Goal: Task Accomplishment & Management: Use online tool/utility

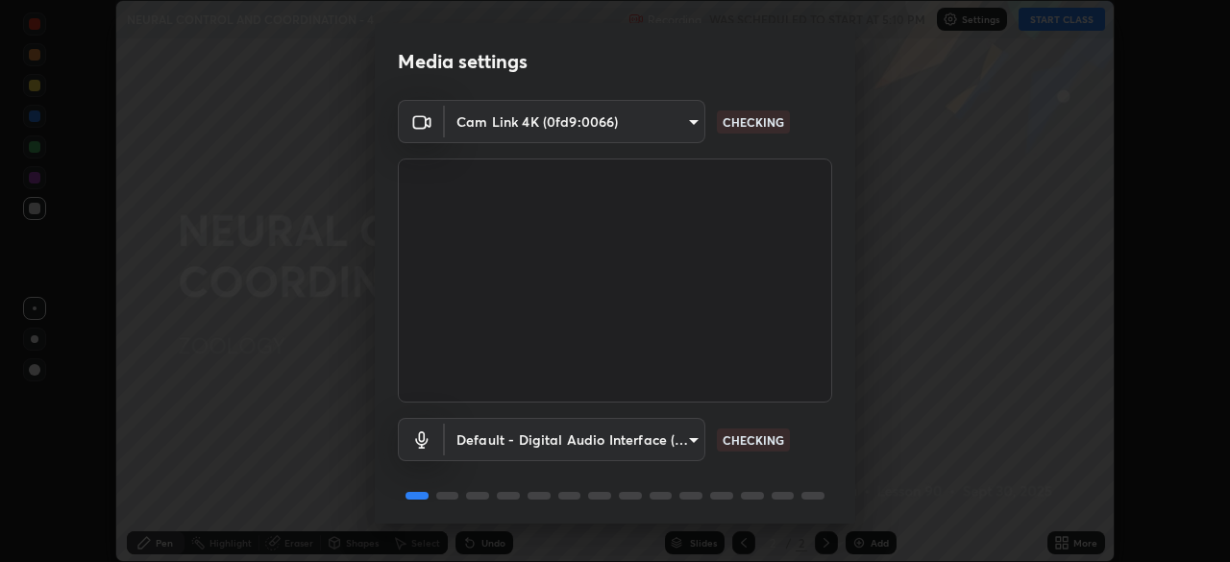
scroll to position [68, 0]
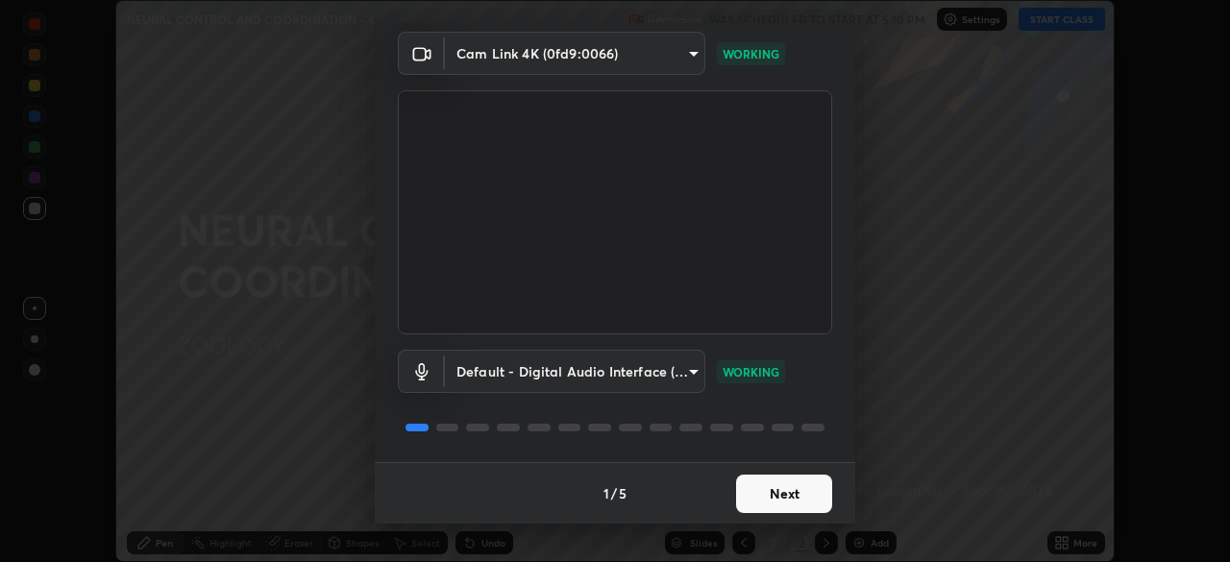
click at [788, 497] on button "Next" at bounding box center [784, 494] width 96 height 38
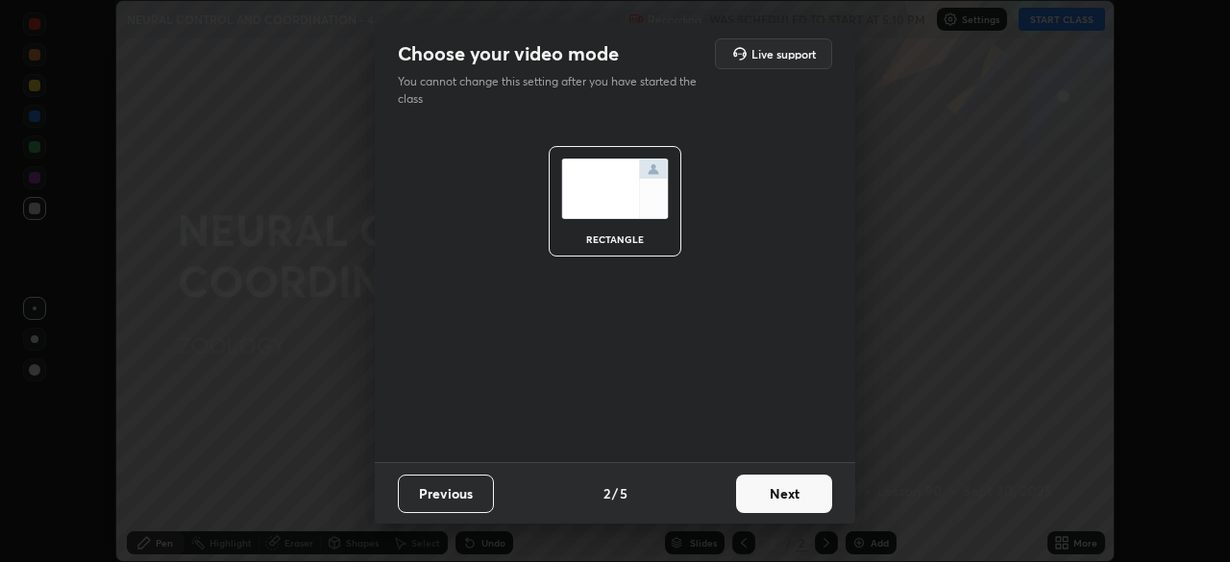
scroll to position [0, 0]
click at [794, 497] on button "Next" at bounding box center [784, 494] width 96 height 38
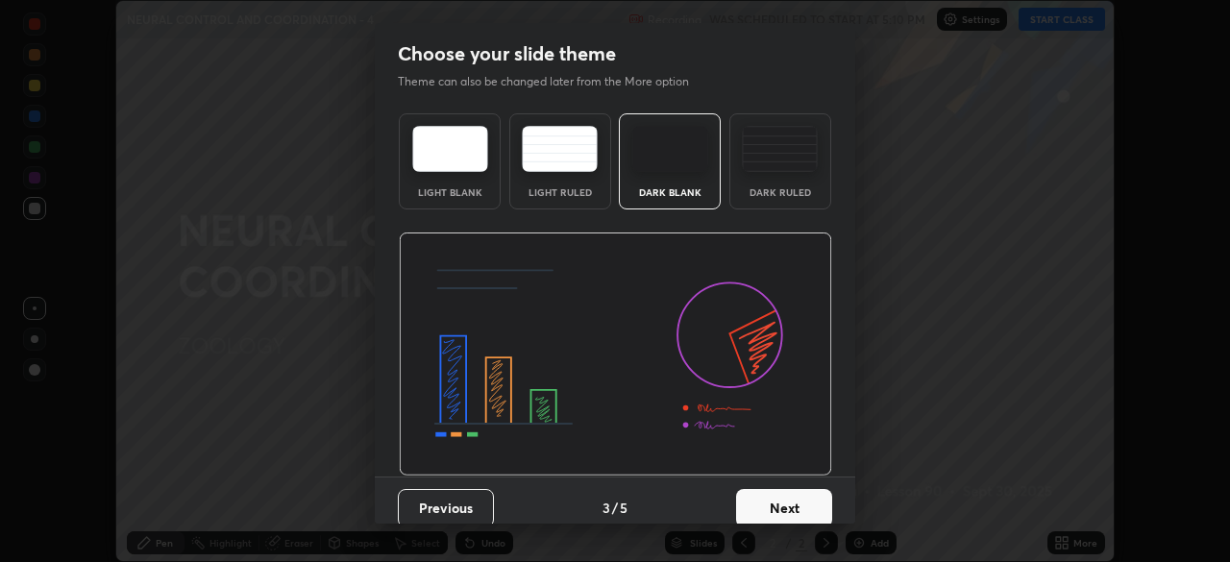
click at [793, 506] on button "Next" at bounding box center [784, 508] width 96 height 38
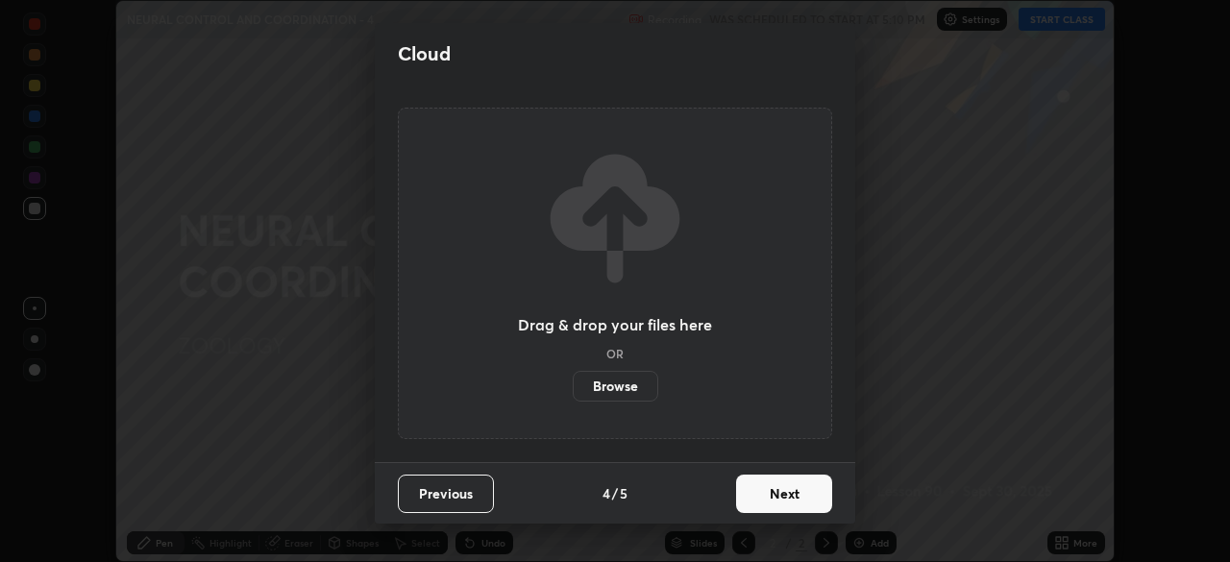
click at [790, 501] on button "Next" at bounding box center [784, 494] width 96 height 38
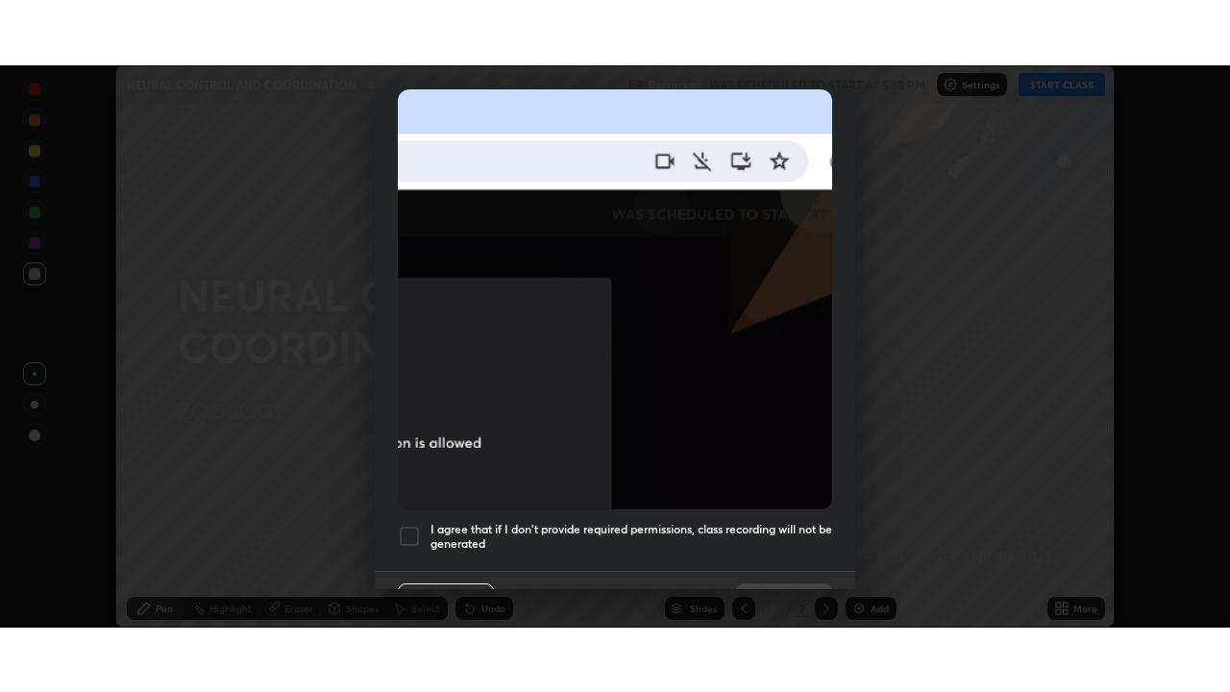
scroll to position [460, 0]
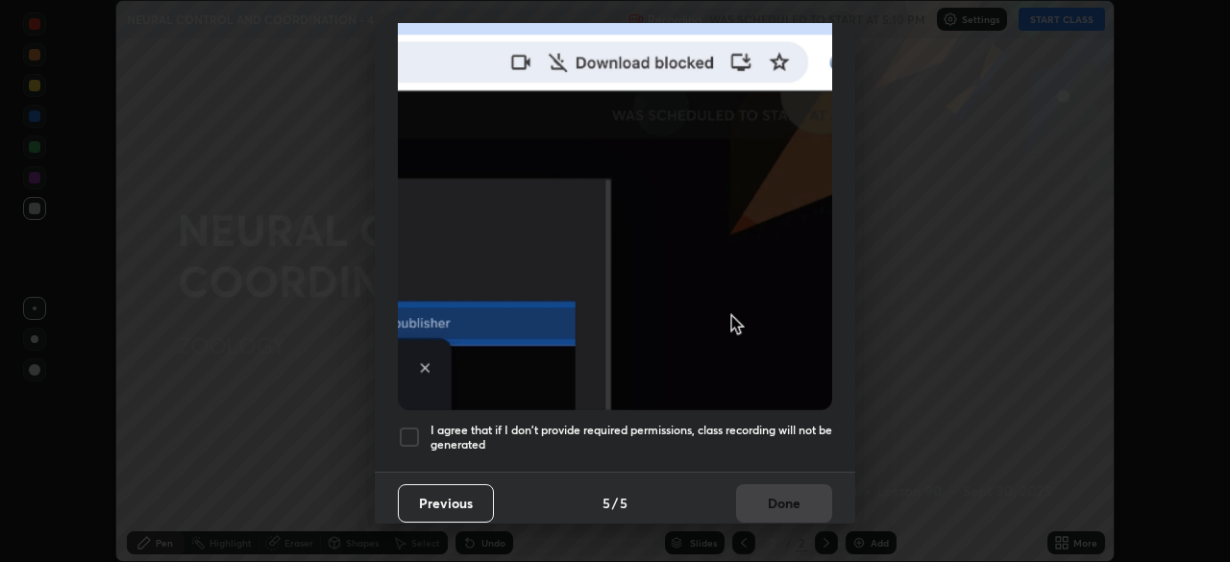
click at [410, 434] on div at bounding box center [409, 437] width 23 height 23
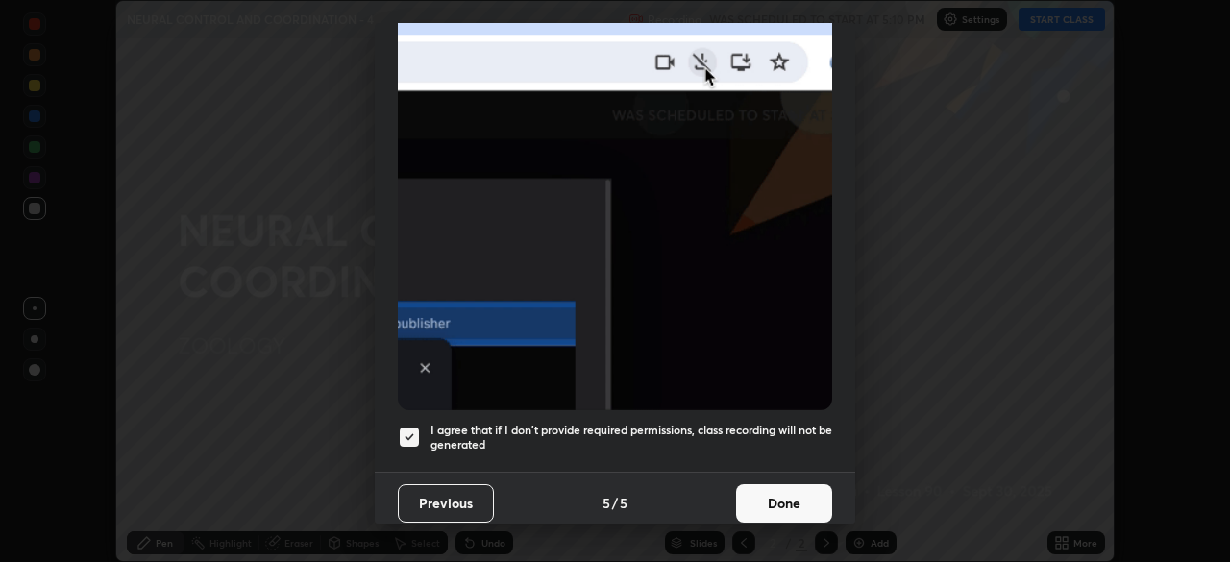
click at [787, 503] on button "Done" at bounding box center [784, 503] width 96 height 38
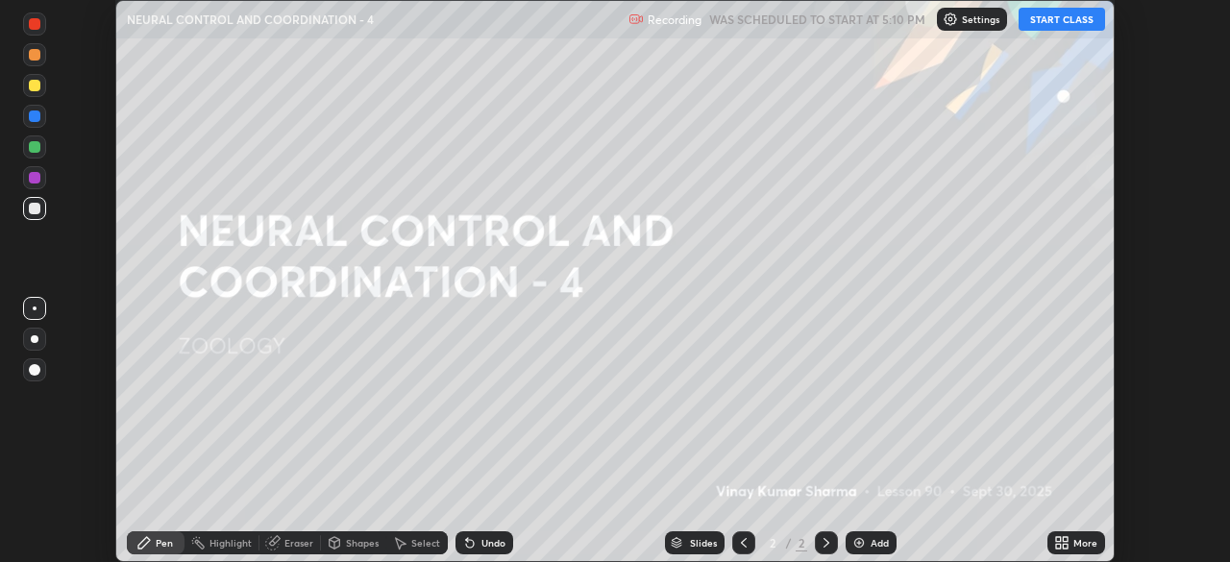
click at [1061, 543] on icon at bounding box center [1061, 542] width 15 height 15
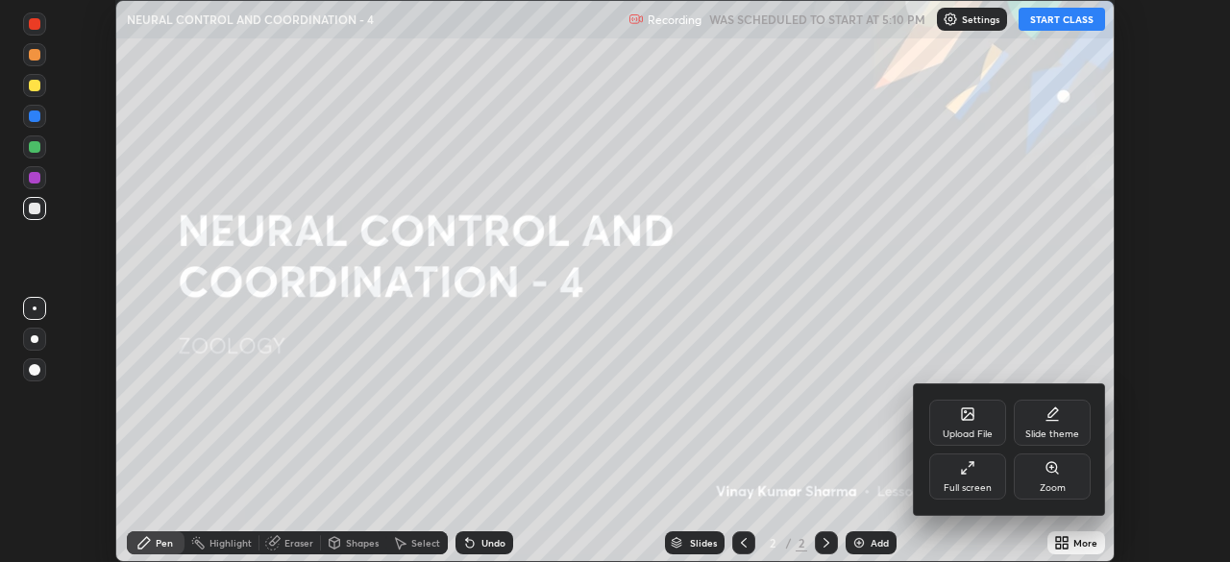
click at [978, 480] on div "Full screen" at bounding box center [967, 477] width 77 height 46
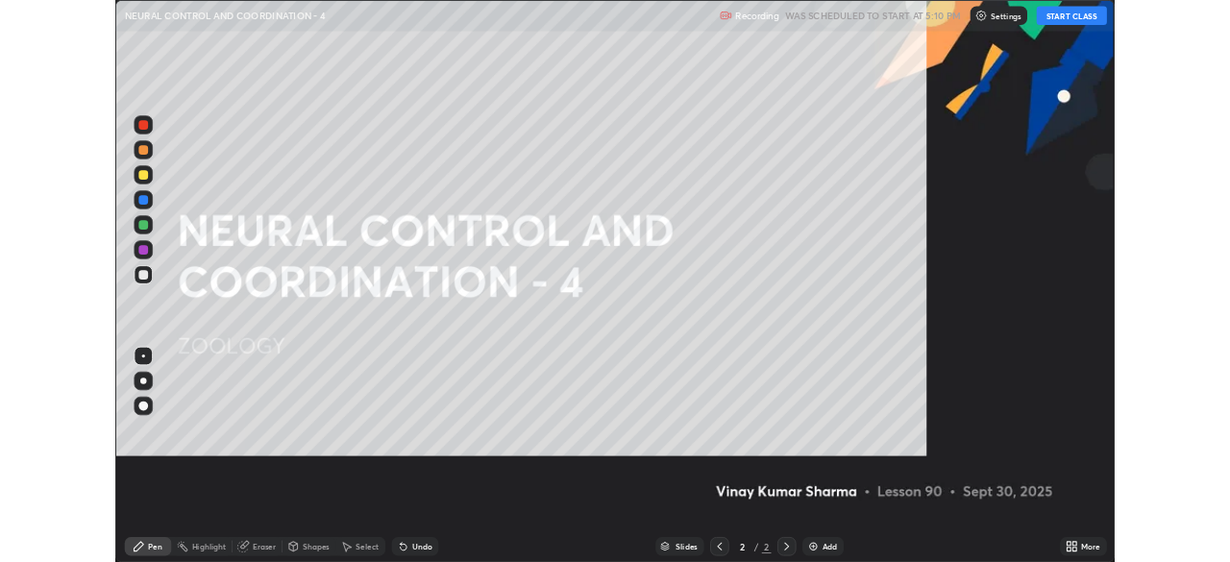
scroll to position [692, 1230]
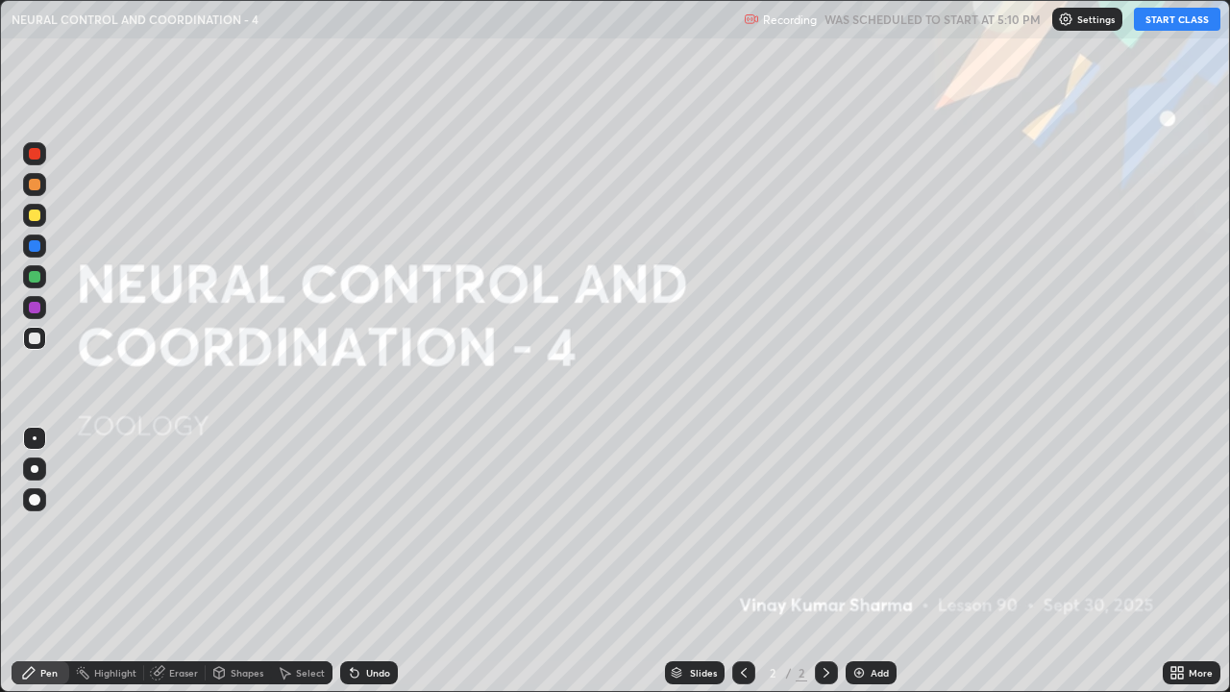
click at [1160, 18] on button "START CLASS" at bounding box center [1177, 19] width 86 height 23
click at [183, 561] on div "Eraser" at bounding box center [183, 673] width 29 height 10
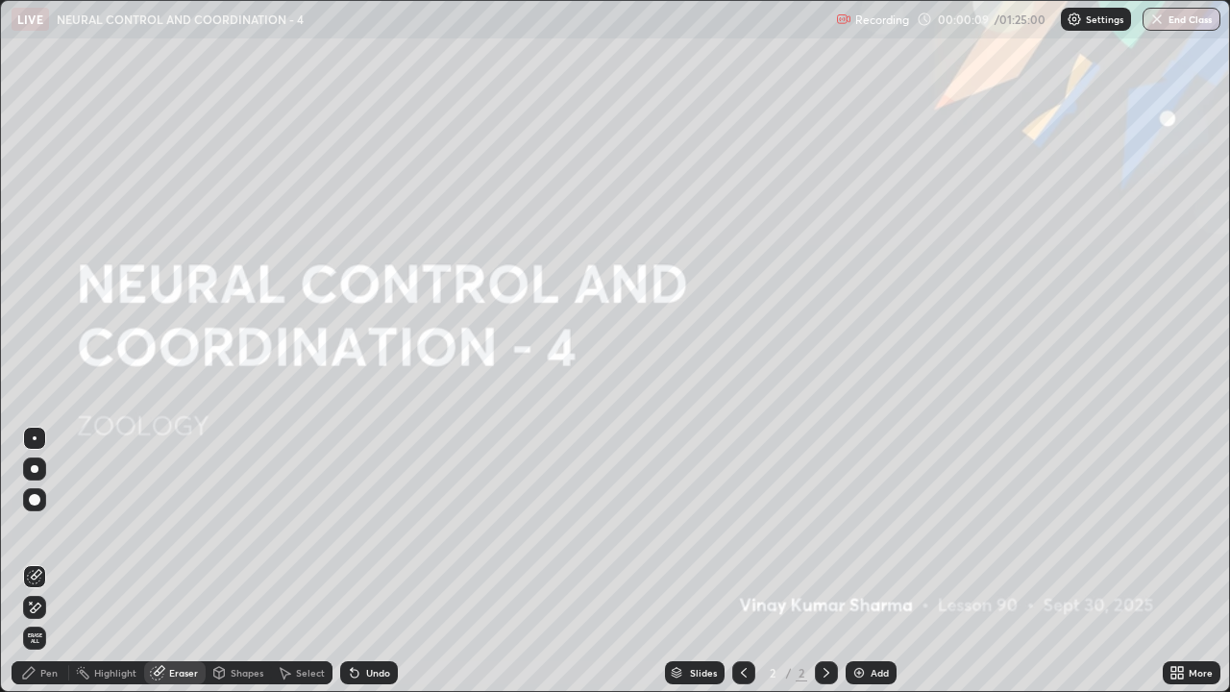
click at [51, 561] on div "Pen" at bounding box center [41, 672] width 58 height 23
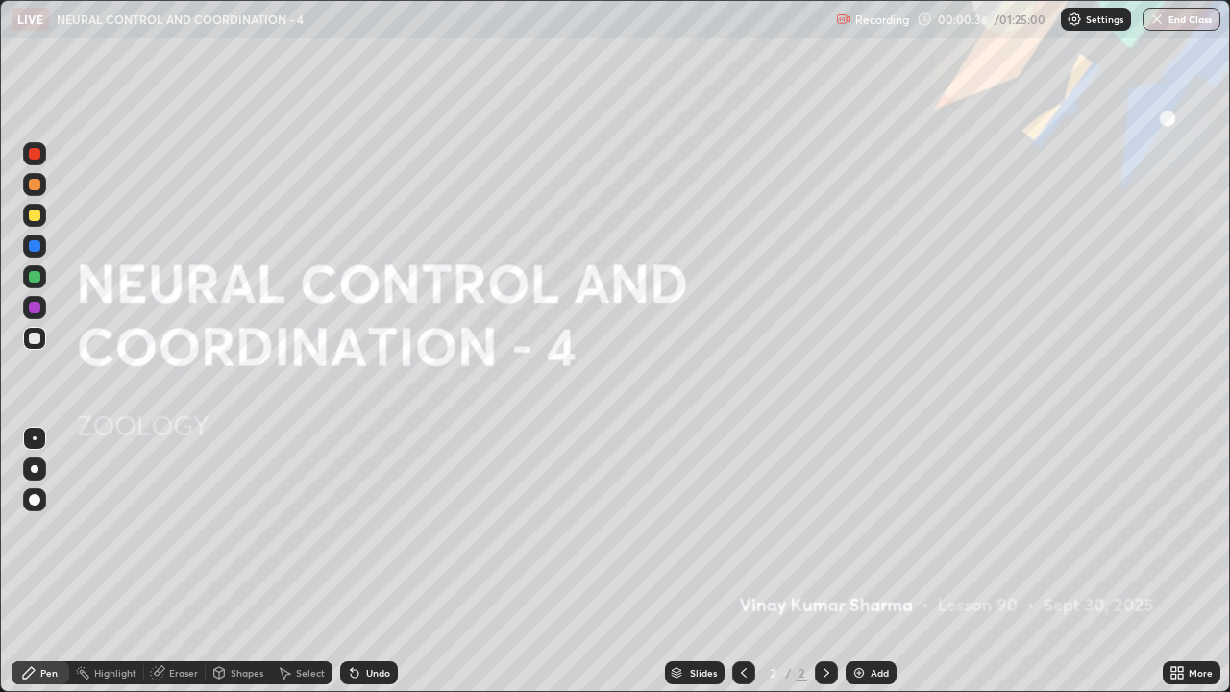
click at [860, 561] on img at bounding box center [859, 672] width 15 height 15
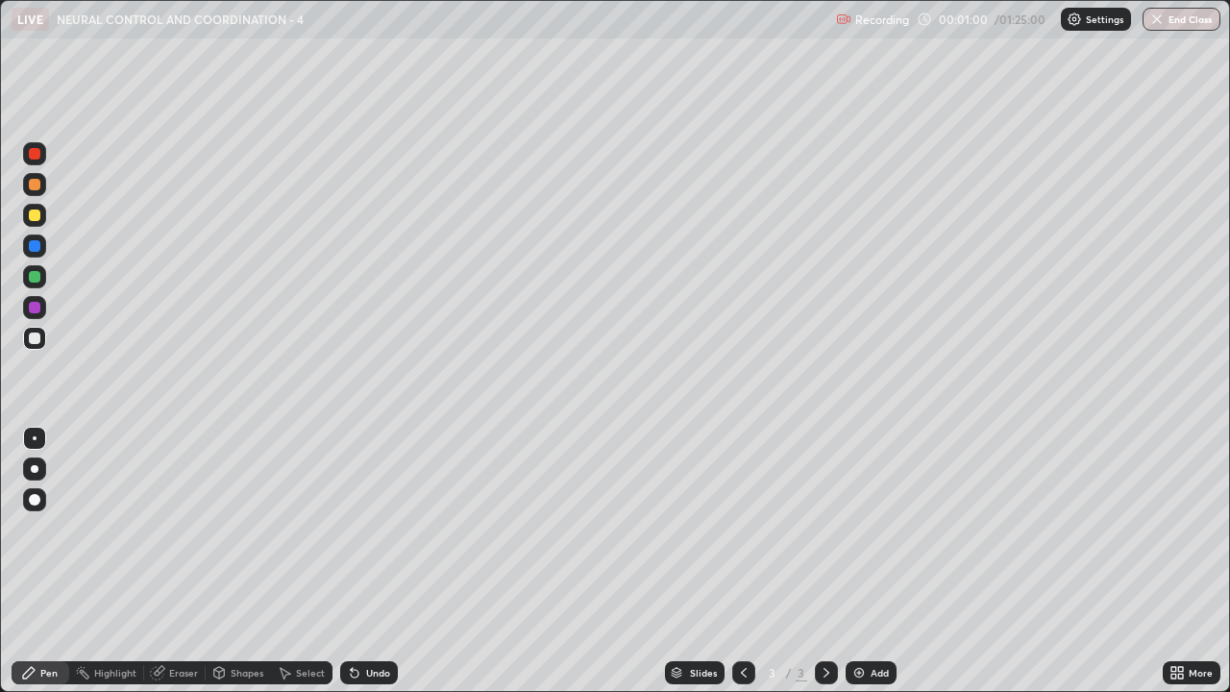
click at [50, 561] on div "Pen" at bounding box center [48, 673] width 17 height 10
click at [39, 345] on div at bounding box center [34, 338] width 23 height 23
click at [30, 210] on div at bounding box center [35, 216] width 12 height 12
click at [742, 561] on icon at bounding box center [744, 673] width 6 height 10
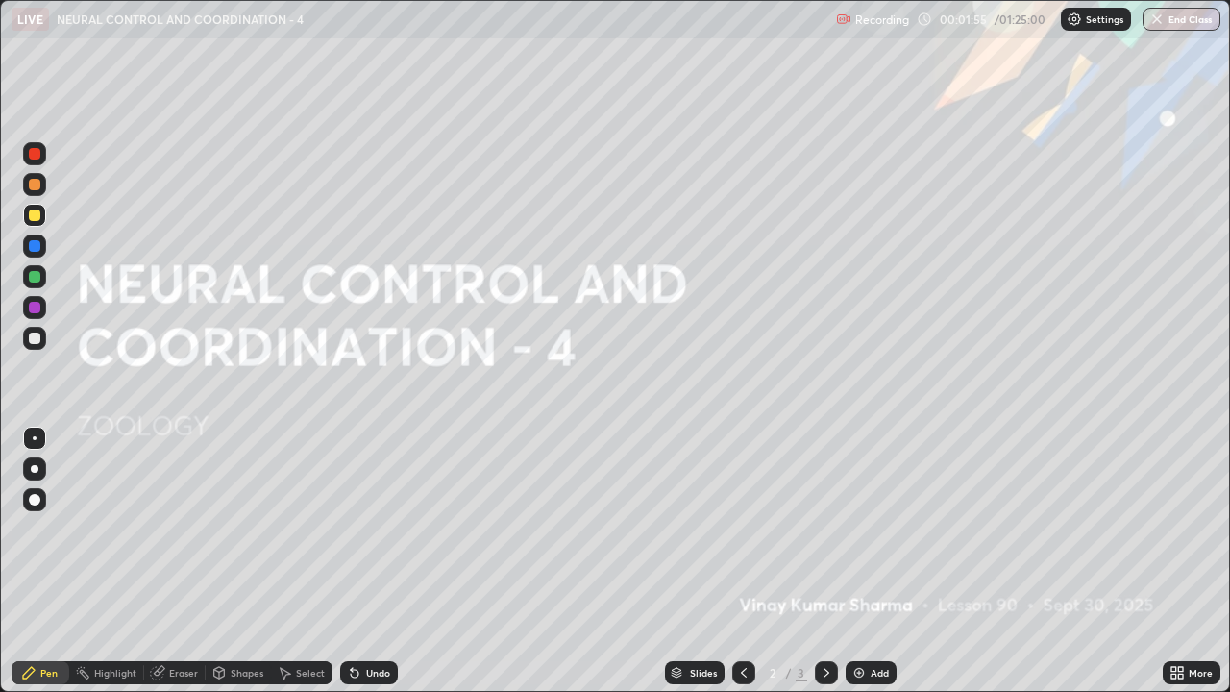
click at [39, 303] on div at bounding box center [35, 308] width 12 height 12
click at [827, 561] on icon at bounding box center [826, 672] width 15 height 15
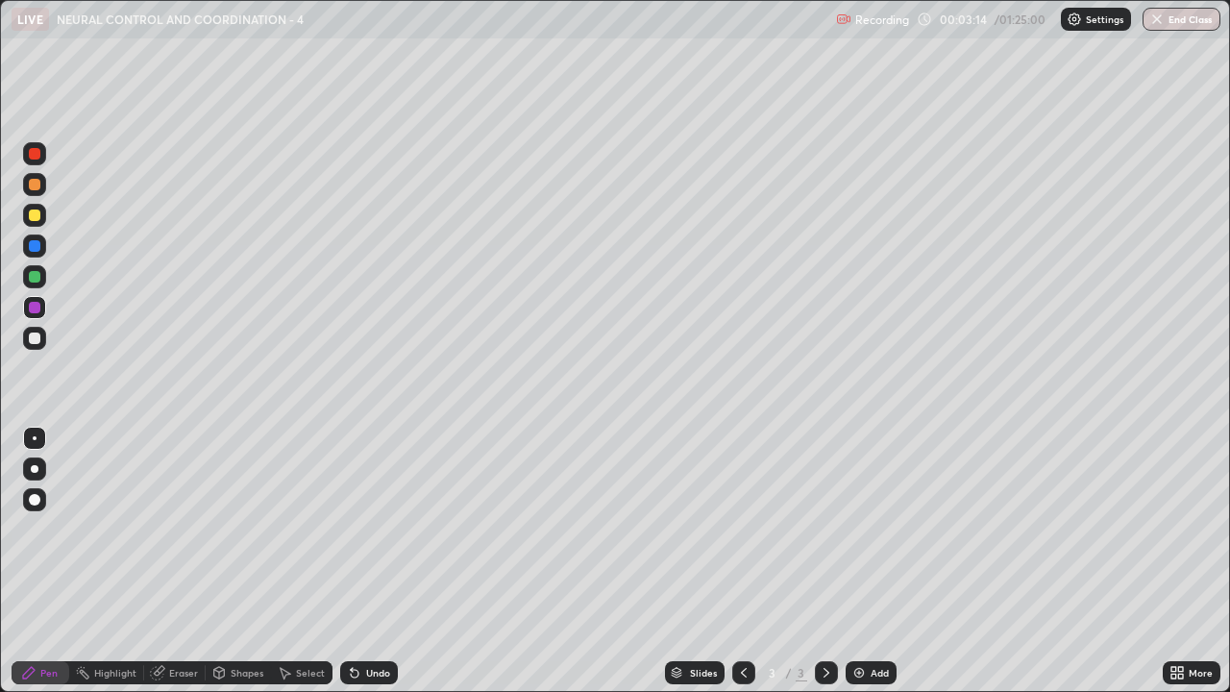
click at [32, 338] on div at bounding box center [35, 339] width 12 height 12
click at [32, 217] on div at bounding box center [35, 216] width 12 height 12
click at [36, 338] on div at bounding box center [35, 339] width 12 height 12
click at [231, 561] on div "Shapes" at bounding box center [247, 673] width 33 height 10
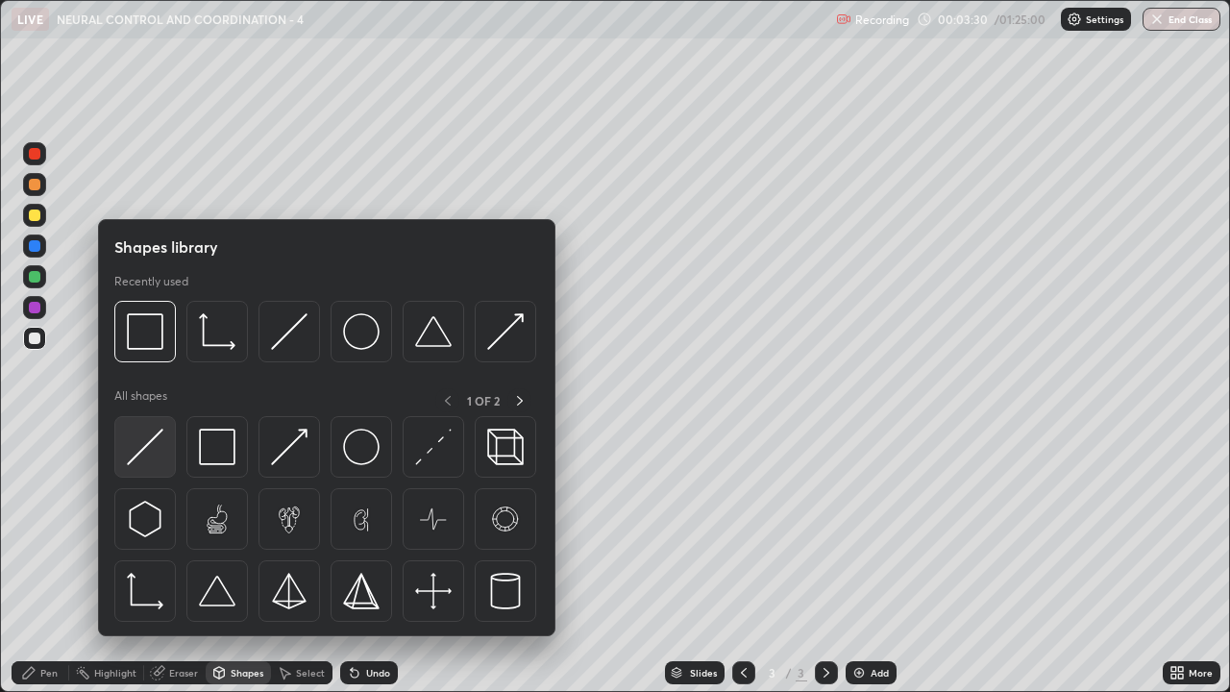
click at [161, 446] on img at bounding box center [145, 447] width 37 height 37
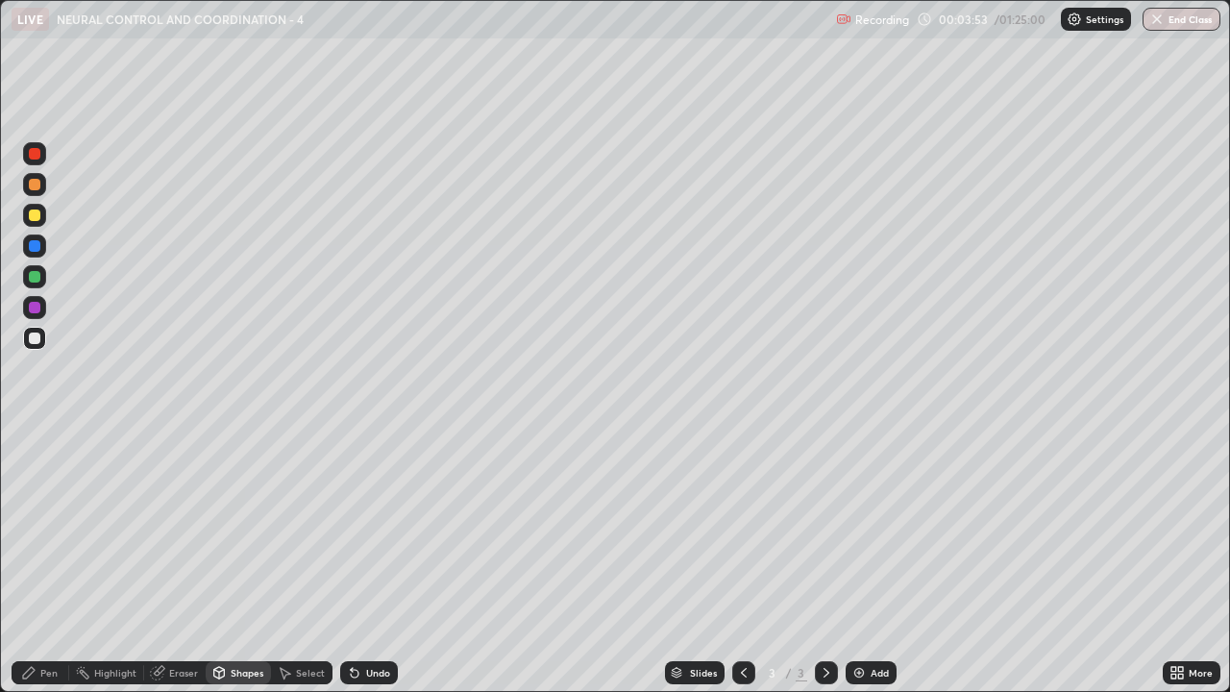
click at [42, 561] on div "Pen" at bounding box center [48, 673] width 17 height 10
click at [229, 561] on div "Shapes" at bounding box center [238, 672] width 65 height 23
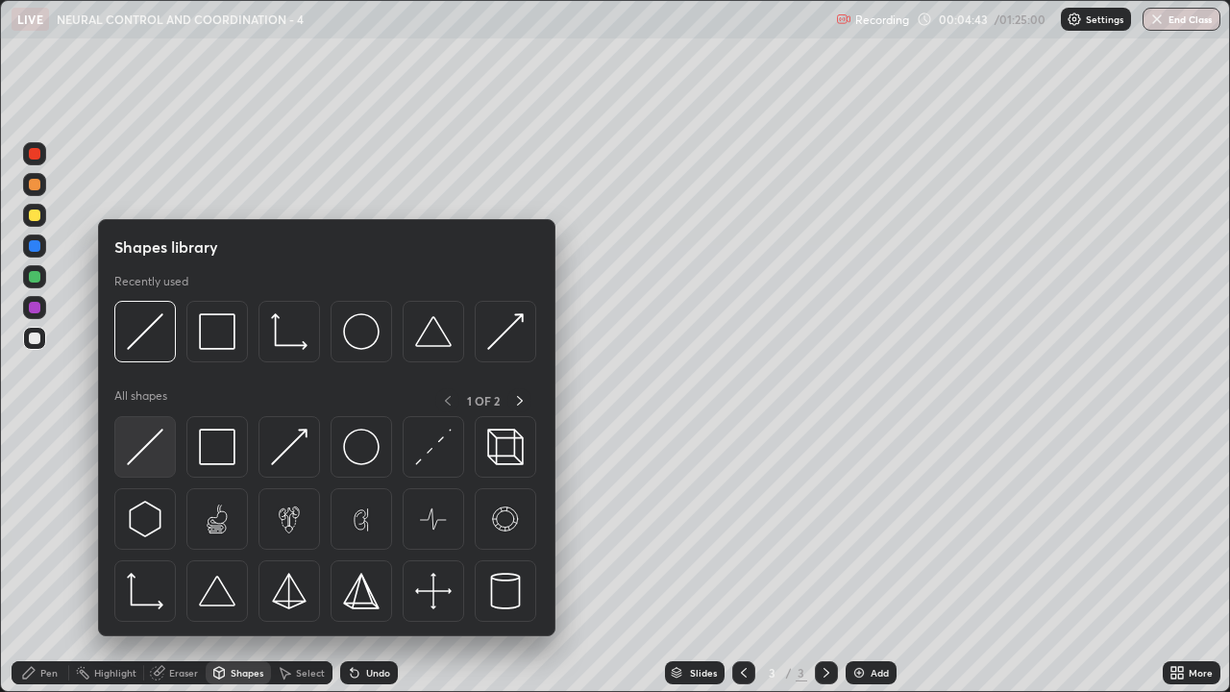
click at [156, 447] on img at bounding box center [145, 447] width 37 height 37
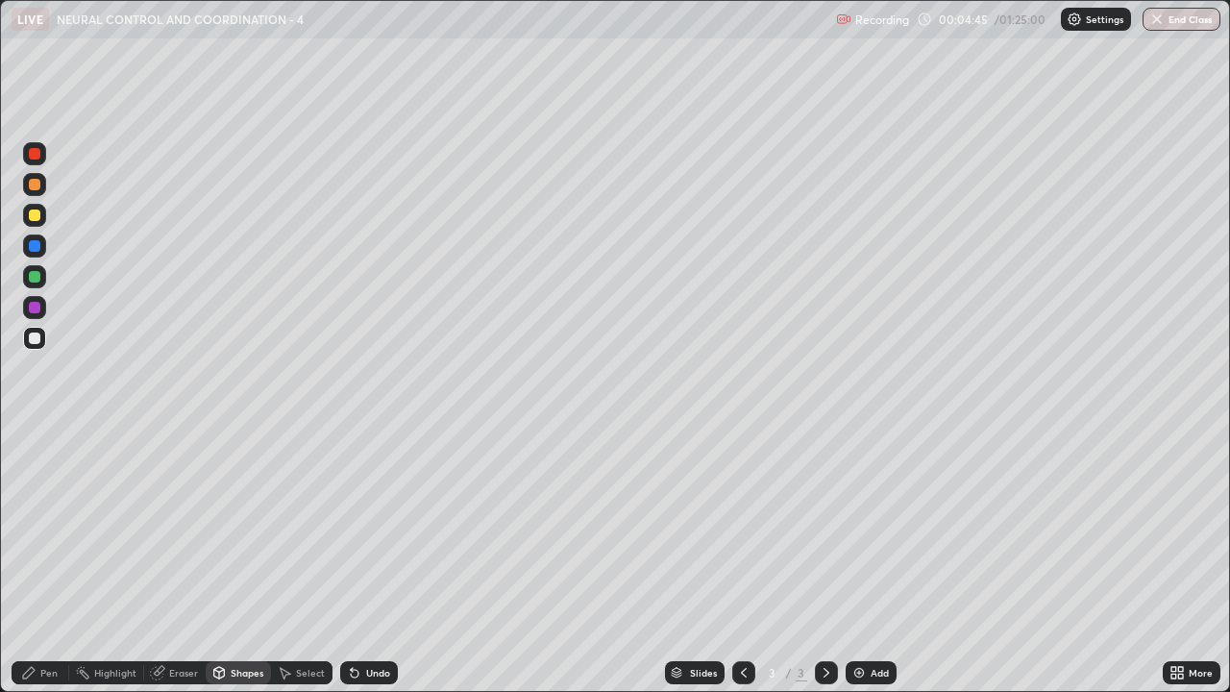
click at [36, 212] on div at bounding box center [35, 216] width 12 height 12
click at [35, 278] on div at bounding box center [35, 277] width 12 height 12
click at [41, 561] on div "Pen" at bounding box center [41, 672] width 58 height 23
click at [36, 336] on div at bounding box center [35, 339] width 12 height 12
click at [35, 189] on div at bounding box center [35, 185] width 12 height 12
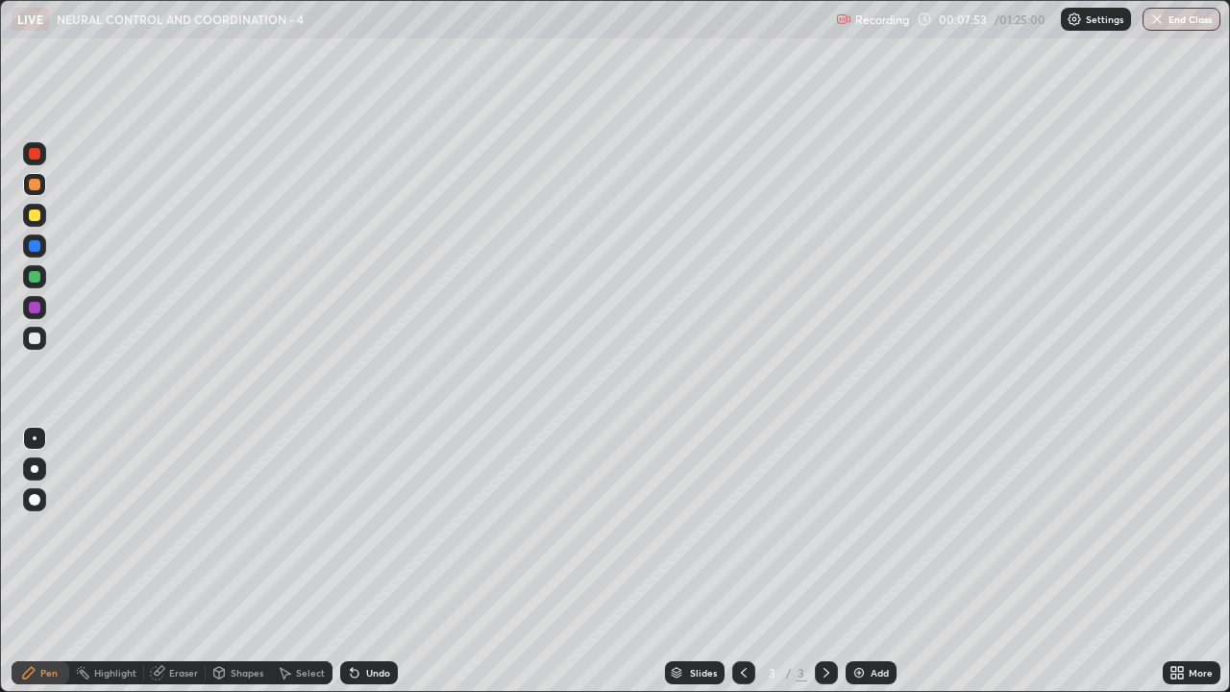
click at [33, 308] on div at bounding box center [35, 308] width 12 height 12
click at [35, 336] on div at bounding box center [35, 339] width 12 height 12
click at [31, 188] on div at bounding box center [35, 185] width 12 height 12
click at [36, 337] on div at bounding box center [35, 339] width 12 height 12
click at [32, 191] on div at bounding box center [34, 184] width 23 height 23
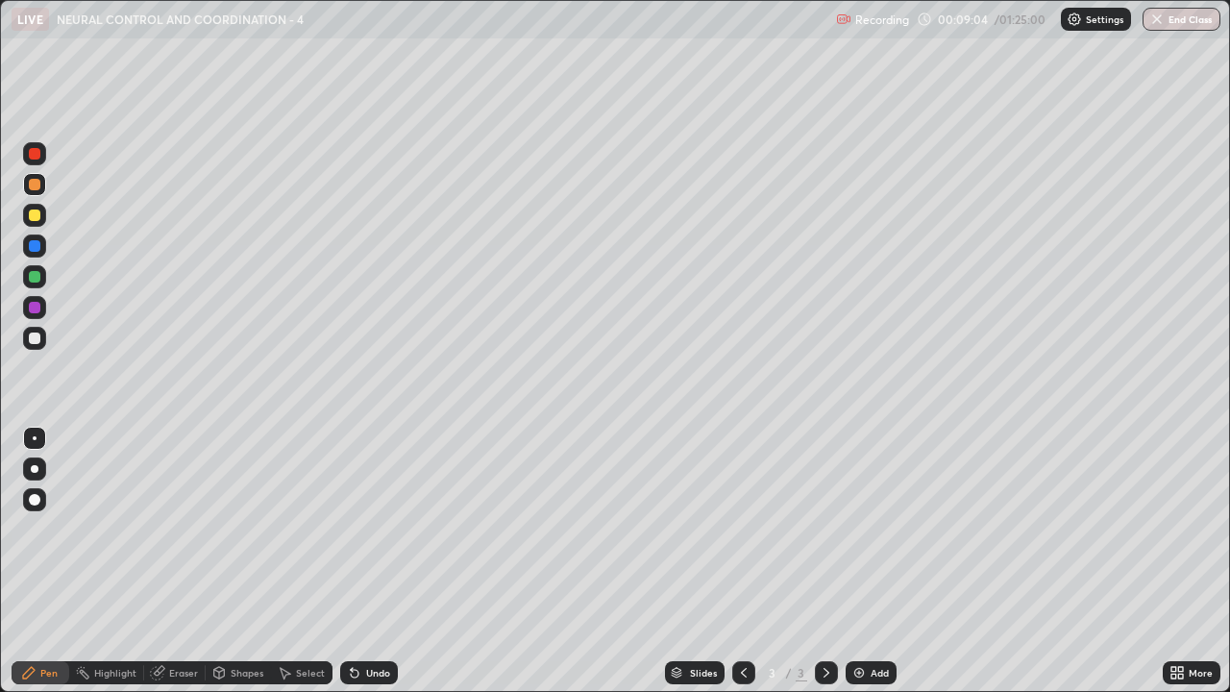
click at [35, 247] on div at bounding box center [35, 246] width 12 height 12
click at [29, 342] on div at bounding box center [35, 339] width 12 height 12
click at [179, 561] on div "Eraser" at bounding box center [183, 673] width 29 height 10
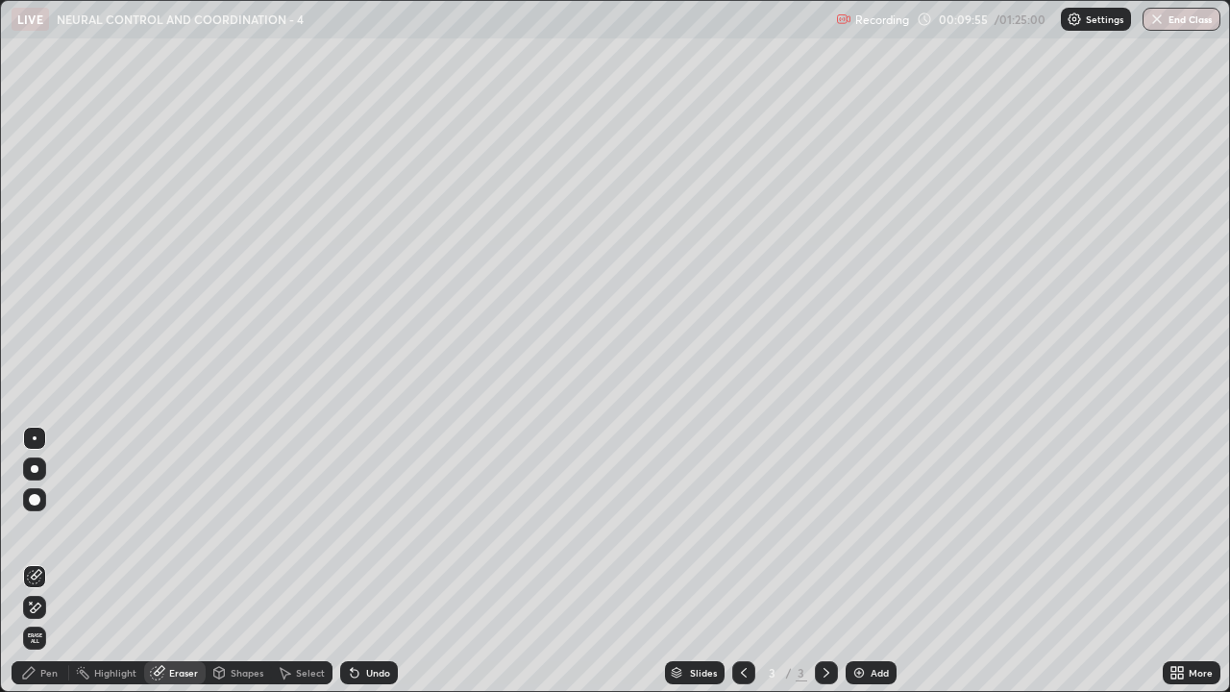
click at [32, 561] on div "Pen" at bounding box center [41, 672] width 58 height 23
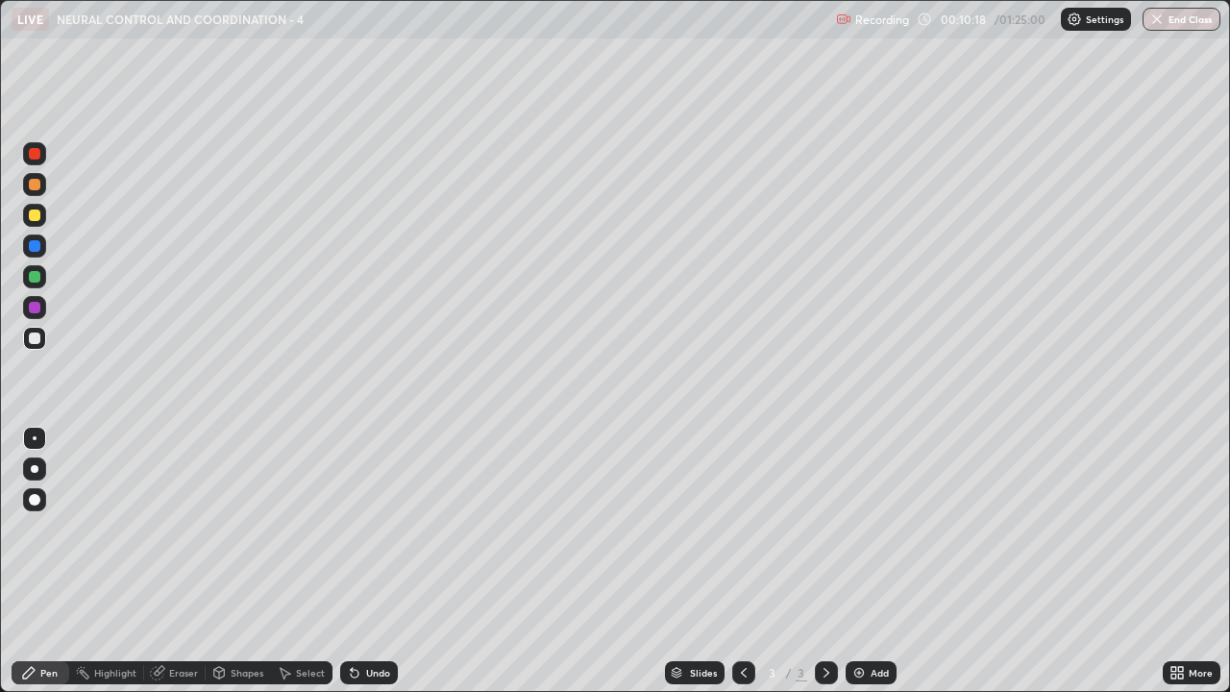
click at [38, 561] on div "Pen" at bounding box center [41, 672] width 58 height 23
click at [369, 561] on div "Undo" at bounding box center [378, 673] width 24 height 10
click at [368, 561] on div "Undo" at bounding box center [378, 673] width 24 height 10
click at [371, 561] on div "Undo" at bounding box center [369, 672] width 58 height 23
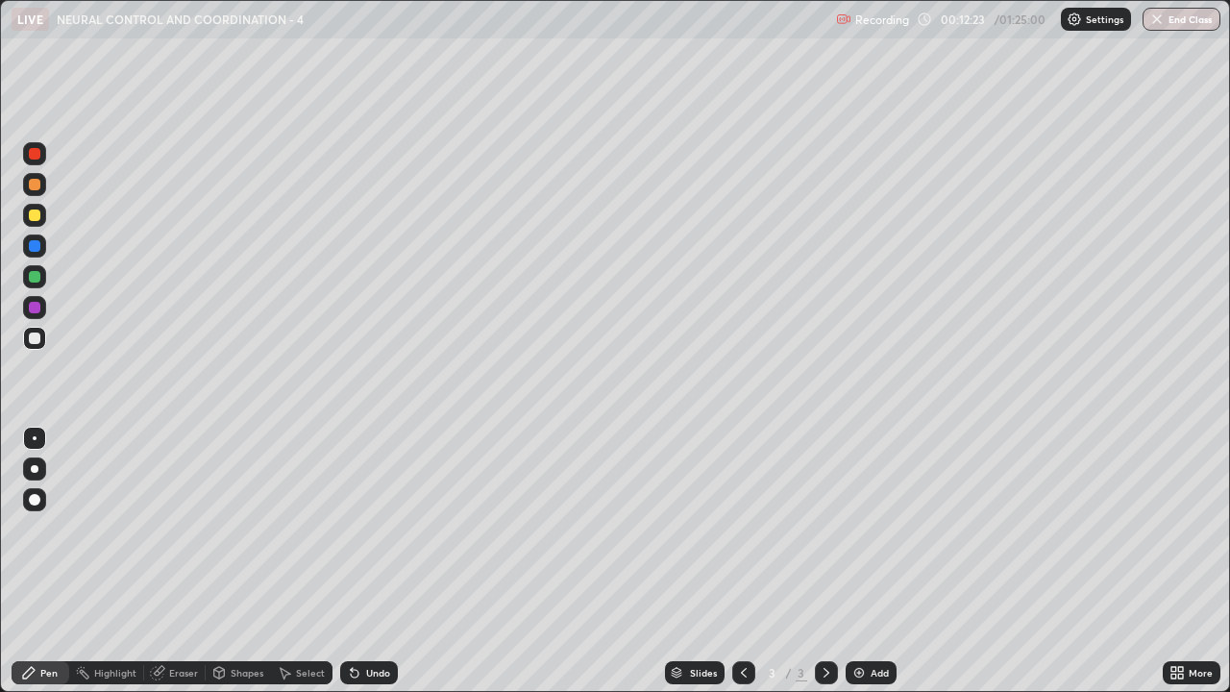
click at [370, 561] on div "Undo" at bounding box center [369, 672] width 58 height 23
click at [369, 561] on div "Undo" at bounding box center [369, 672] width 58 height 23
click at [370, 561] on div "Undo" at bounding box center [369, 672] width 58 height 23
click at [371, 561] on div "Undo" at bounding box center [369, 672] width 58 height 23
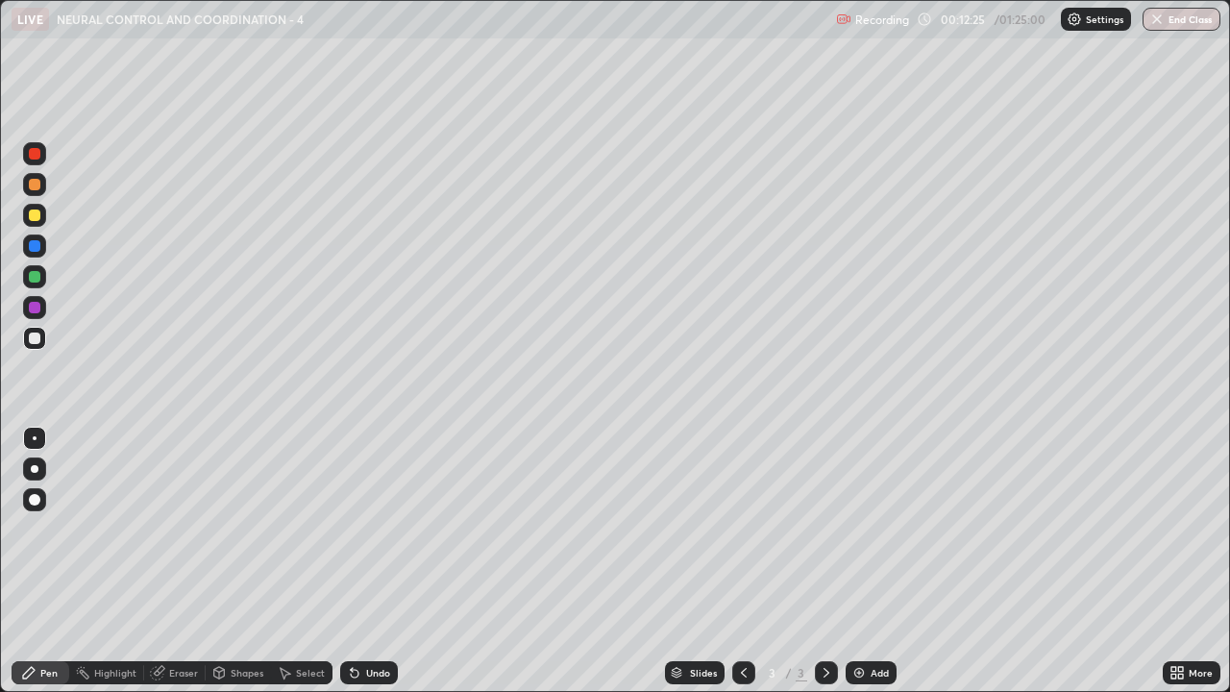
click at [370, 561] on div "Undo" at bounding box center [369, 672] width 58 height 23
click at [368, 561] on div "Undo" at bounding box center [369, 672] width 58 height 23
click at [367, 561] on div "Undo" at bounding box center [369, 672] width 58 height 23
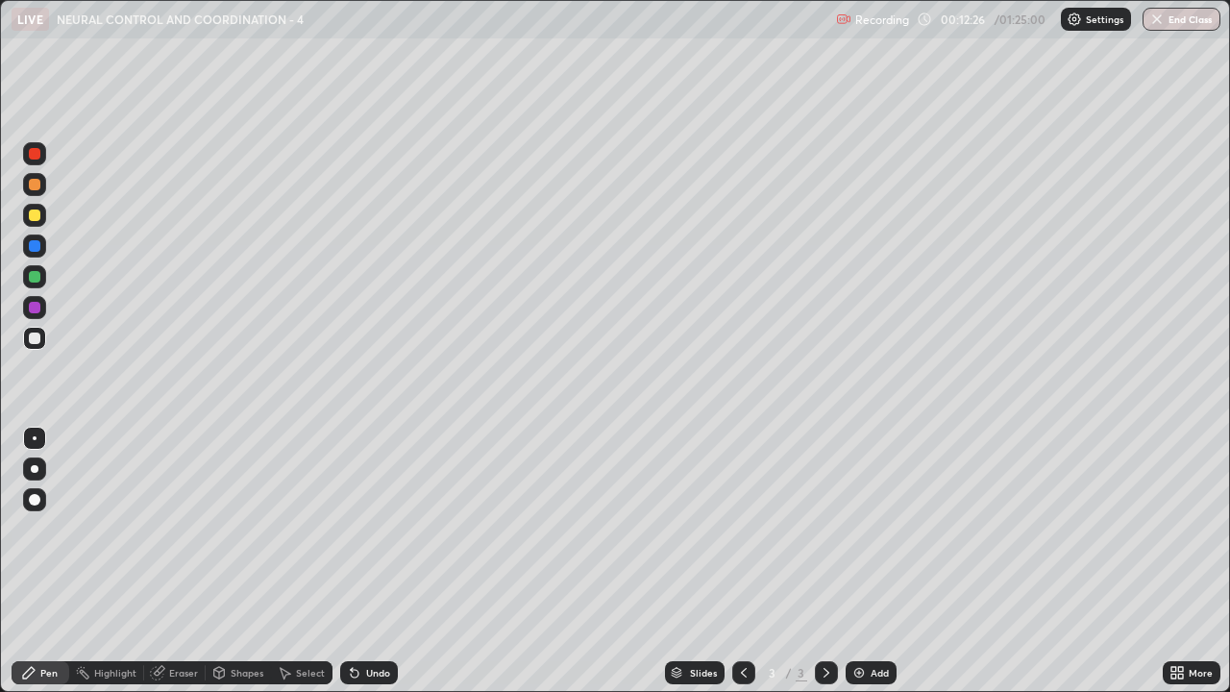
click at [365, 561] on div "Undo" at bounding box center [369, 672] width 58 height 23
click at [367, 561] on div "Undo" at bounding box center [369, 672] width 58 height 23
click at [366, 561] on div "Undo" at bounding box center [369, 672] width 58 height 23
click at [31, 337] on div at bounding box center [35, 339] width 12 height 12
click at [39, 182] on div at bounding box center [35, 185] width 12 height 12
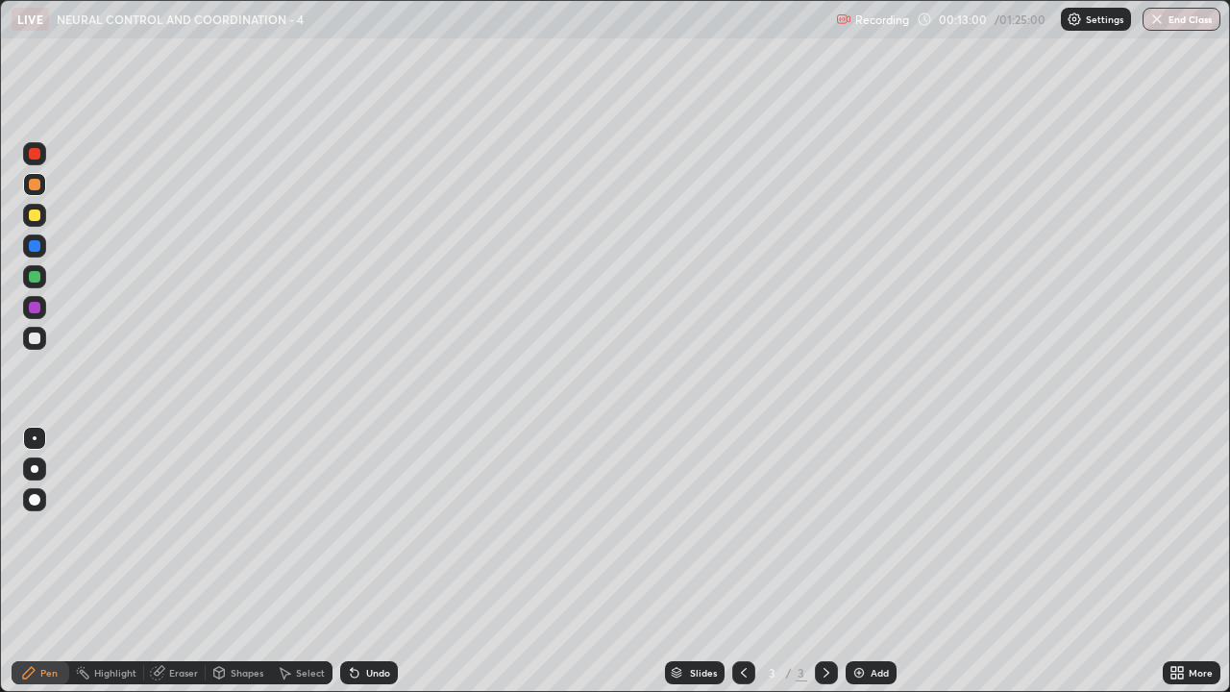
click at [31, 334] on div at bounding box center [35, 339] width 12 height 12
click at [855, 561] on div "Add" at bounding box center [871, 672] width 51 height 23
click at [34, 184] on div at bounding box center [35, 185] width 12 height 12
click at [231, 561] on div "Shapes" at bounding box center [247, 673] width 33 height 10
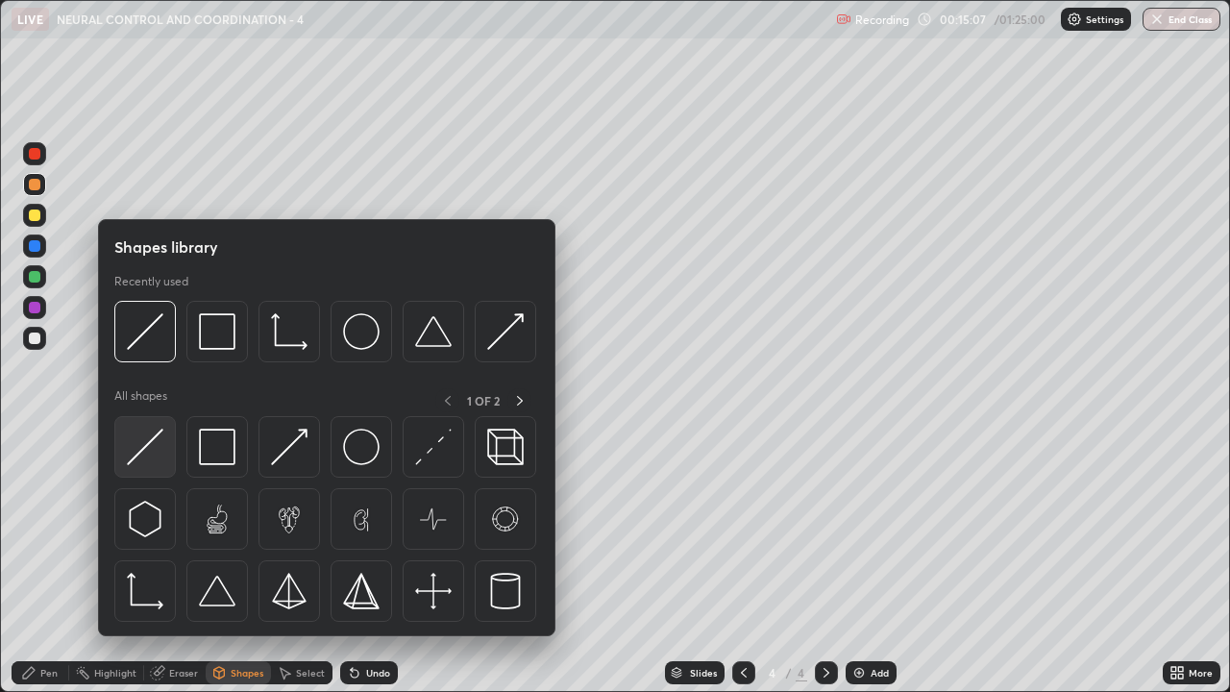
click at [145, 442] on img at bounding box center [145, 447] width 37 height 37
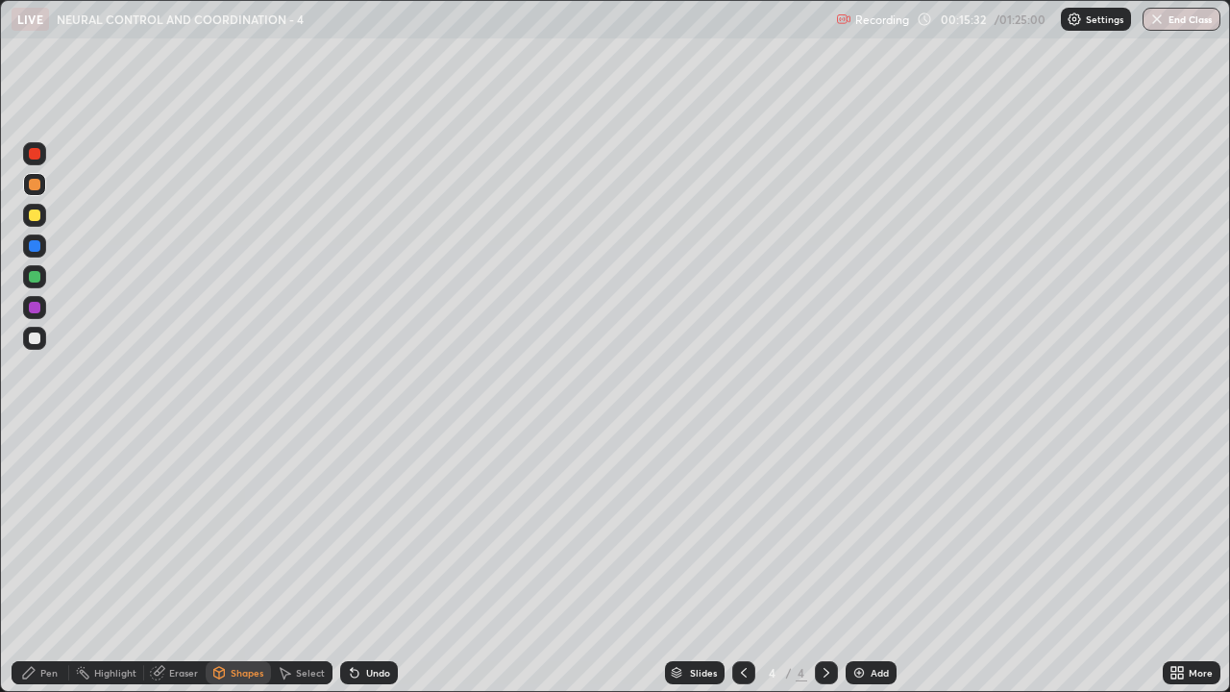
click at [175, 561] on div "Eraser" at bounding box center [183, 673] width 29 height 10
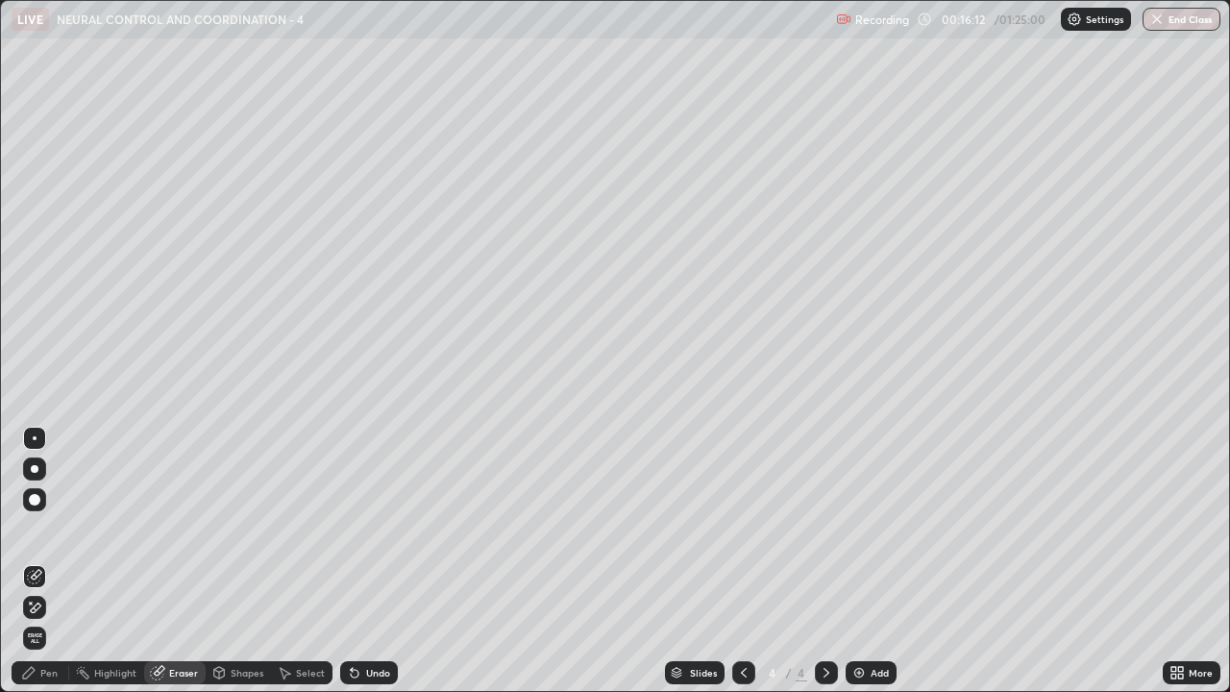
click at [42, 561] on div "Pen" at bounding box center [41, 672] width 58 height 23
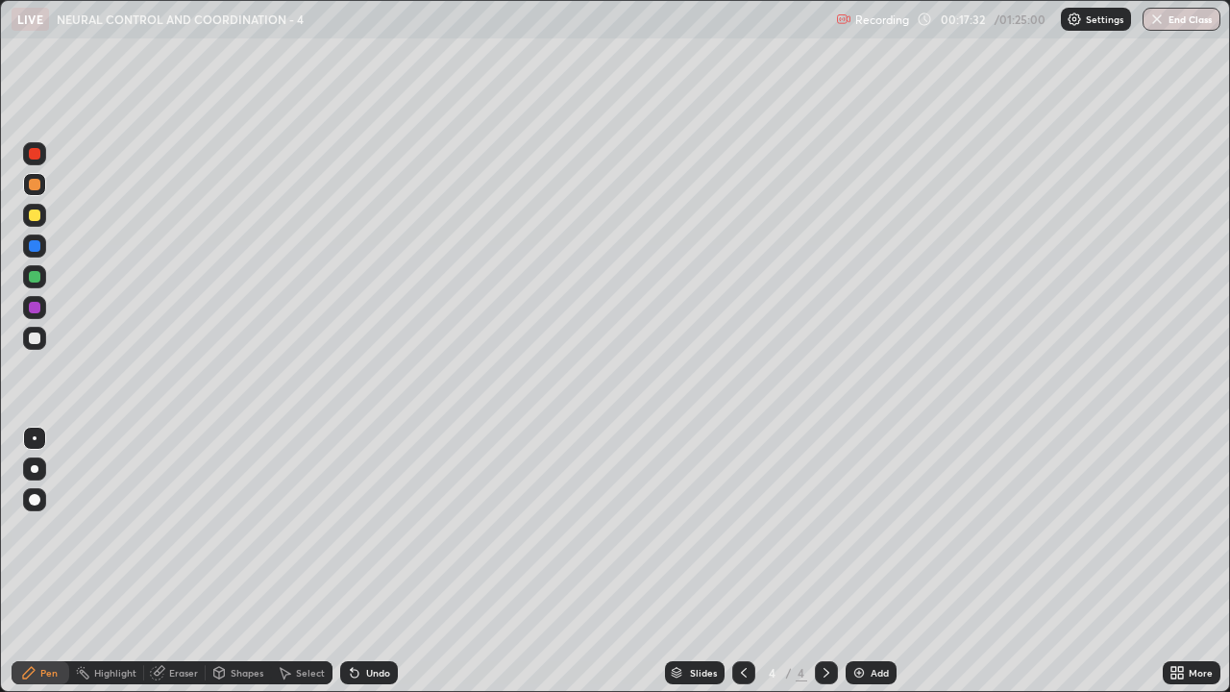
click at [36, 337] on div at bounding box center [35, 339] width 12 height 12
click at [25, 189] on div at bounding box center [34, 184] width 23 height 23
click at [34, 336] on div at bounding box center [35, 339] width 12 height 12
click at [32, 275] on div at bounding box center [35, 277] width 12 height 12
click at [173, 561] on div "Eraser" at bounding box center [175, 672] width 62 height 23
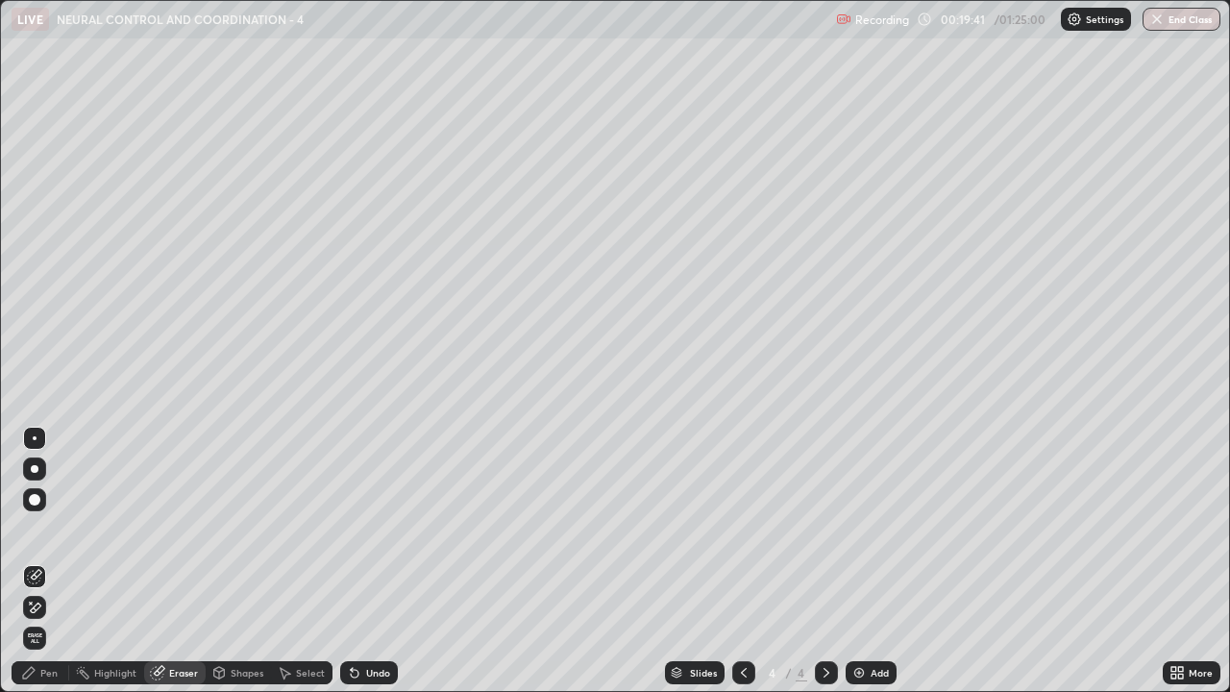
click at [34, 561] on icon at bounding box center [28, 672] width 15 height 15
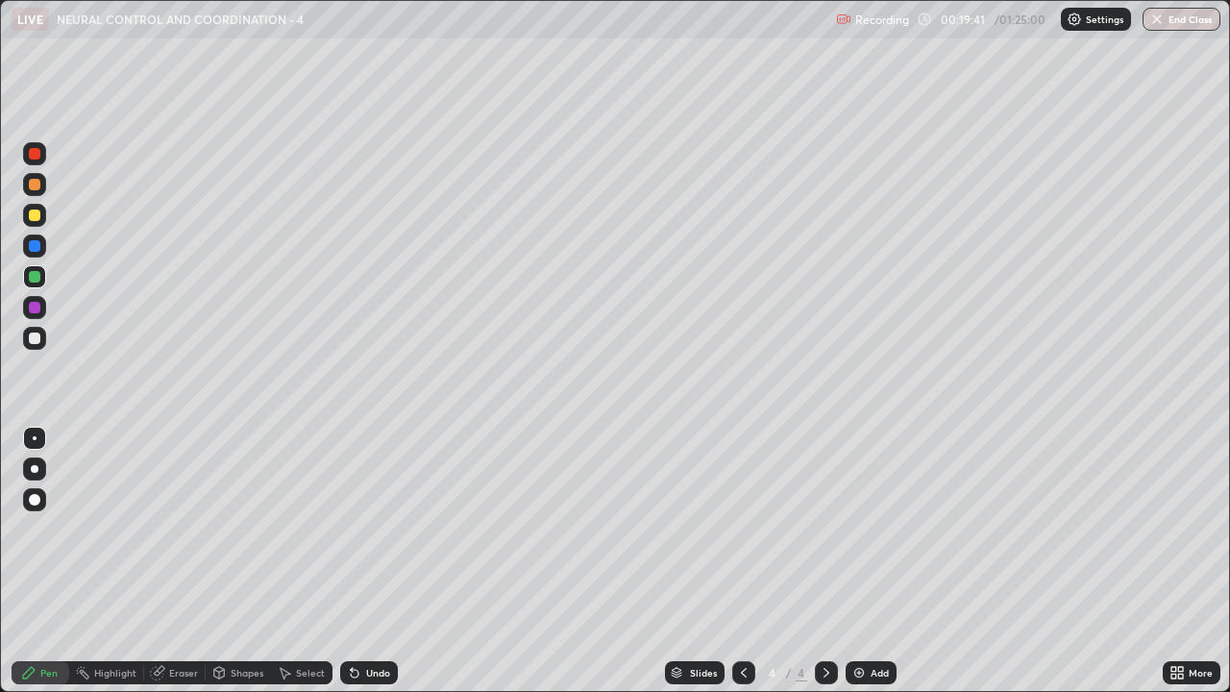
click at [37, 334] on div at bounding box center [35, 339] width 12 height 12
click at [33, 184] on div at bounding box center [35, 185] width 12 height 12
click at [37, 212] on div at bounding box center [35, 216] width 12 height 12
click at [36, 278] on div at bounding box center [35, 277] width 12 height 12
click at [172, 561] on div "Eraser" at bounding box center [183, 673] width 29 height 10
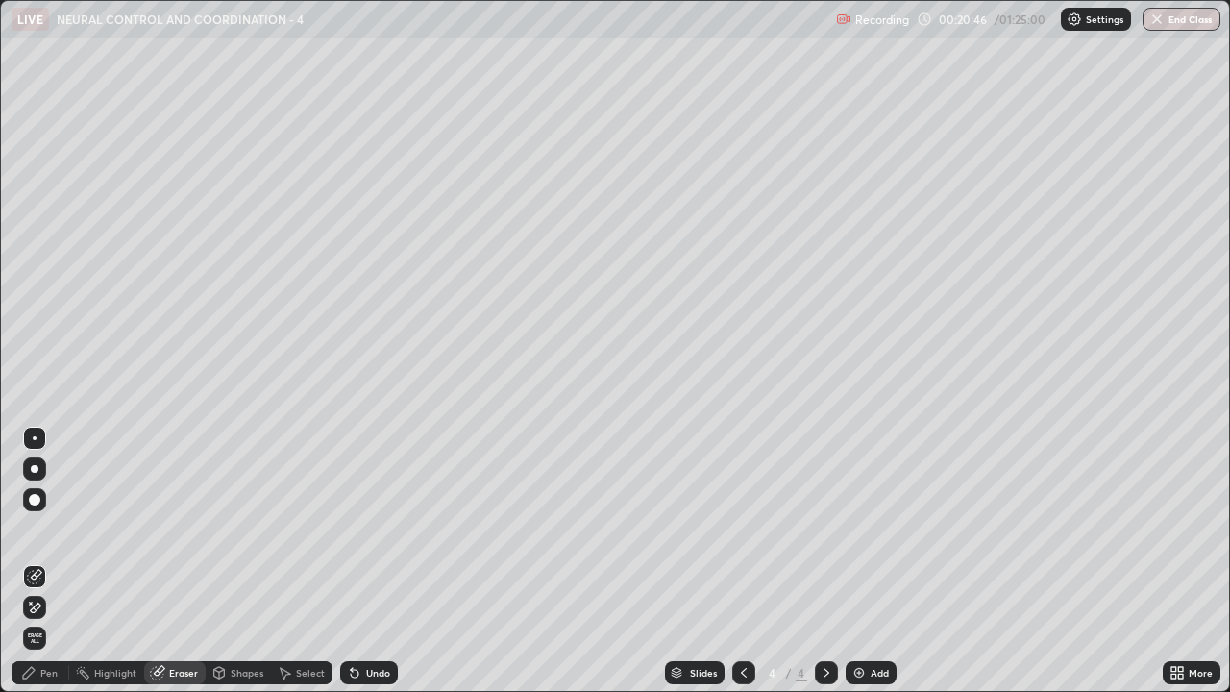
click at [45, 561] on div "Pen" at bounding box center [48, 673] width 17 height 10
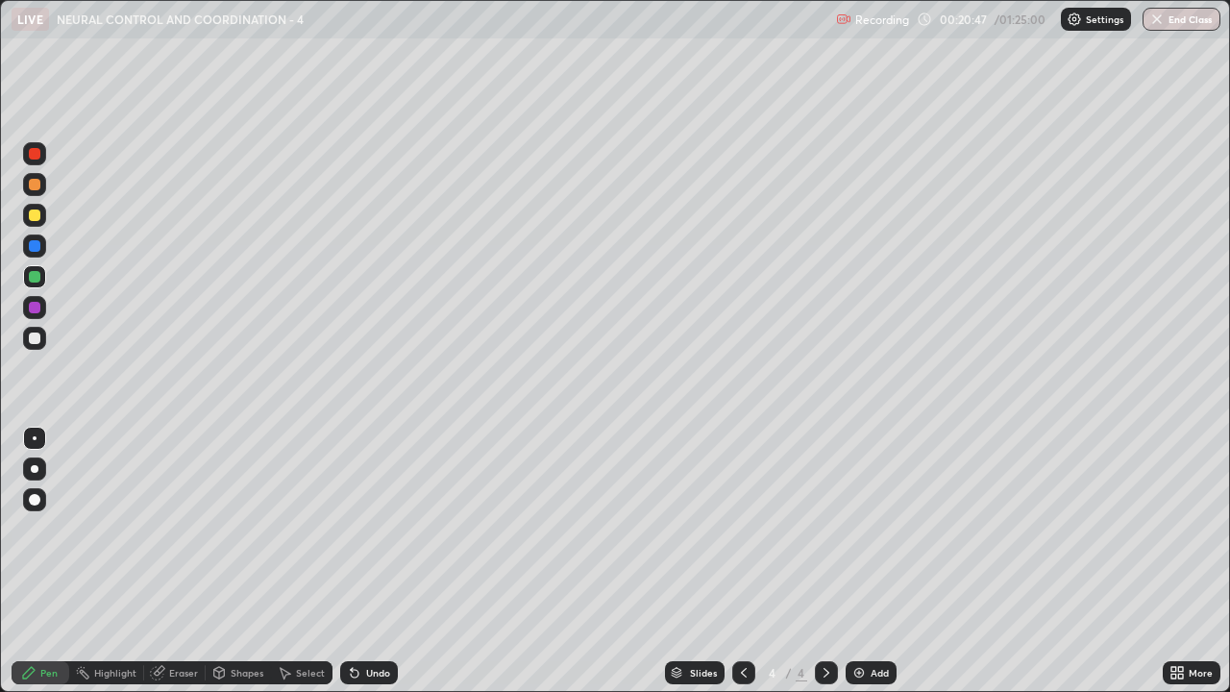
click at [35, 336] on div at bounding box center [35, 339] width 12 height 12
click at [37, 341] on div at bounding box center [35, 339] width 12 height 12
click at [34, 213] on div at bounding box center [35, 216] width 12 height 12
click at [30, 336] on div at bounding box center [35, 339] width 12 height 12
click at [32, 304] on div at bounding box center [35, 308] width 12 height 12
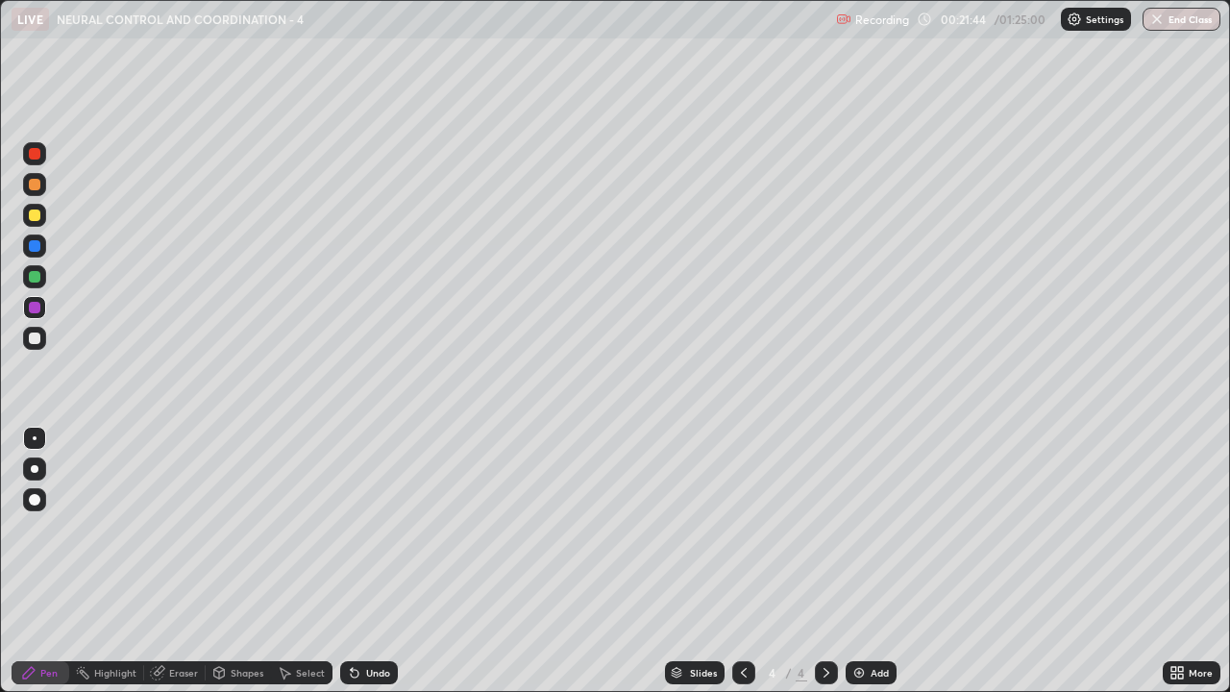
click at [31, 275] on div at bounding box center [35, 277] width 12 height 12
click at [172, 561] on div "Eraser" at bounding box center [183, 673] width 29 height 10
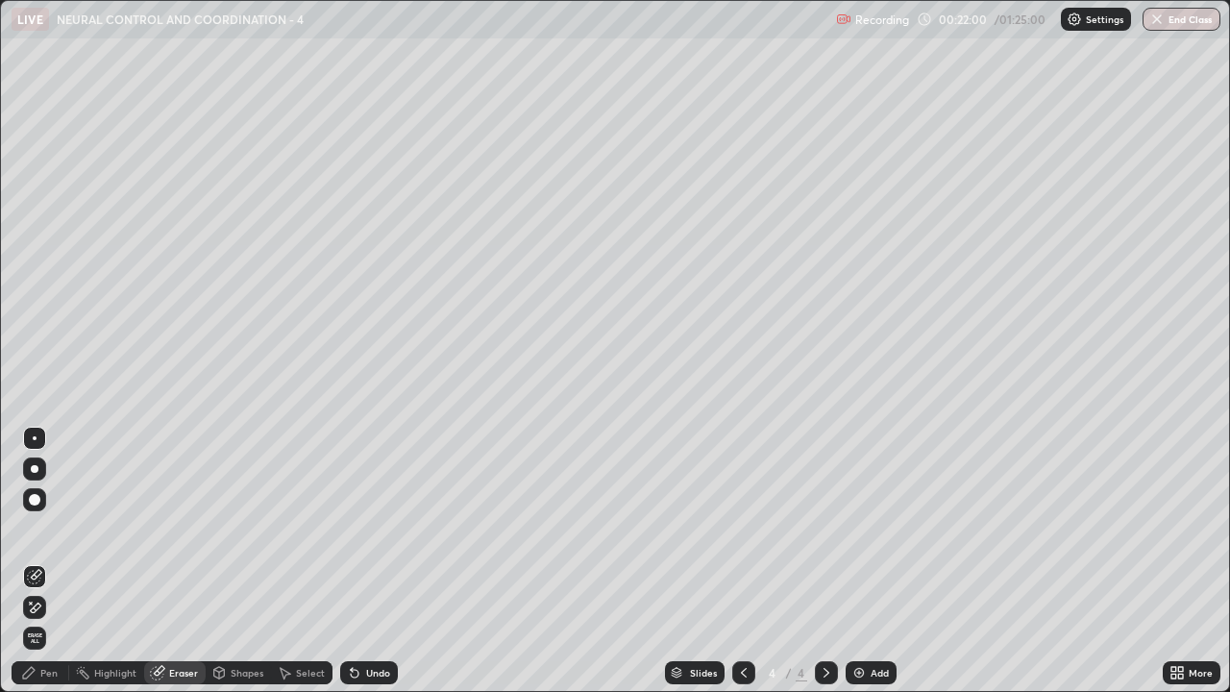
click at [33, 561] on icon at bounding box center [28, 672] width 15 height 15
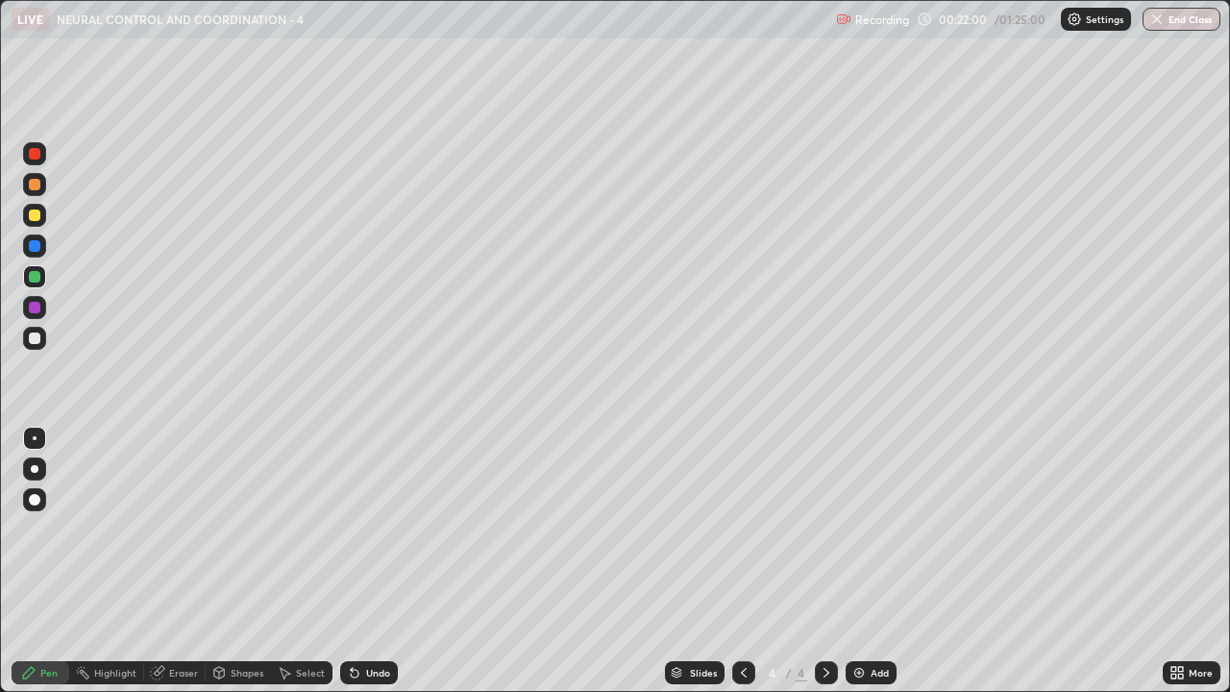
click at [32, 342] on div at bounding box center [35, 339] width 12 height 12
click at [33, 219] on div at bounding box center [35, 216] width 12 height 12
click at [34, 284] on div at bounding box center [34, 276] width 23 height 23
click at [171, 561] on div "Eraser" at bounding box center [183, 673] width 29 height 10
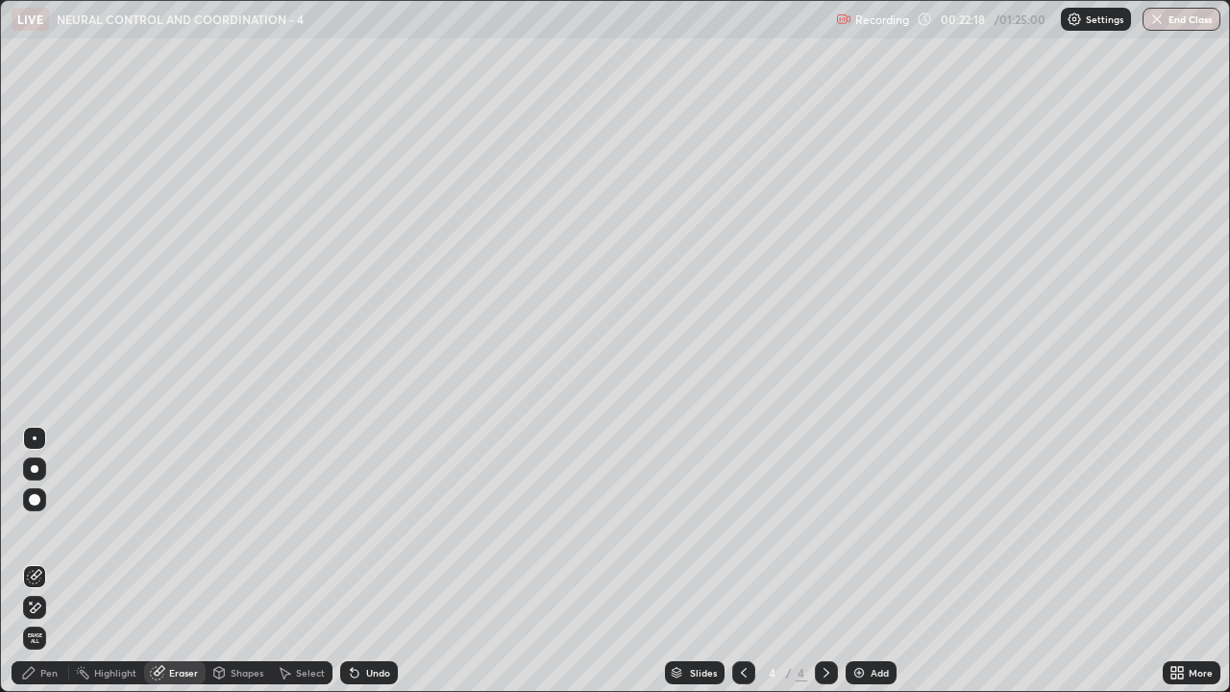
click at [37, 561] on div "Pen" at bounding box center [41, 672] width 58 height 23
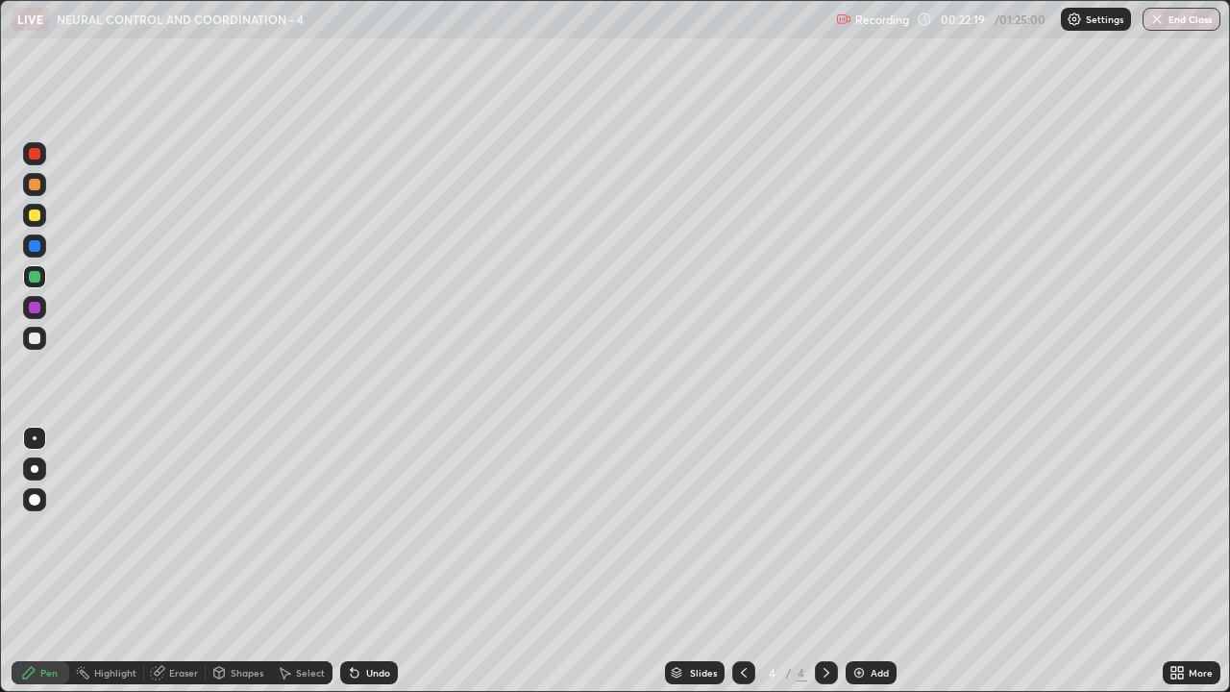
click at [32, 213] on div at bounding box center [35, 216] width 12 height 12
click at [36, 277] on div at bounding box center [35, 277] width 12 height 12
click at [184, 561] on div "Eraser" at bounding box center [183, 673] width 29 height 10
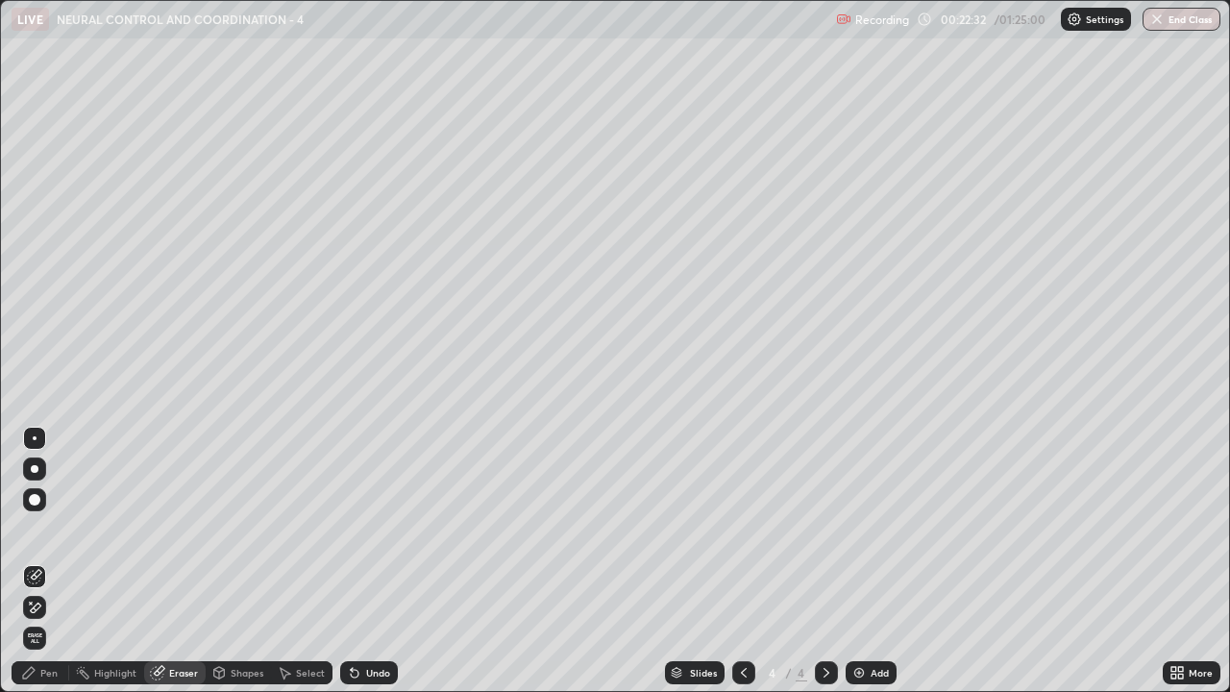
click at [40, 561] on div "Pen" at bounding box center [41, 672] width 58 height 23
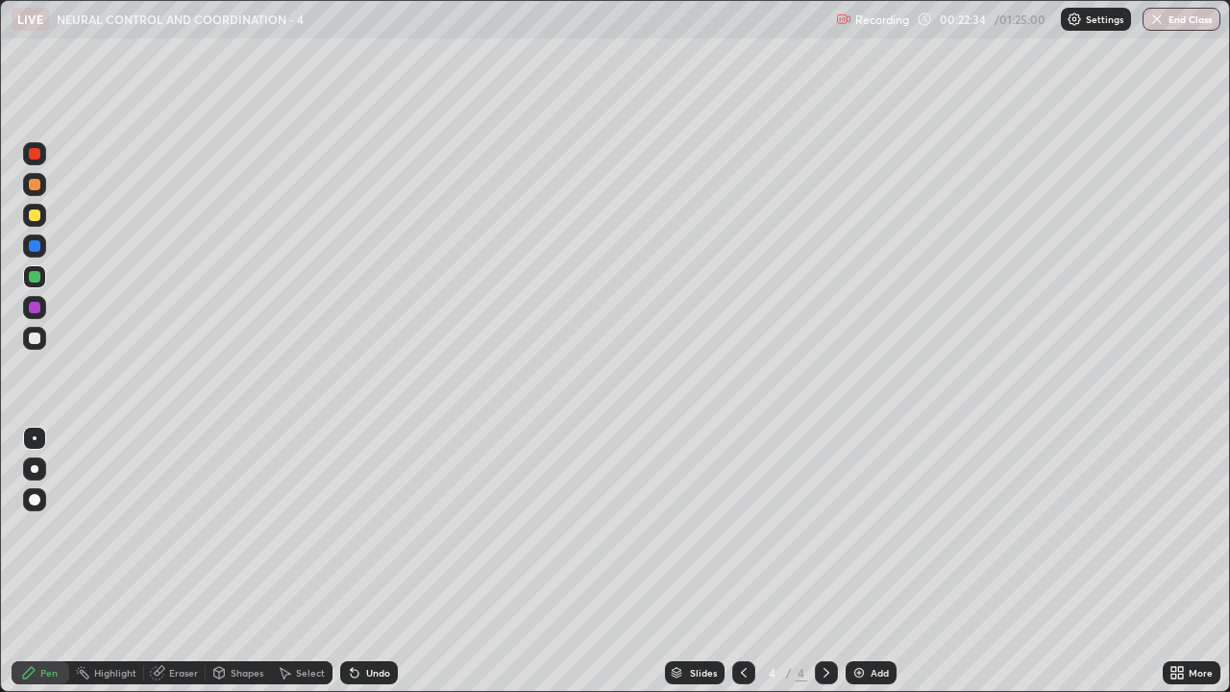
click at [32, 212] on div at bounding box center [35, 216] width 12 height 12
click at [169, 561] on div "Eraser" at bounding box center [183, 673] width 29 height 10
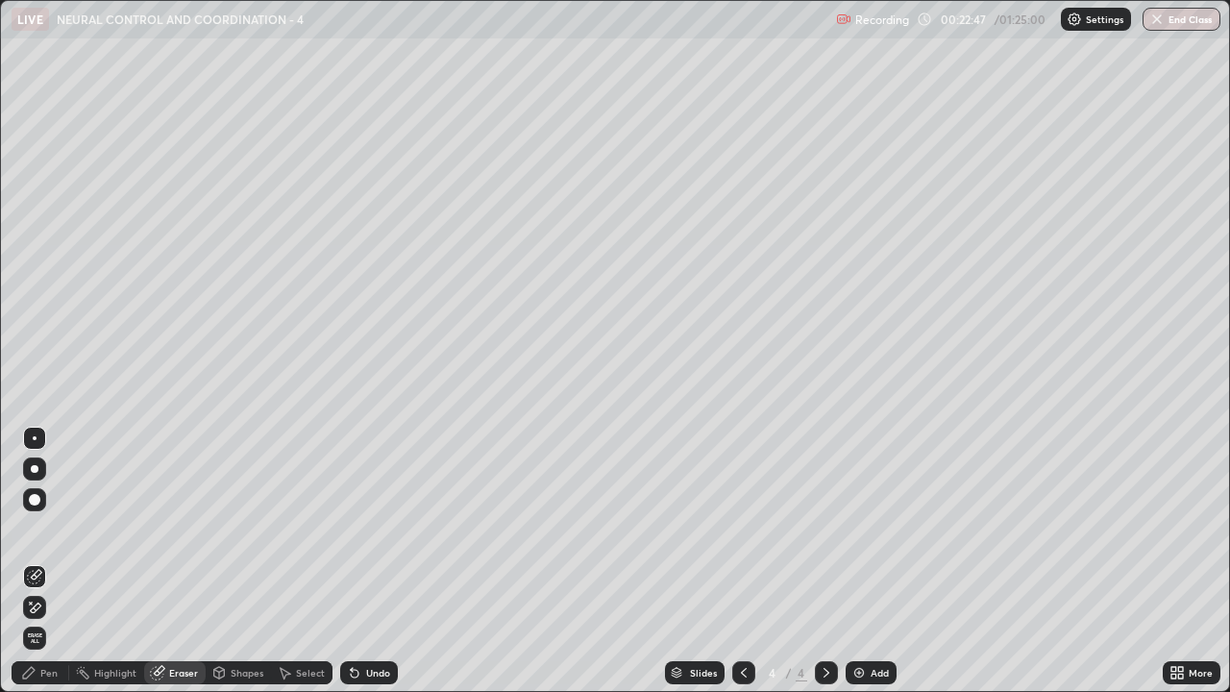
click at [37, 561] on div "Pen" at bounding box center [41, 672] width 58 height 23
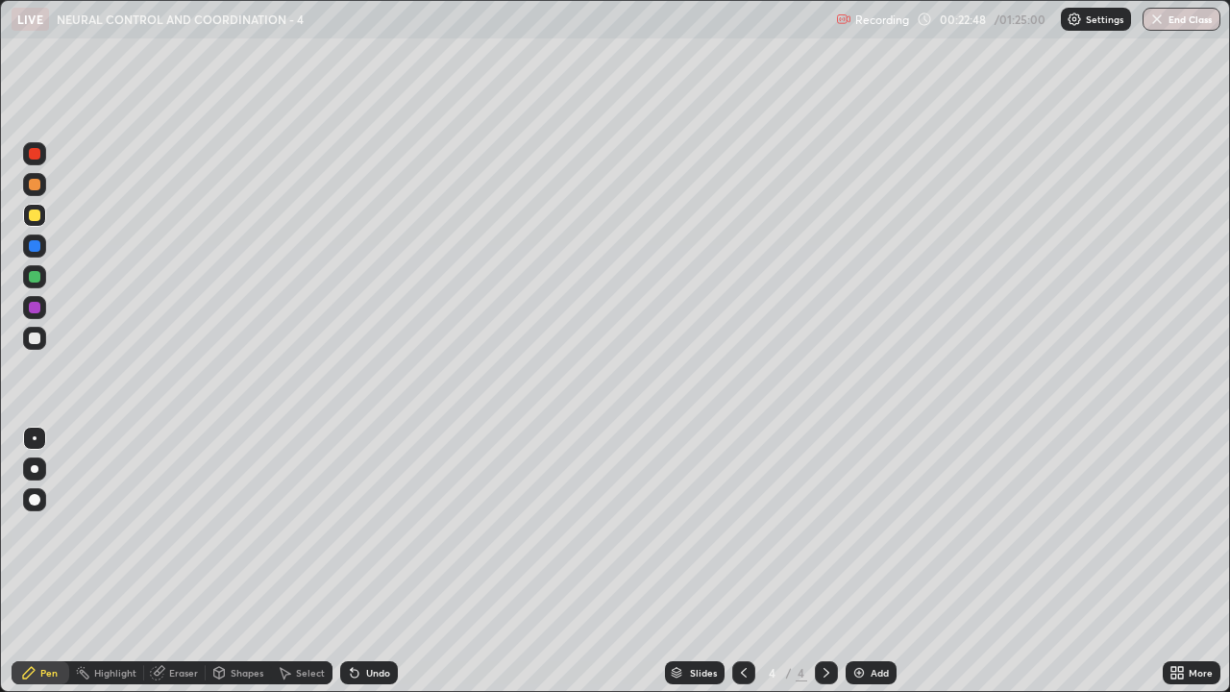
click at [31, 335] on div at bounding box center [35, 339] width 12 height 12
click at [183, 561] on div "Eraser" at bounding box center [183, 673] width 29 height 10
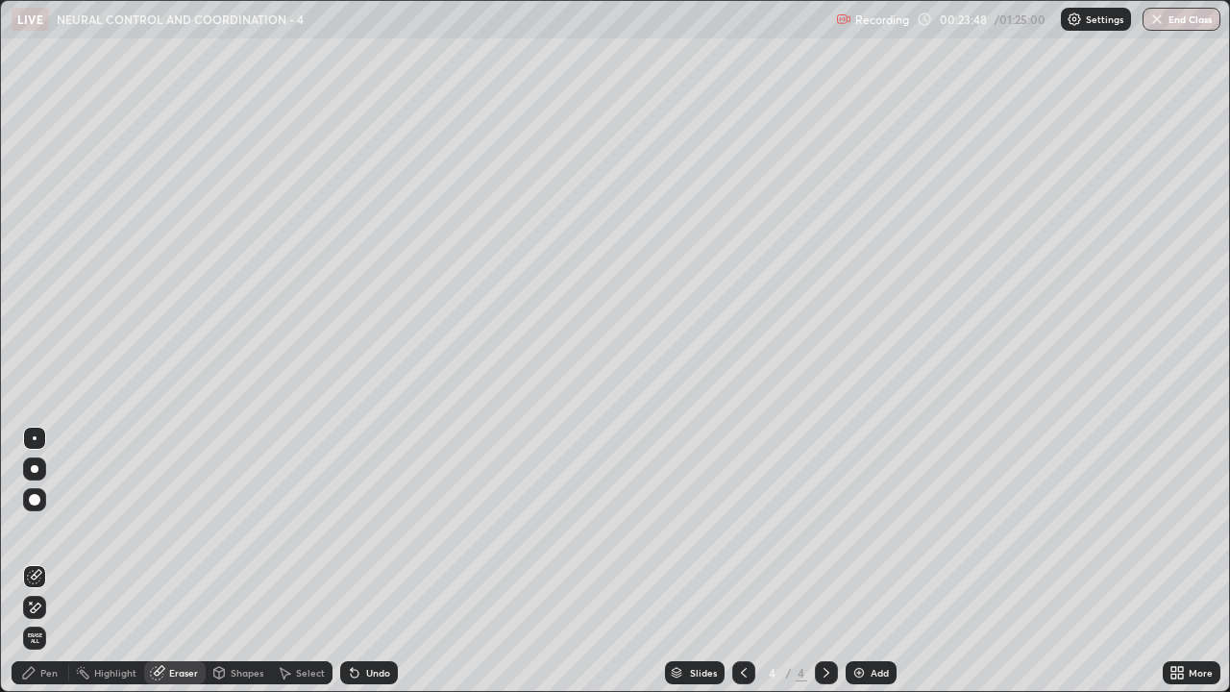
click at [31, 561] on icon at bounding box center [29, 673] width 12 height 12
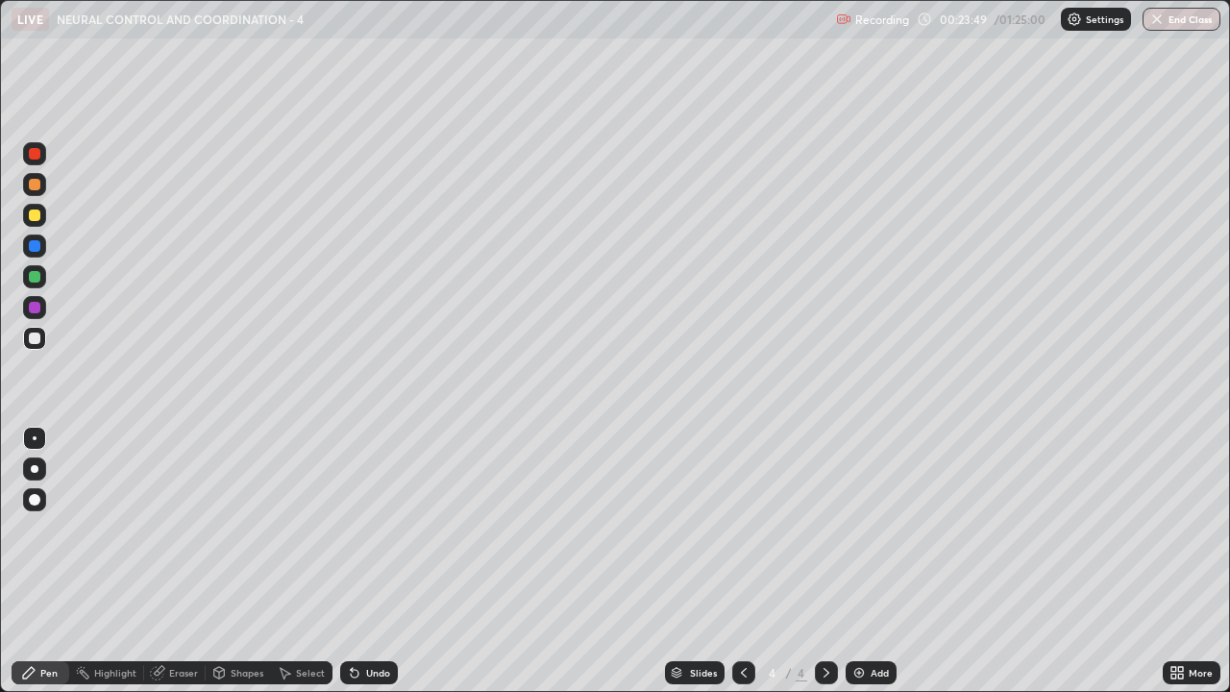
click at [35, 244] on div at bounding box center [35, 246] width 12 height 12
click at [859, 561] on img at bounding box center [859, 672] width 15 height 15
click at [36, 217] on div at bounding box center [35, 216] width 12 height 12
click at [236, 561] on div "Shapes" at bounding box center [247, 673] width 33 height 10
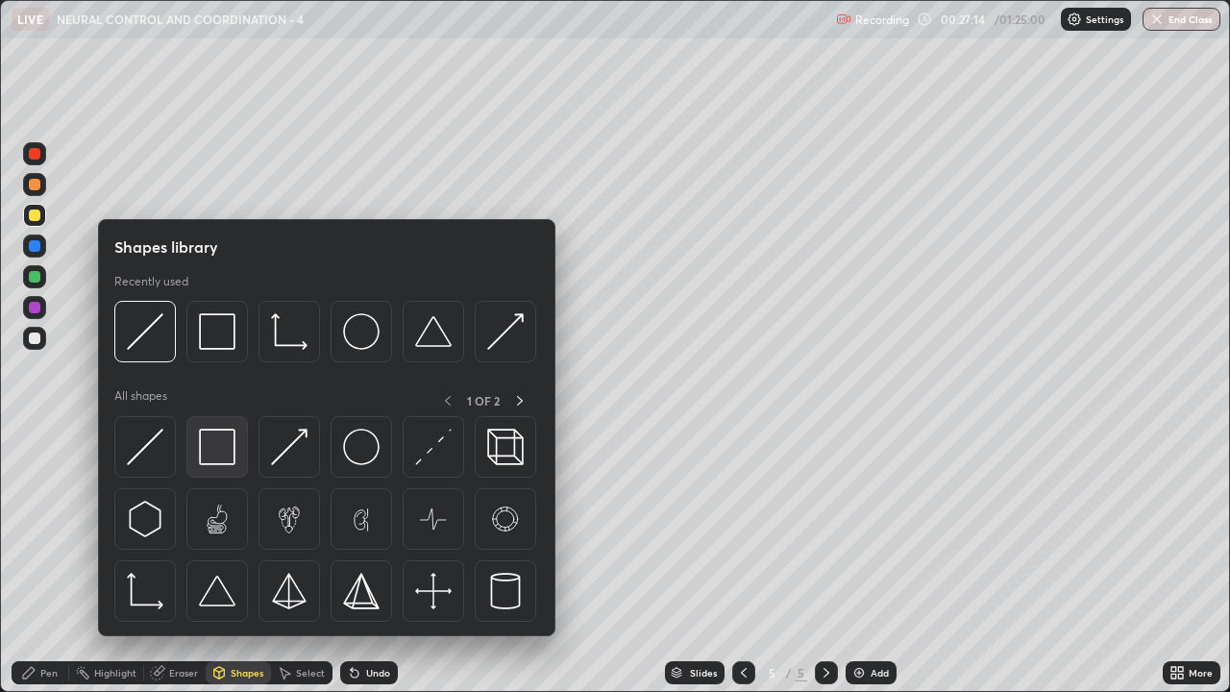
click at [221, 454] on img at bounding box center [217, 447] width 37 height 37
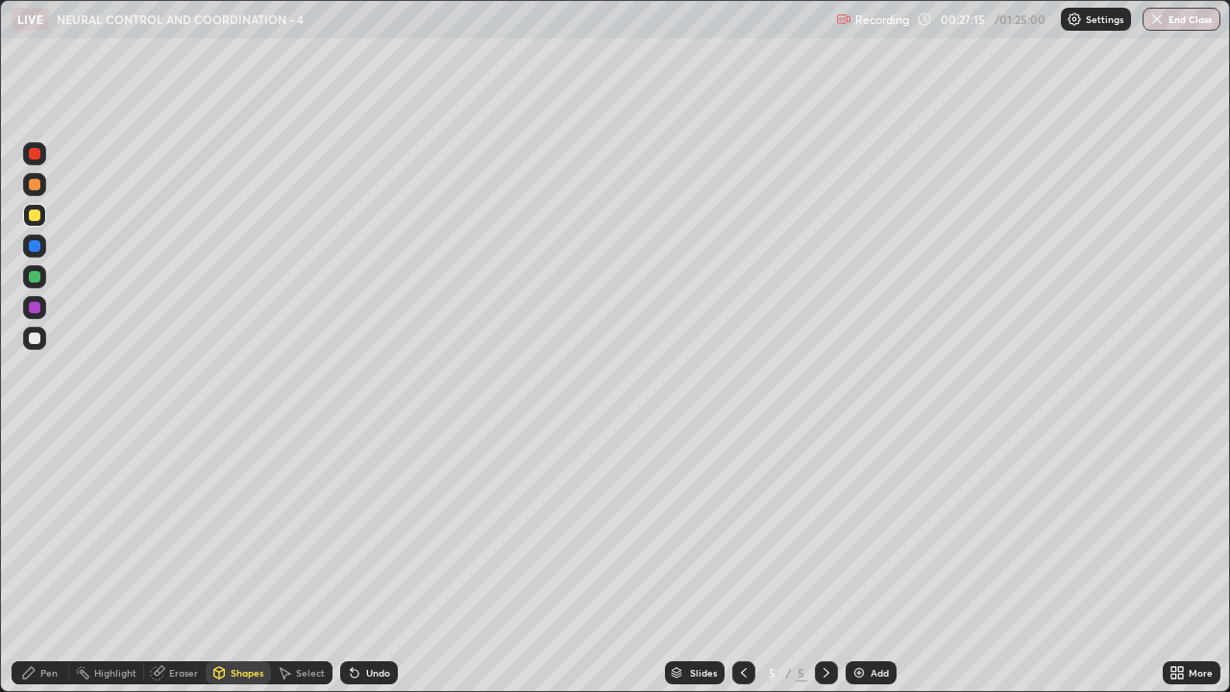
click at [38, 274] on div at bounding box center [35, 277] width 12 height 12
click at [40, 561] on div "Pen" at bounding box center [48, 673] width 17 height 10
click at [33, 341] on div at bounding box center [35, 339] width 12 height 12
click at [358, 561] on div "Undo" at bounding box center [369, 672] width 58 height 23
click at [35, 215] on div at bounding box center [35, 216] width 12 height 12
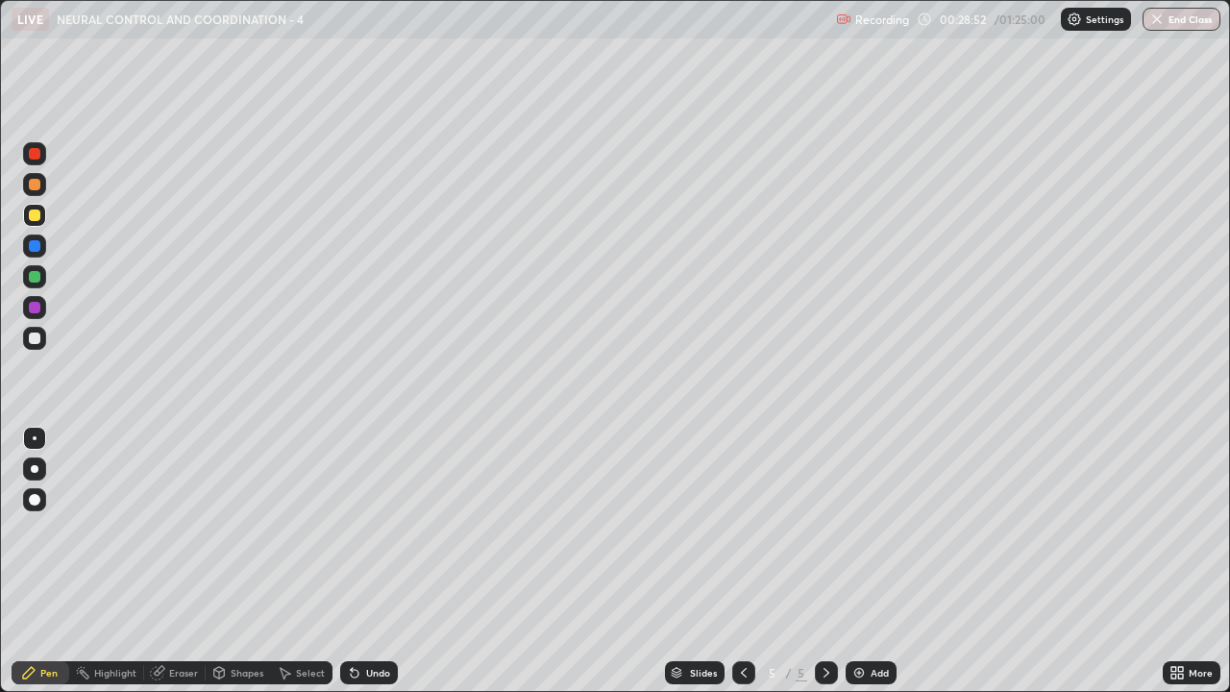
click at [231, 561] on div "Shapes" at bounding box center [247, 673] width 33 height 10
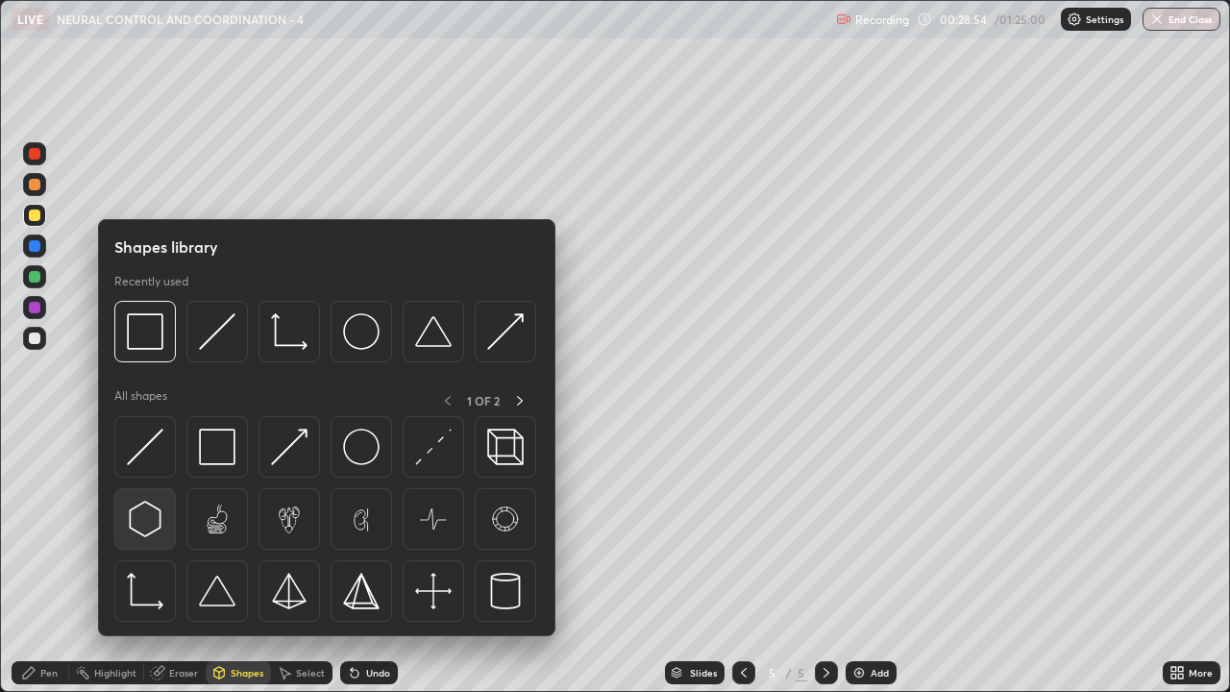
click at [148, 519] on img at bounding box center [145, 519] width 37 height 37
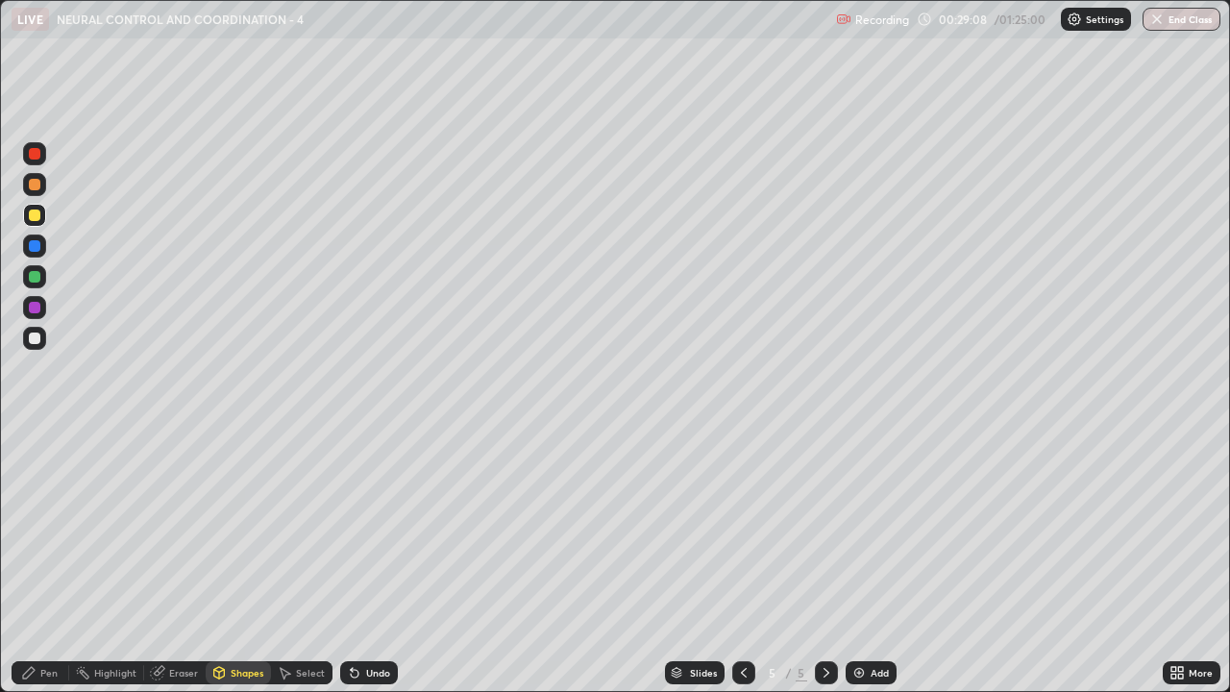
click at [37, 311] on div at bounding box center [35, 308] width 12 height 12
click at [52, 561] on div "Pen" at bounding box center [48, 673] width 17 height 10
click at [32, 334] on div at bounding box center [35, 339] width 12 height 12
click at [223, 561] on icon at bounding box center [219, 673] width 11 height 12
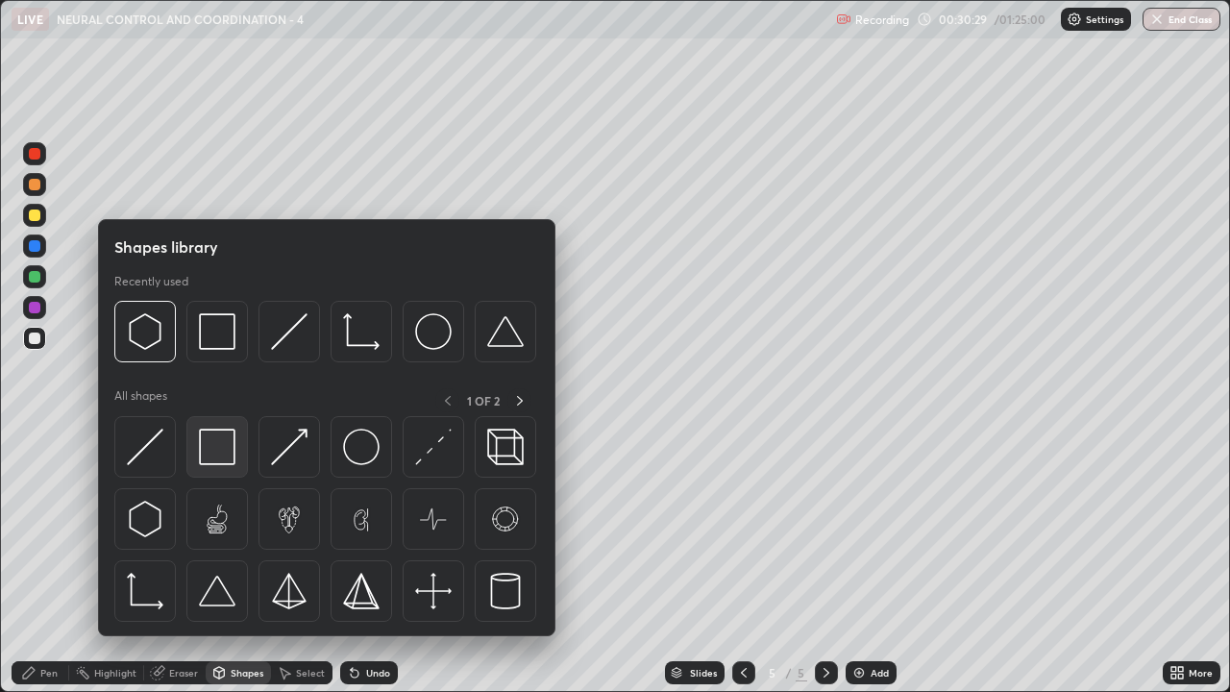
click at [216, 454] on img at bounding box center [217, 447] width 37 height 37
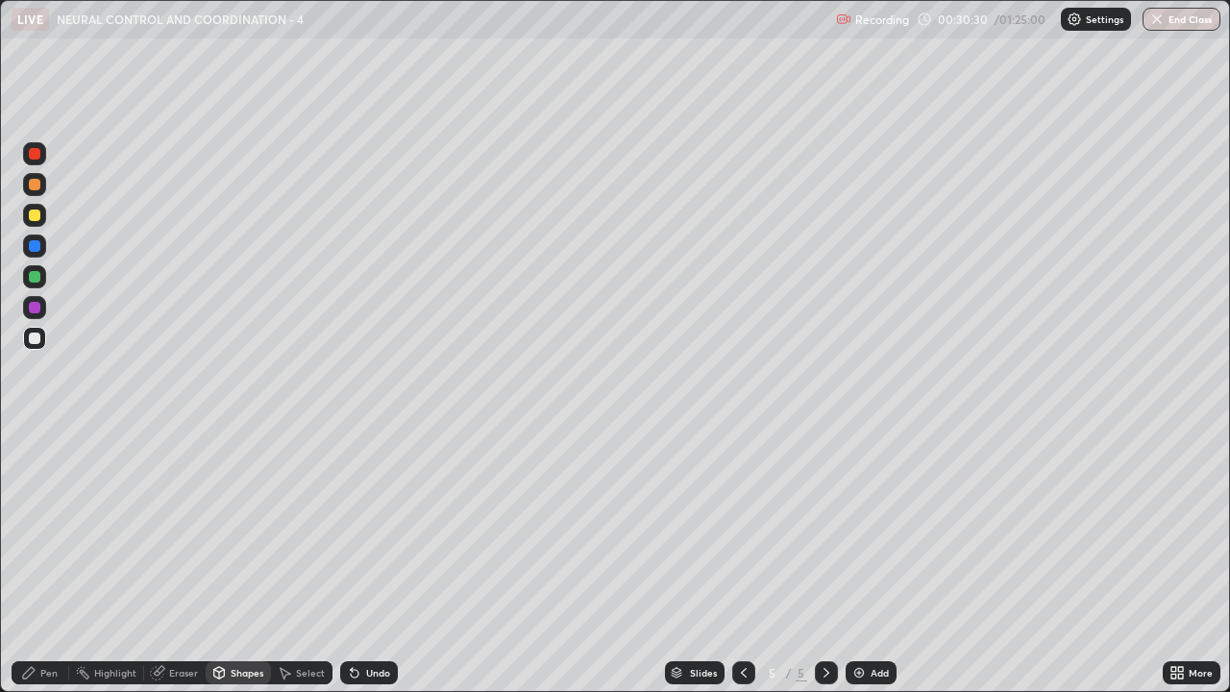
click at [35, 186] on div at bounding box center [35, 185] width 12 height 12
click at [36, 338] on div at bounding box center [35, 339] width 12 height 12
click at [49, 561] on div "Pen" at bounding box center [48, 673] width 17 height 10
click at [32, 243] on div at bounding box center [35, 246] width 12 height 12
click at [39, 212] on div at bounding box center [35, 216] width 12 height 12
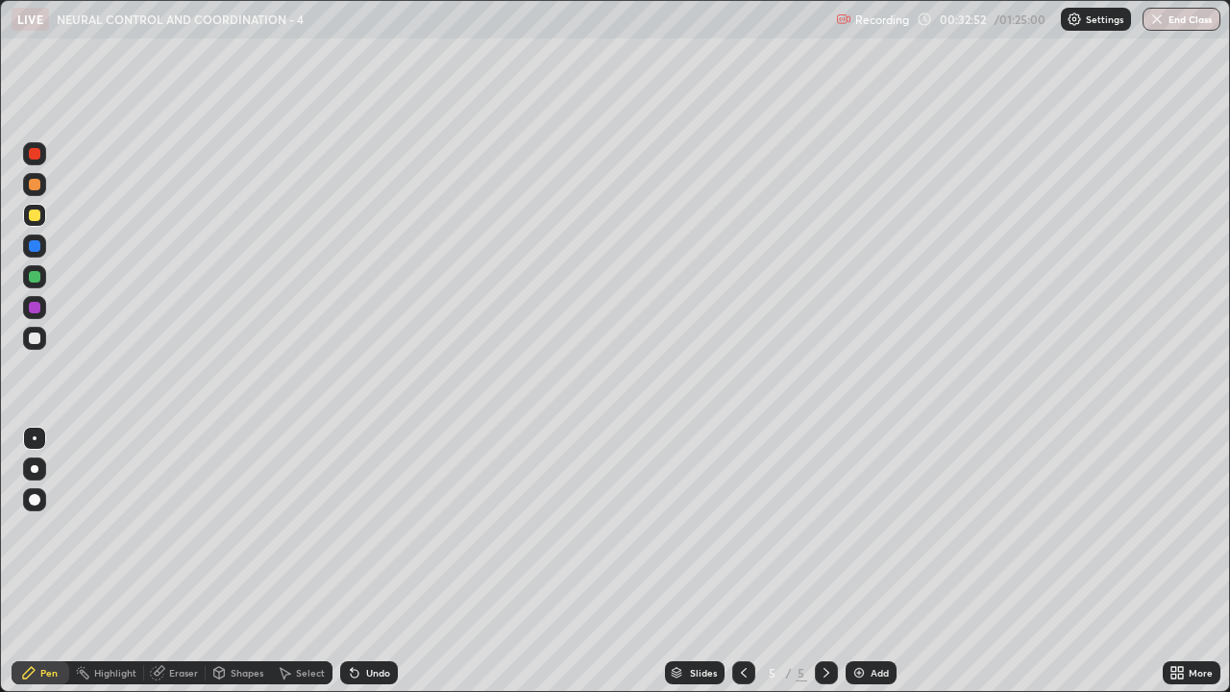
click at [33, 278] on div at bounding box center [35, 277] width 12 height 12
click at [35, 309] on div at bounding box center [35, 308] width 12 height 12
click at [36, 154] on div at bounding box center [35, 154] width 12 height 12
click at [33, 183] on div at bounding box center [35, 185] width 12 height 12
click at [38, 310] on div at bounding box center [35, 308] width 12 height 12
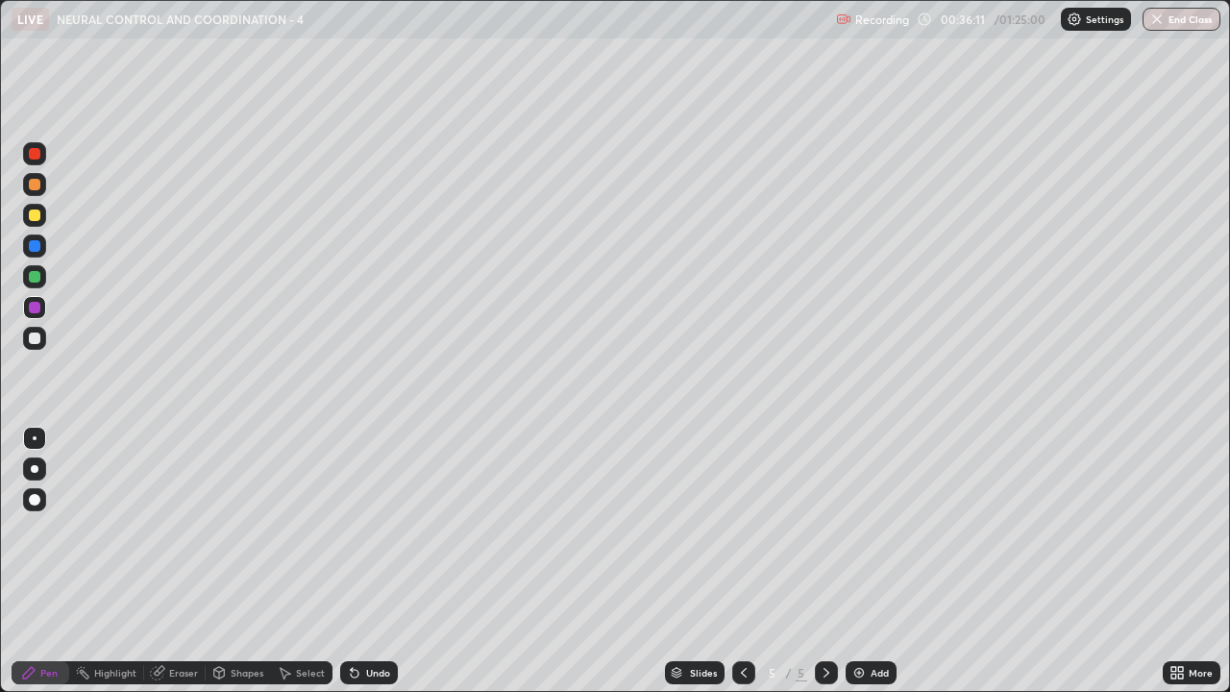
click at [871, 561] on div "Add" at bounding box center [880, 673] width 18 height 10
click at [30, 342] on div at bounding box center [35, 339] width 12 height 12
click at [241, 561] on div "Shapes" at bounding box center [247, 673] width 33 height 10
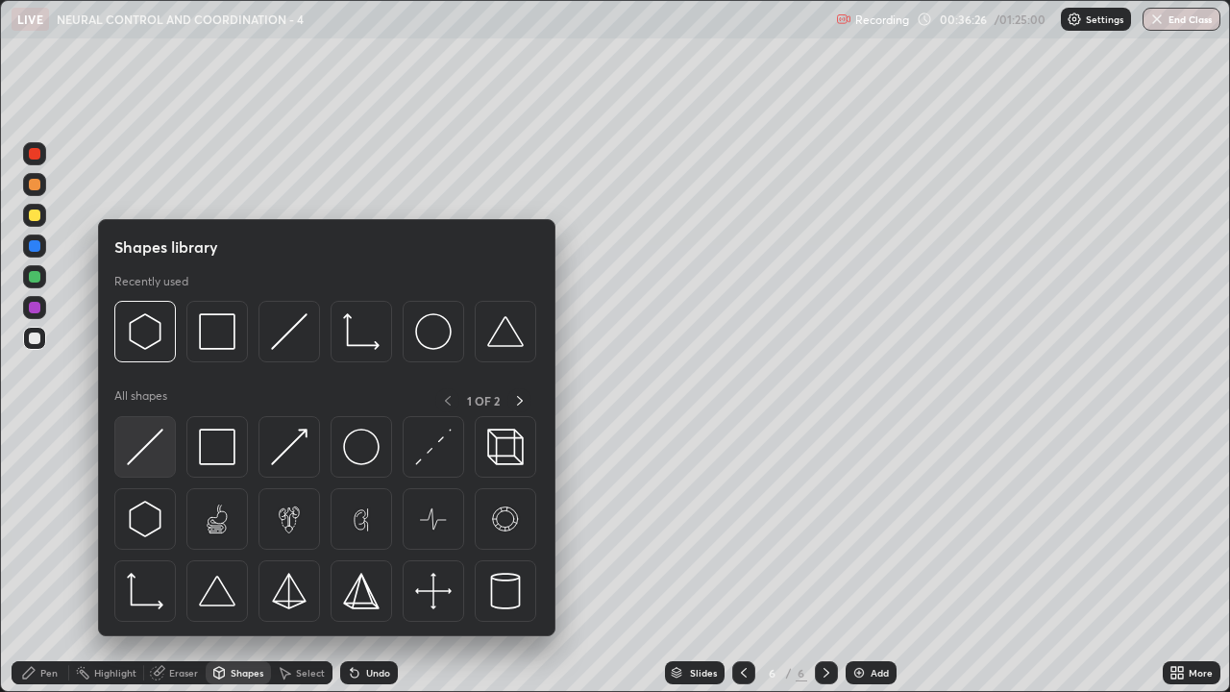
click at [157, 450] on img at bounding box center [145, 447] width 37 height 37
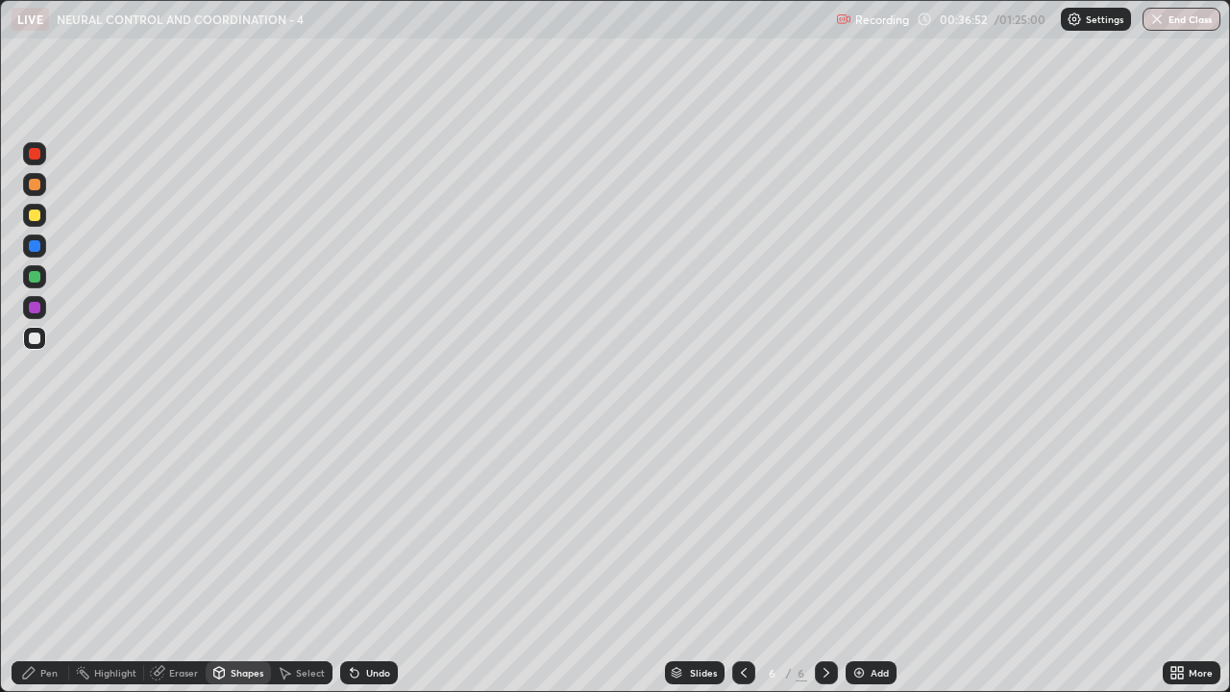
click at [37, 561] on div "Pen" at bounding box center [41, 672] width 58 height 23
click at [35, 339] on div at bounding box center [35, 339] width 12 height 12
click at [240, 561] on div "Shapes" at bounding box center [247, 673] width 33 height 10
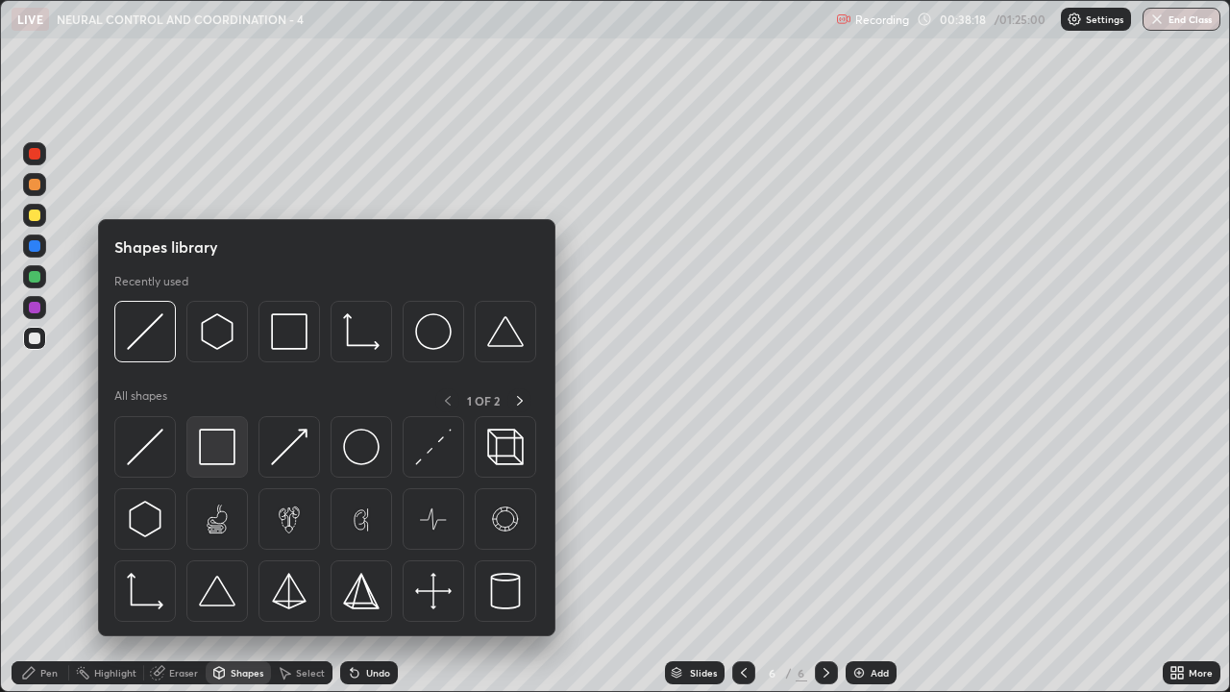
click at [225, 454] on img at bounding box center [217, 447] width 37 height 37
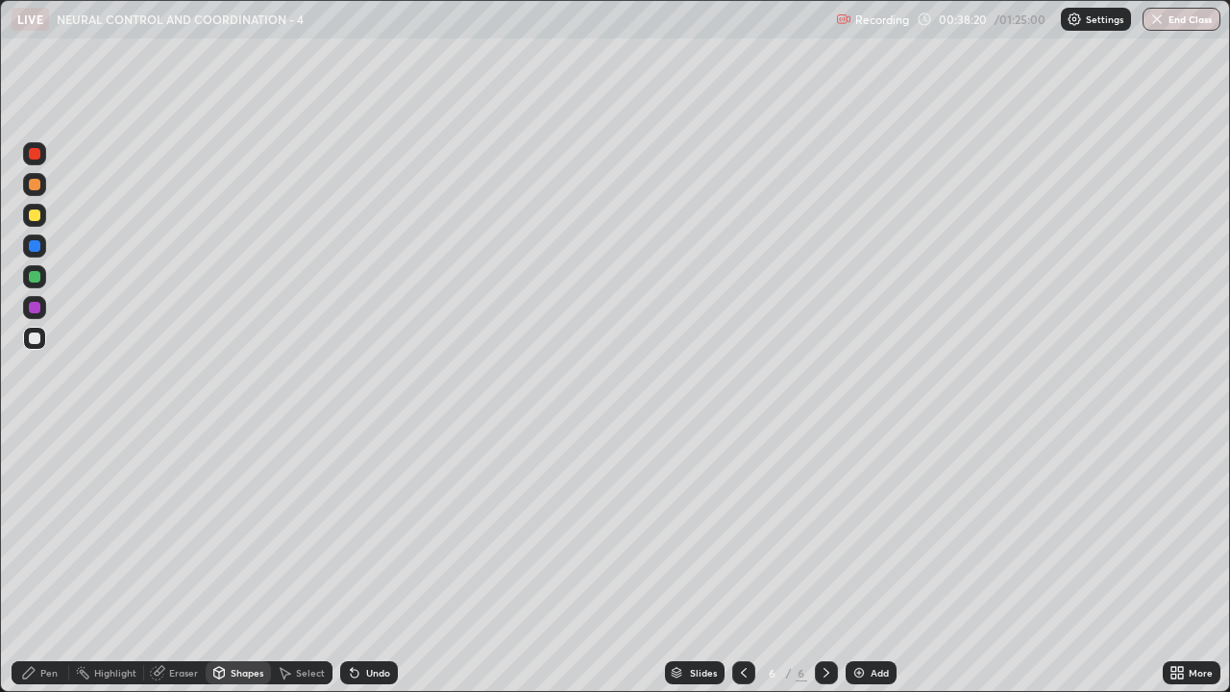
click at [32, 185] on div at bounding box center [35, 185] width 12 height 12
click at [34, 342] on div at bounding box center [35, 339] width 12 height 12
click at [227, 561] on div "Shapes" at bounding box center [238, 672] width 65 height 23
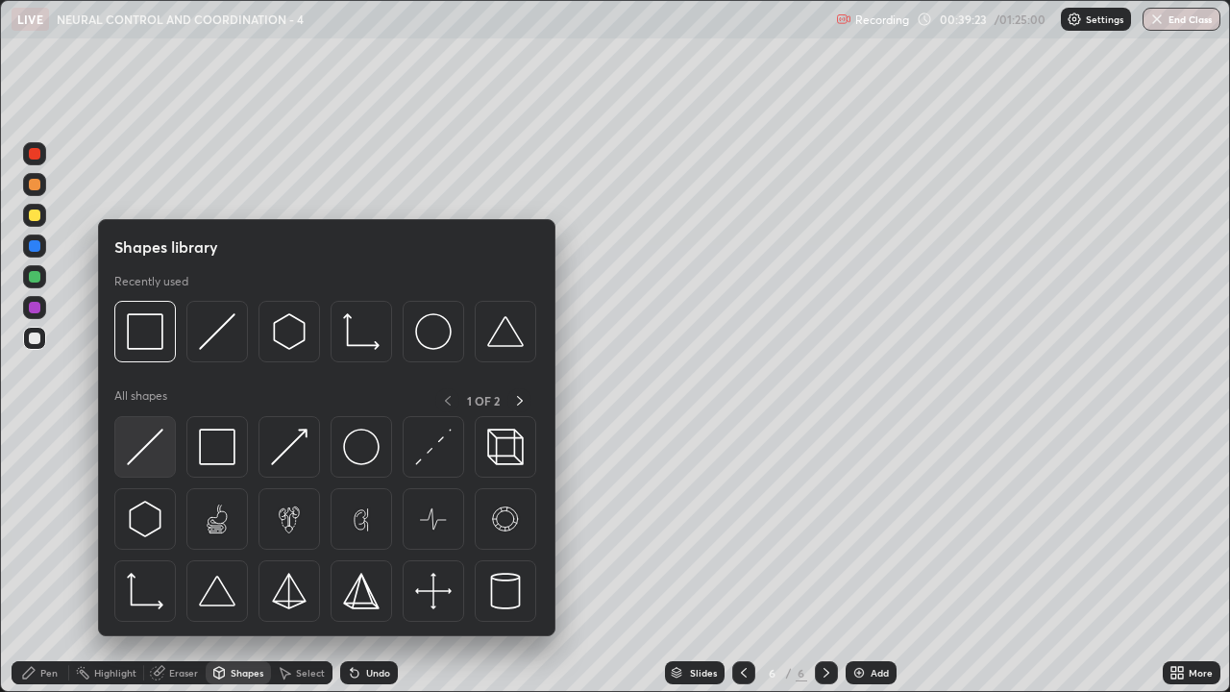
click at [153, 445] on img at bounding box center [145, 447] width 37 height 37
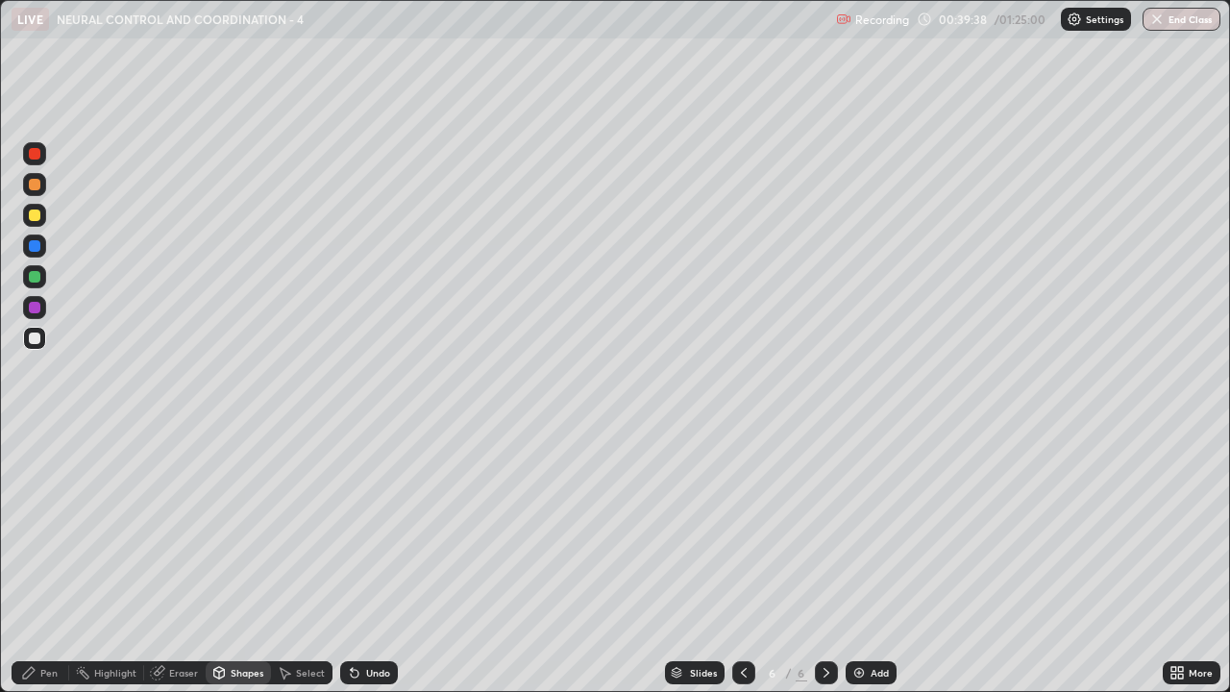
click at [41, 561] on div "Pen" at bounding box center [48, 673] width 17 height 10
click at [36, 218] on div at bounding box center [35, 216] width 12 height 12
click at [236, 561] on div "Shapes" at bounding box center [247, 673] width 33 height 10
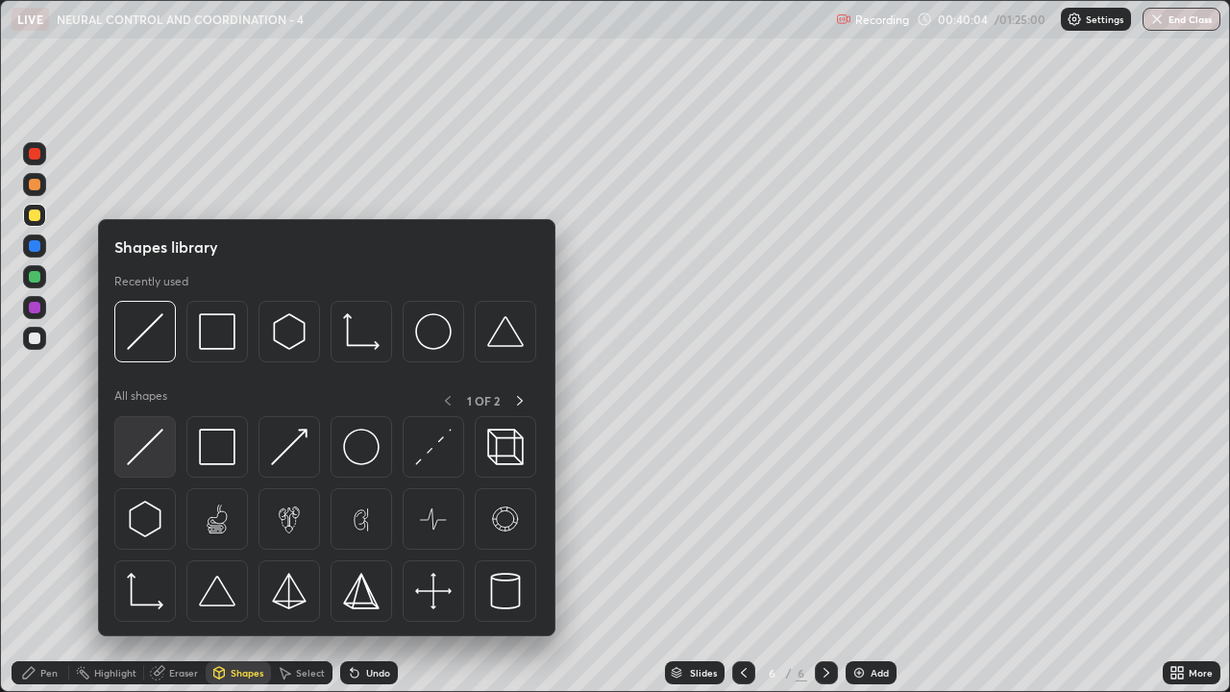
click at [143, 457] on img at bounding box center [145, 447] width 37 height 37
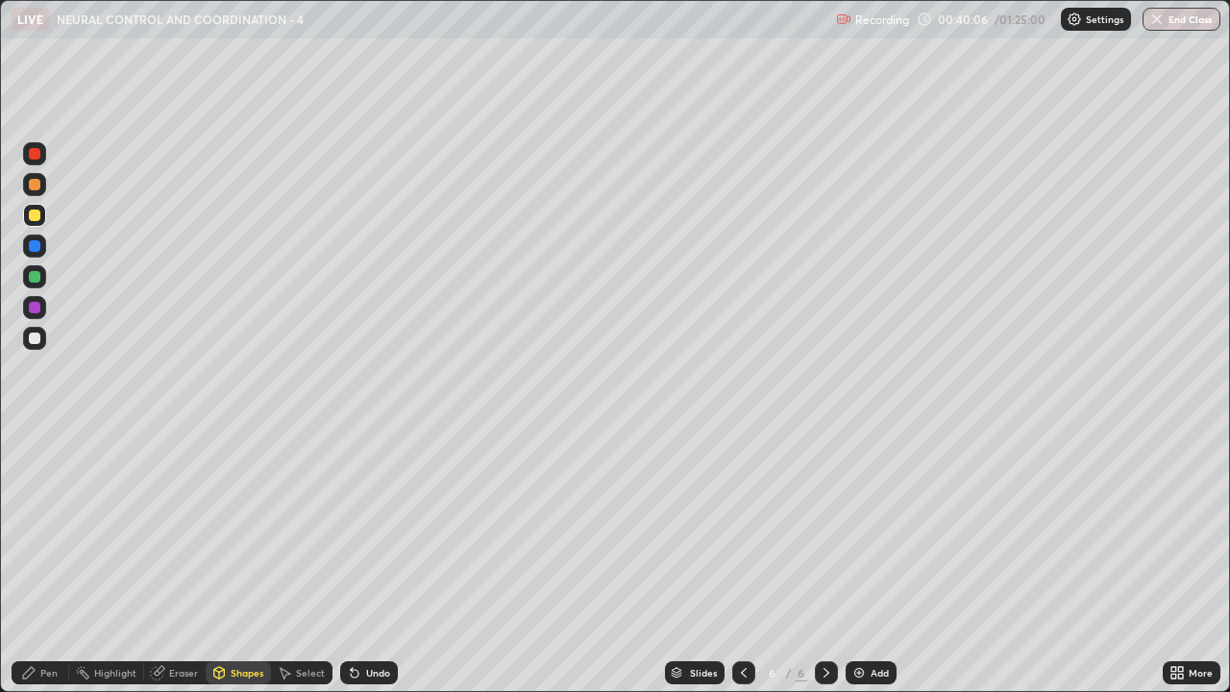
click at [37, 183] on div at bounding box center [35, 185] width 12 height 12
click at [42, 561] on div "Pen" at bounding box center [48, 673] width 17 height 10
click at [31, 213] on div at bounding box center [35, 216] width 12 height 12
click at [37, 282] on div at bounding box center [35, 277] width 12 height 12
click at [238, 561] on div "Shapes" at bounding box center [247, 673] width 33 height 10
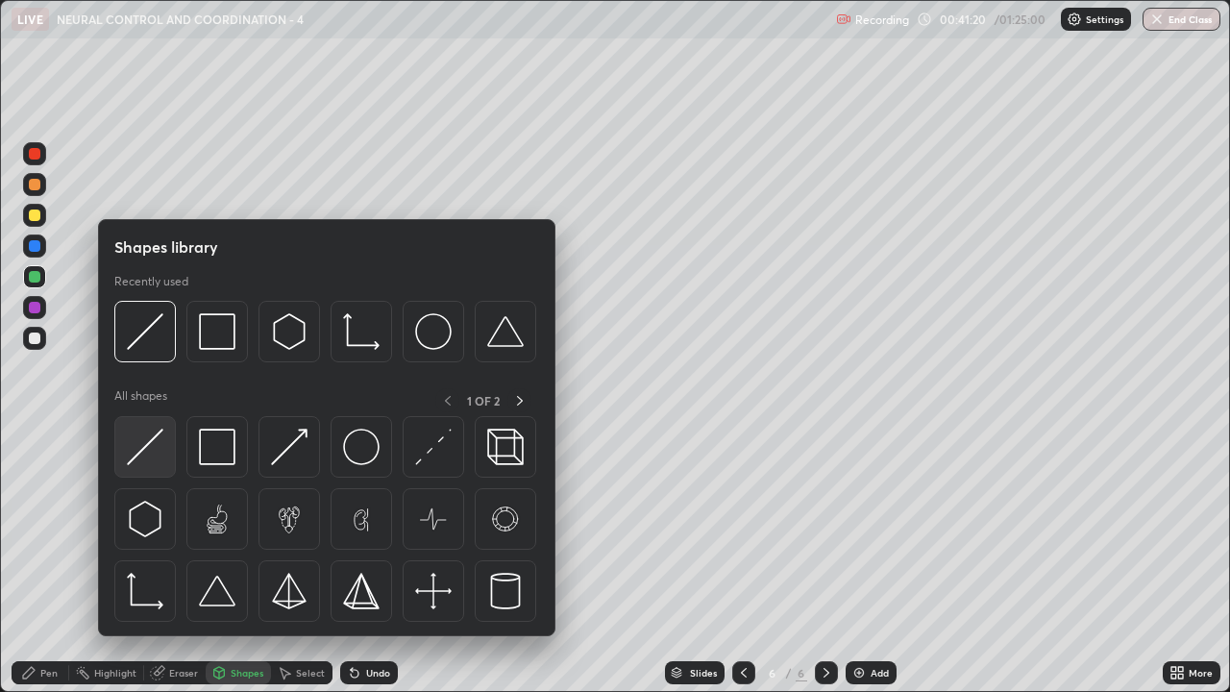
click at [161, 457] on img at bounding box center [145, 447] width 37 height 37
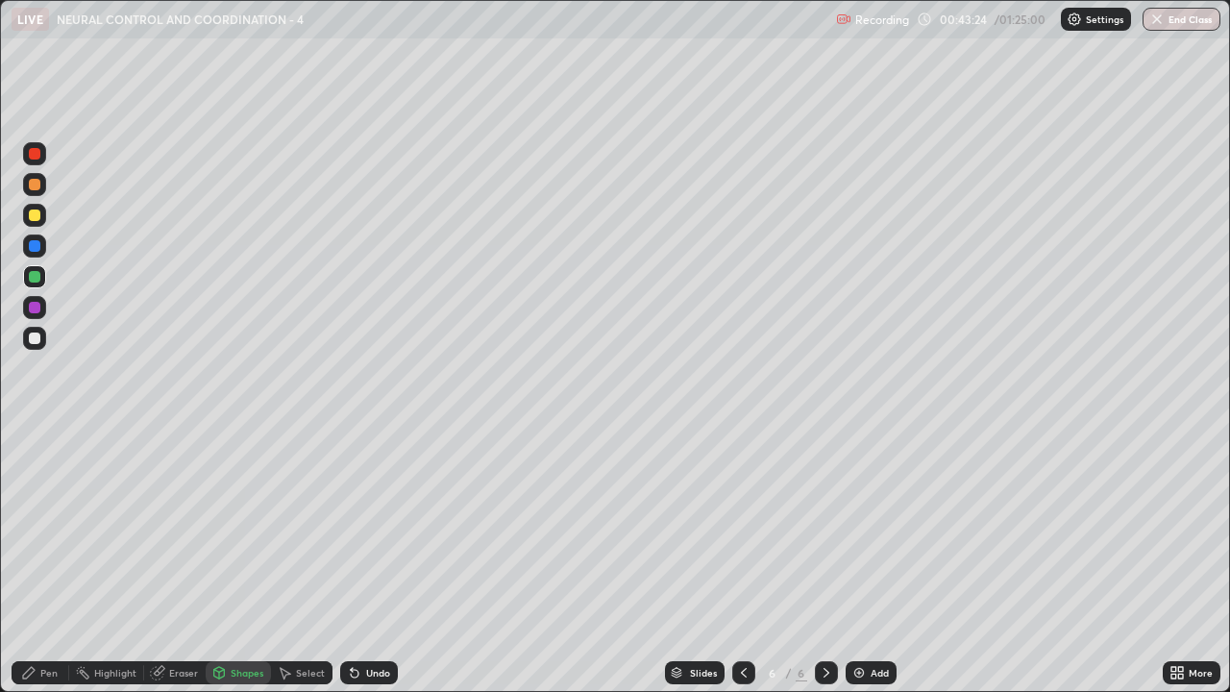
click at [34, 273] on div at bounding box center [35, 277] width 12 height 12
click at [246, 561] on div "Shapes" at bounding box center [247, 673] width 33 height 10
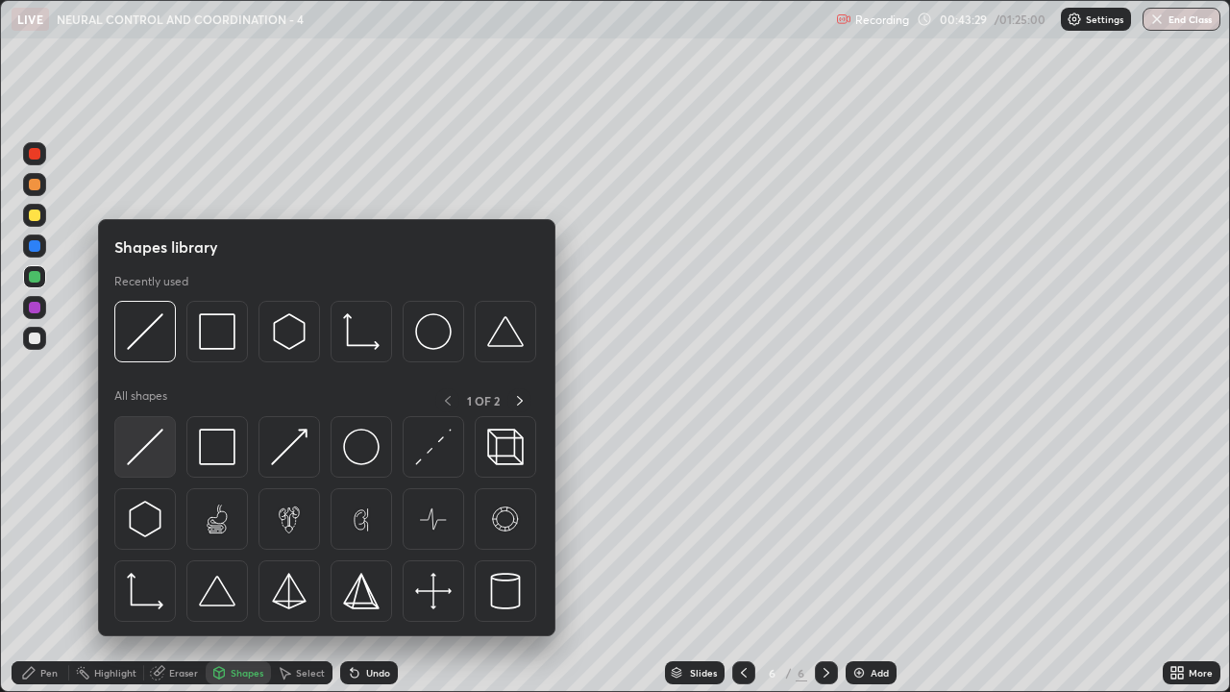
click at [149, 442] on img at bounding box center [145, 447] width 37 height 37
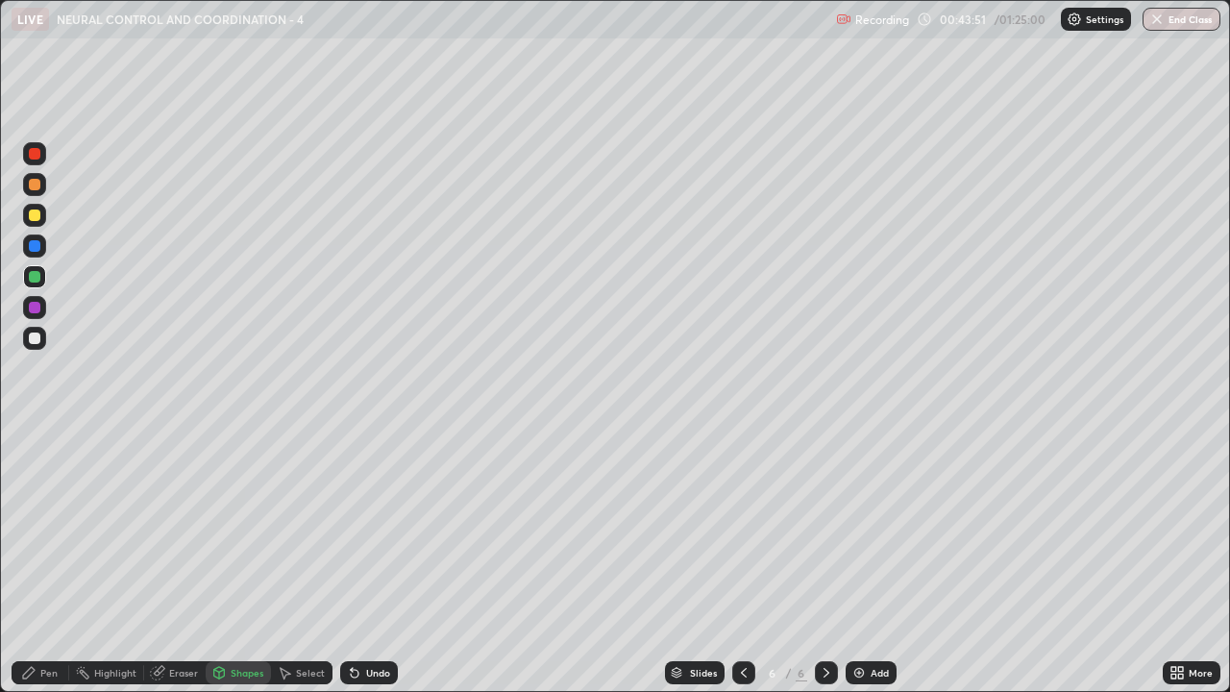
click at [34, 306] on div at bounding box center [35, 308] width 12 height 12
click at [44, 561] on div "Pen" at bounding box center [48, 673] width 17 height 10
click at [35, 339] on div at bounding box center [35, 339] width 12 height 12
click at [35, 179] on div at bounding box center [35, 185] width 12 height 12
click at [37, 342] on div at bounding box center [35, 339] width 12 height 12
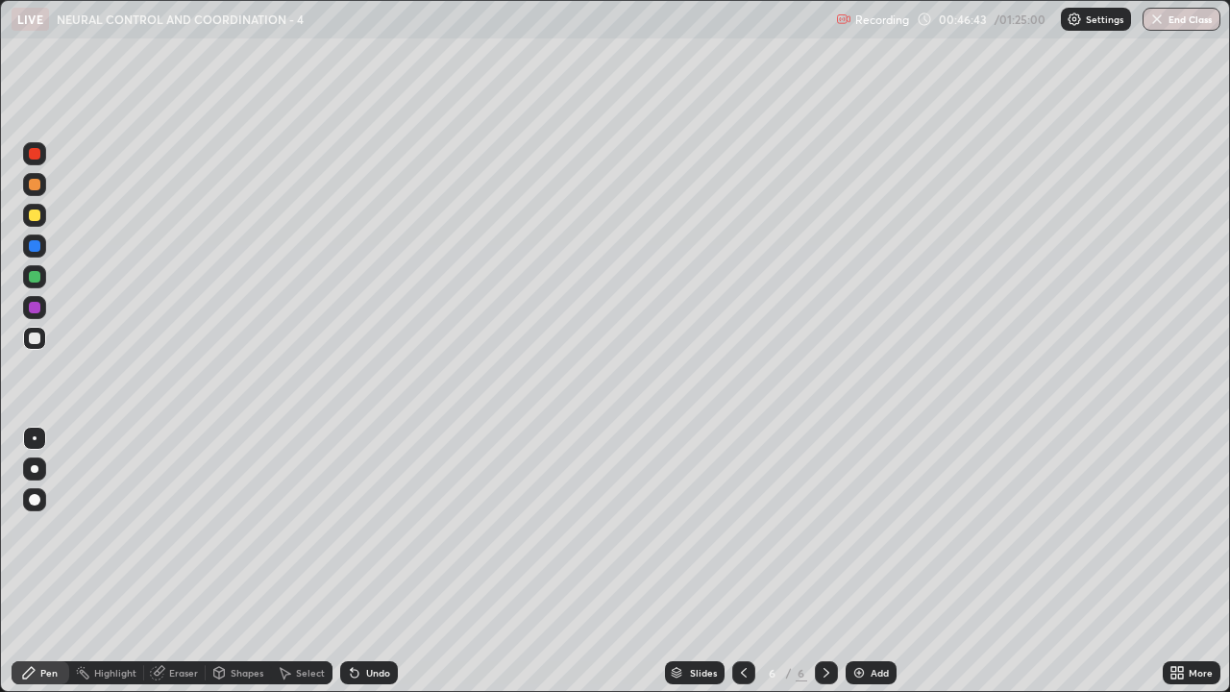
click at [35, 339] on div at bounding box center [35, 339] width 12 height 12
click at [31, 278] on div at bounding box center [35, 277] width 12 height 12
click at [35, 184] on div at bounding box center [35, 185] width 12 height 12
click at [34, 280] on div at bounding box center [35, 277] width 12 height 12
click at [233, 561] on div "Shapes" at bounding box center [247, 673] width 33 height 10
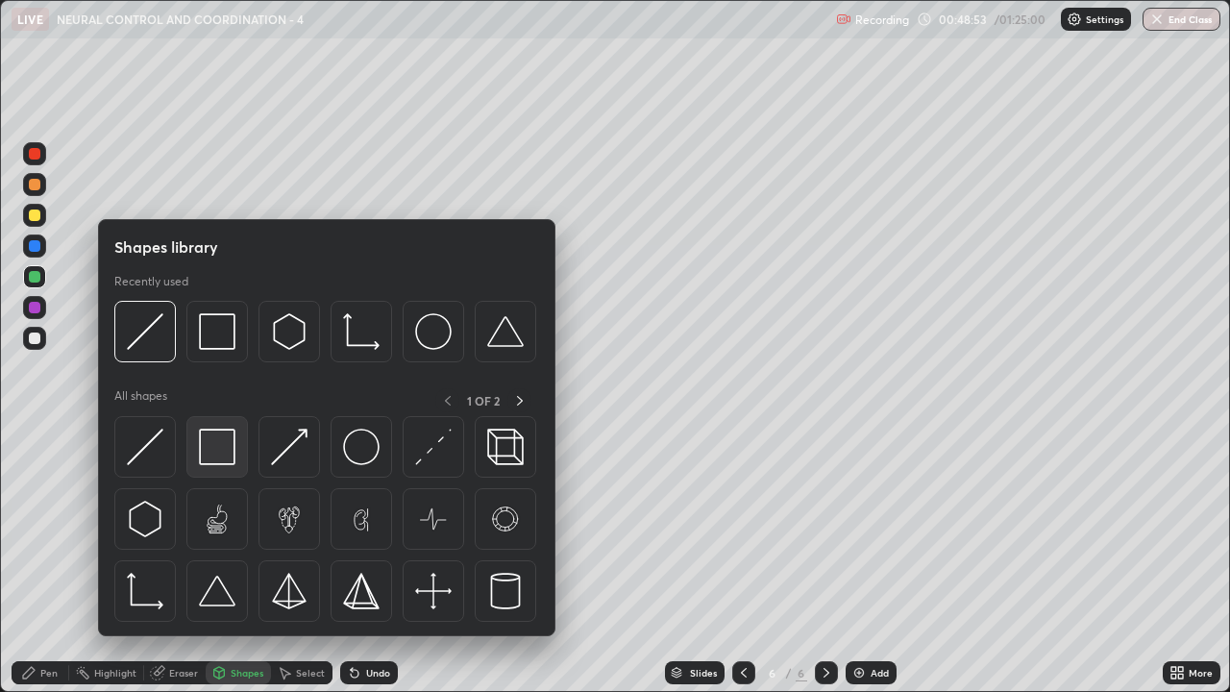
click at [218, 454] on img at bounding box center [217, 447] width 37 height 37
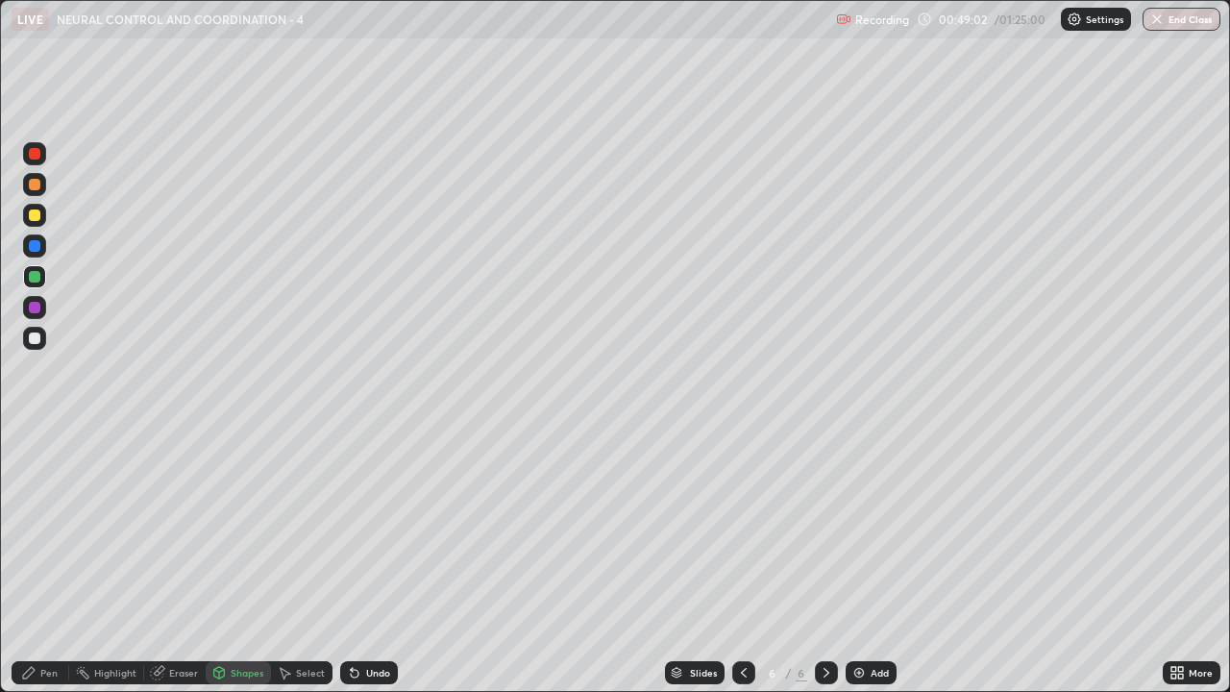
click at [27, 561] on icon at bounding box center [29, 673] width 12 height 12
click at [862, 561] on img at bounding box center [859, 672] width 15 height 15
click at [37, 339] on div at bounding box center [35, 339] width 12 height 12
click at [230, 561] on div "Shapes" at bounding box center [238, 672] width 65 height 23
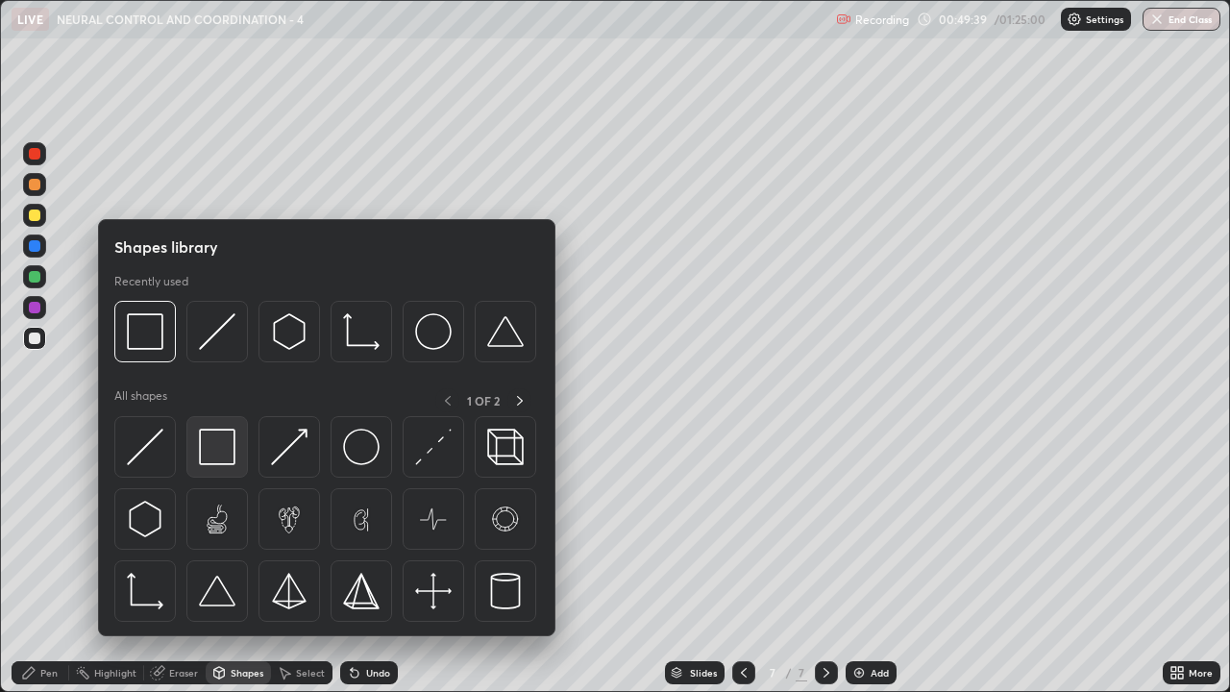
click at [220, 452] on img at bounding box center [217, 447] width 37 height 37
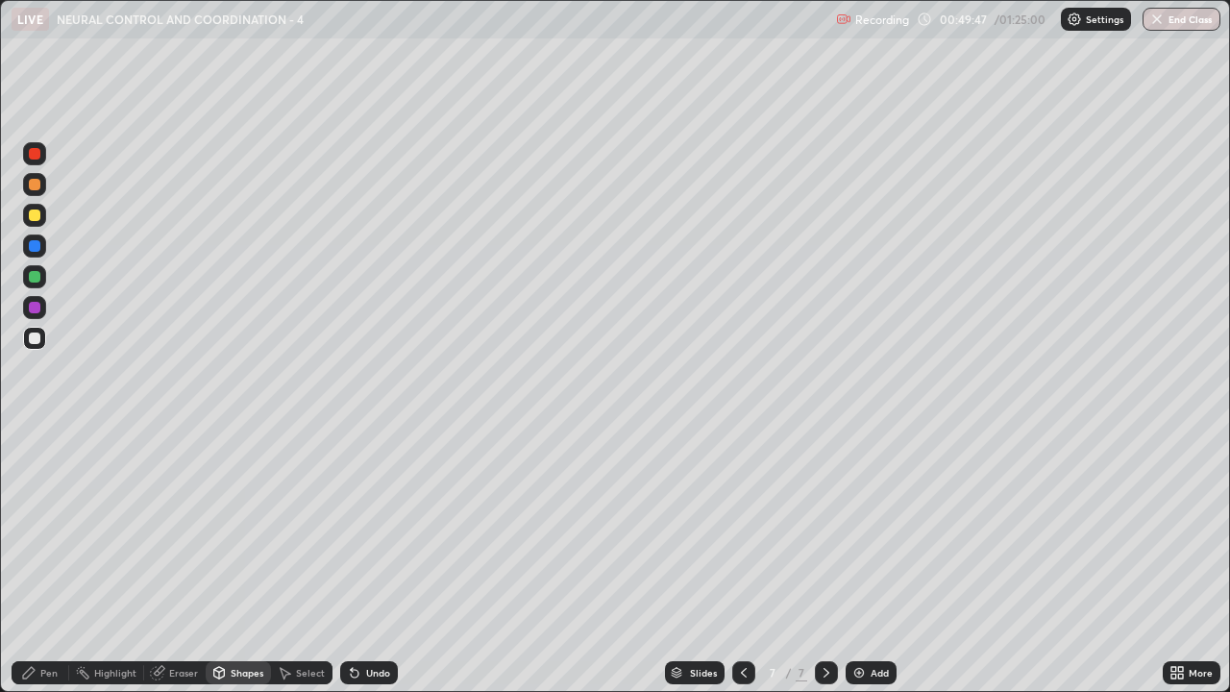
click at [39, 561] on div "Pen" at bounding box center [41, 672] width 58 height 23
click at [238, 561] on div "Shapes" at bounding box center [247, 673] width 33 height 10
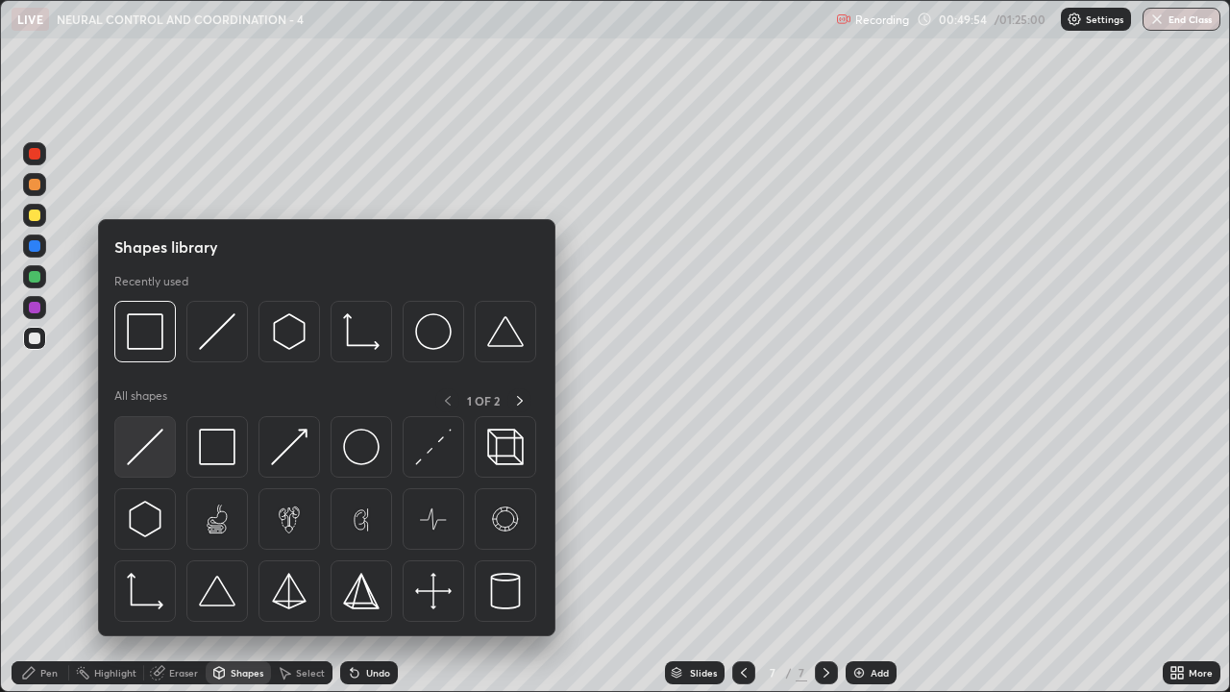
click at [153, 454] on img at bounding box center [145, 447] width 37 height 37
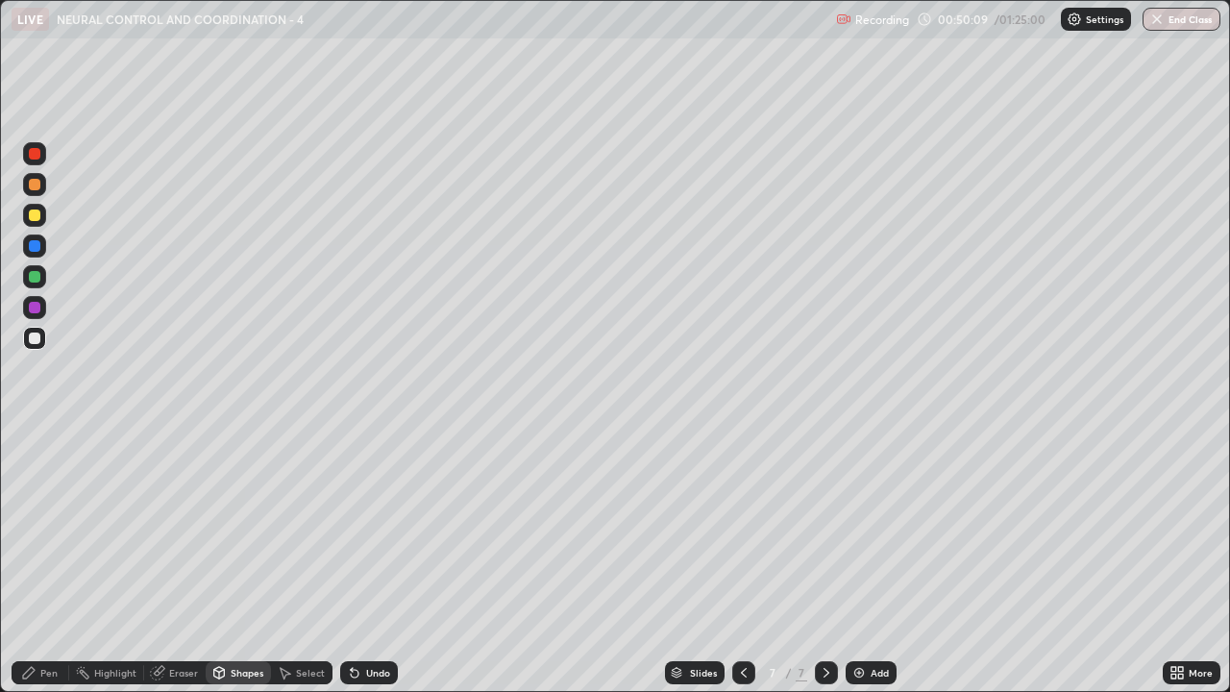
click at [742, 561] on icon at bounding box center [744, 673] width 6 height 10
click at [34, 186] on div at bounding box center [35, 185] width 12 height 12
click at [740, 561] on icon at bounding box center [743, 672] width 15 height 15
click at [828, 561] on icon at bounding box center [826, 672] width 15 height 15
click at [37, 338] on div at bounding box center [35, 339] width 12 height 12
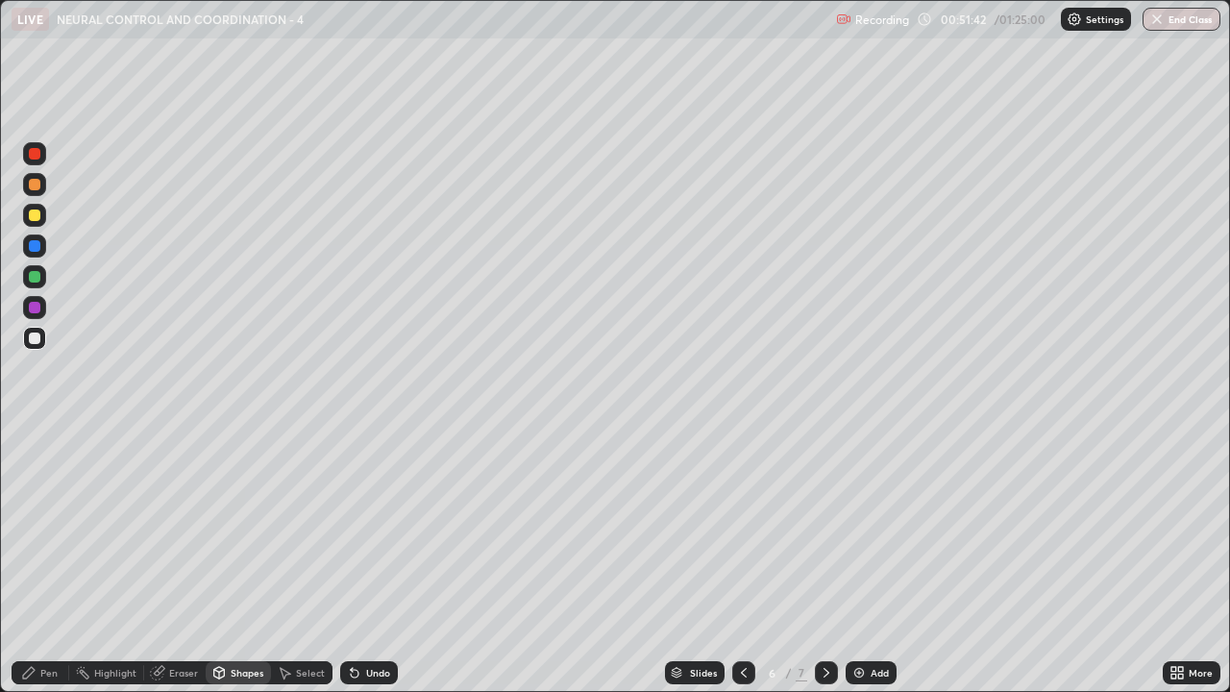
click at [38, 187] on div at bounding box center [35, 185] width 12 height 12
click at [40, 561] on div "Pen" at bounding box center [48, 673] width 17 height 10
click at [825, 561] on icon at bounding box center [826, 672] width 15 height 15
click at [37, 337] on div at bounding box center [35, 339] width 12 height 12
click at [38, 187] on div at bounding box center [35, 185] width 12 height 12
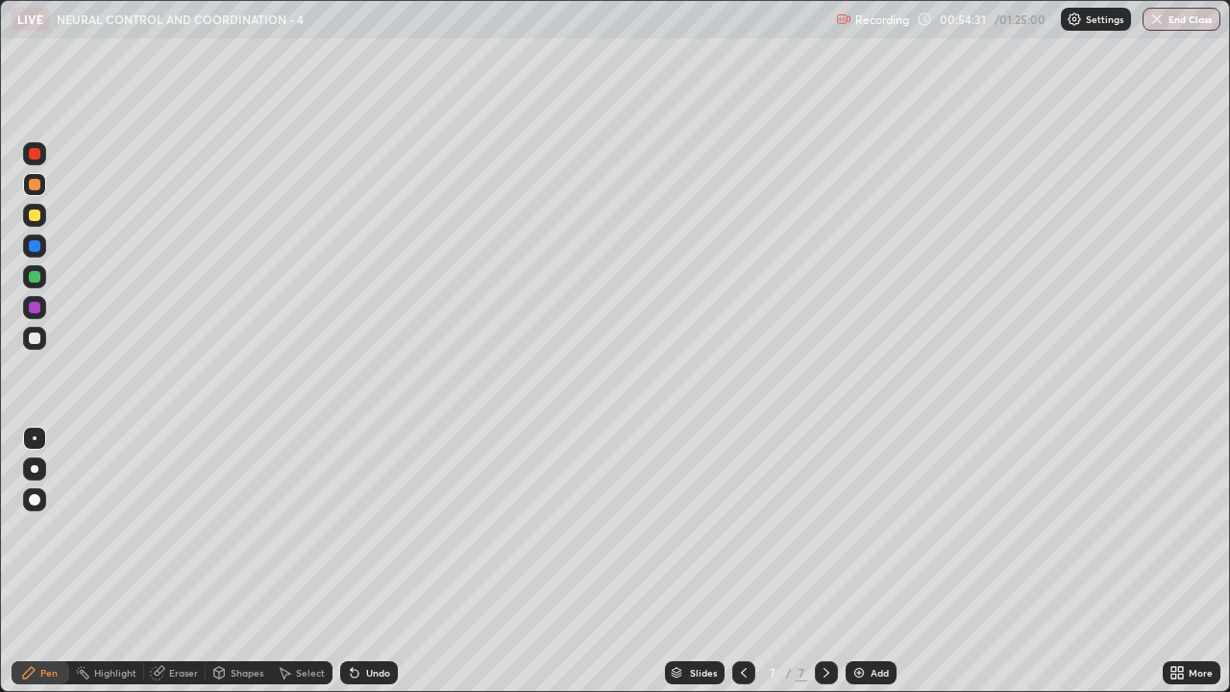
click at [37, 282] on div at bounding box center [35, 277] width 12 height 12
click at [50, 561] on div "Pen" at bounding box center [48, 673] width 17 height 10
click at [32, 311] on div at bounding box center [35, 308] width 12 height 12
click at [34, 343] on div at bounding box center [35, 339] width 12 height 12
click at [34, 307] on div at bounding box center [35, 308] width 12 height 12
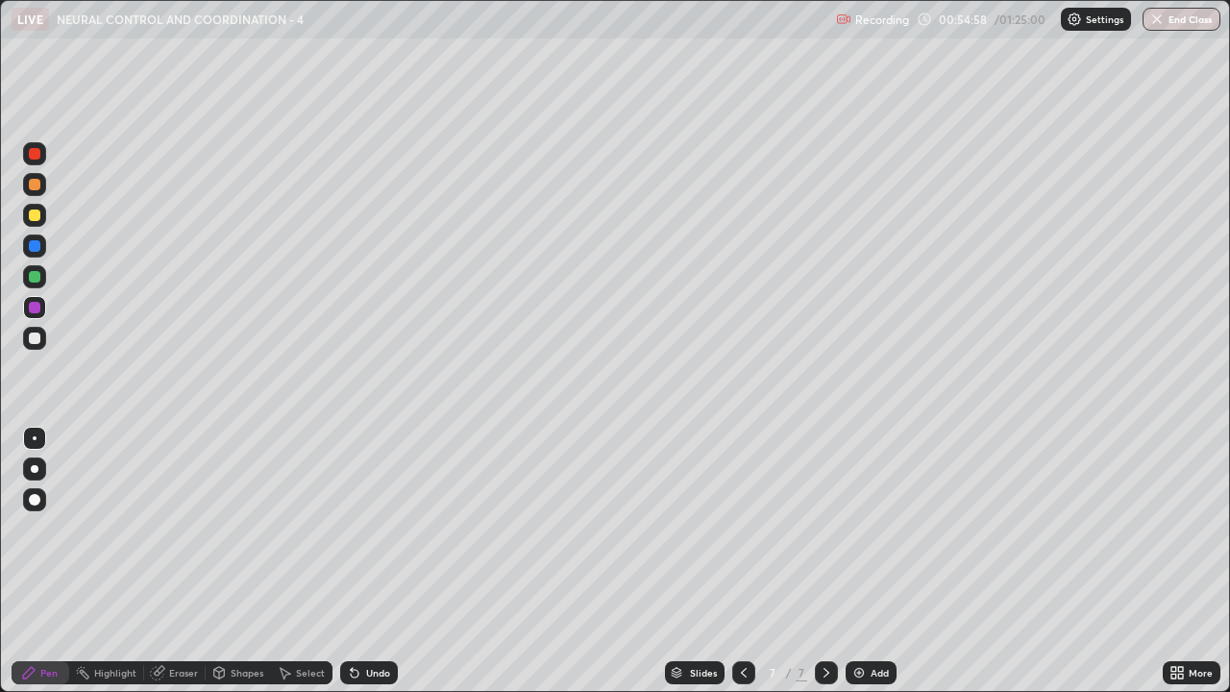
click at [35, 185] on div at bounding box center [35, 185] width 12 height 12
click at [33, 340] on div at bounding box center [35, 339] width 12 height 12
click at [31, 337] on div at bounding box center [35, 339] width 12 height 12
click at [38, 275] on div at bounding box center [35, 277] width 12 height 12
click at [32, 339] on div at bounding box center [35, 339] width 12 height 12
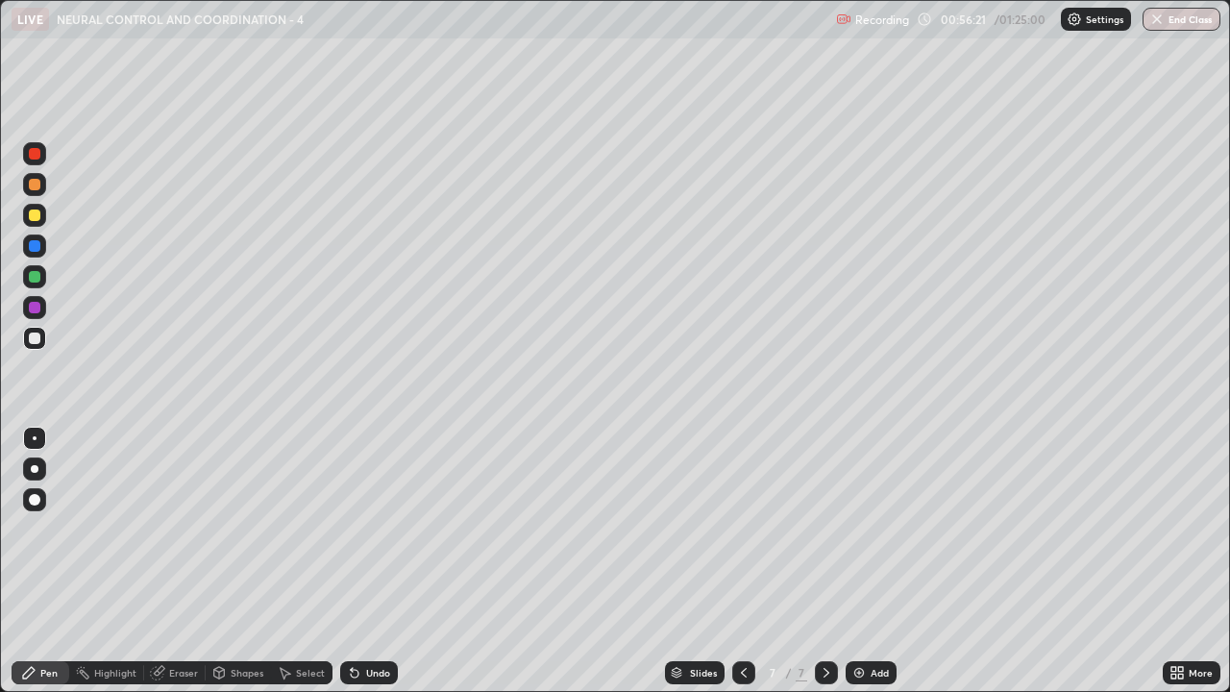
click at [34, 284] on div at bounding box center [34, 276] width 23 height 23
click at [34, 346] on div at bounding box center [34, 338] width 23 height 23
click at [38, 309] on div at bounding box center [35, 308] width 12 height 12
click at [37, 183] on div at bounding box center [35, 185] width 12 height 12
click at [37, 339] on div at bounding box center [35, 339] width 12 height 12
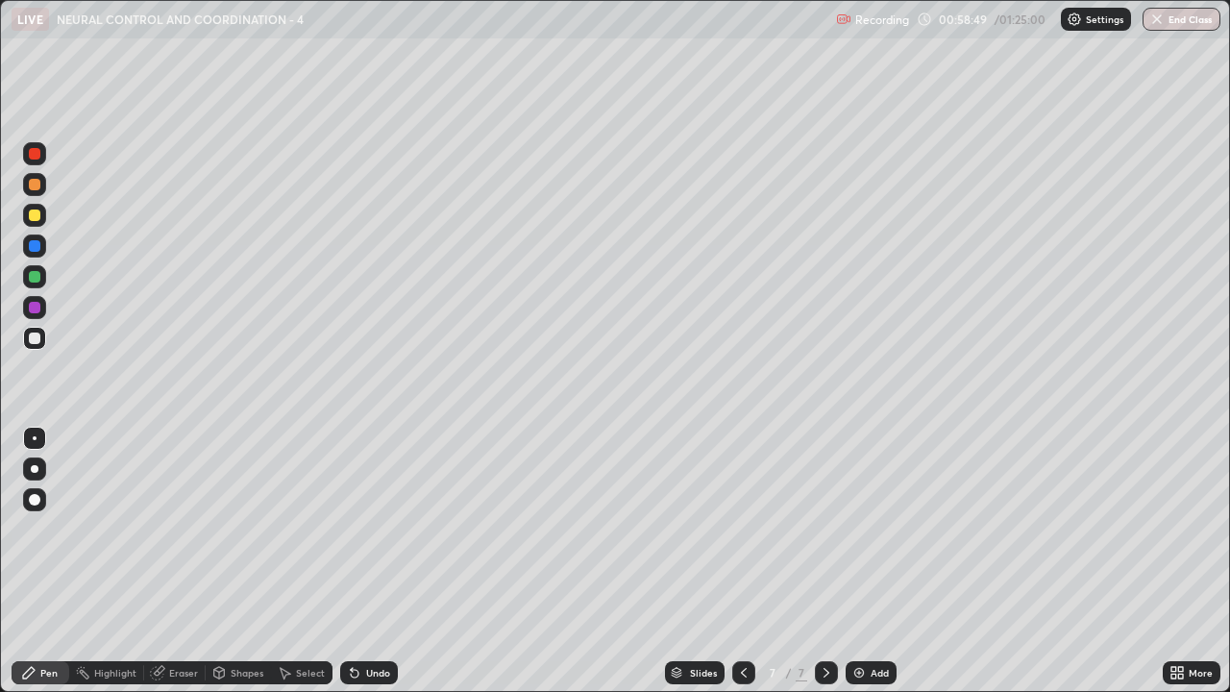
click at [862, 561] on img at bounding box center [859, 672] width 15 height 15
click at [36, 341] on div at bounding box center [35, 339] width 12 height 12
click at [235, 561] on div "Shapes" at bounding box center [238, 672] width 65 height 23
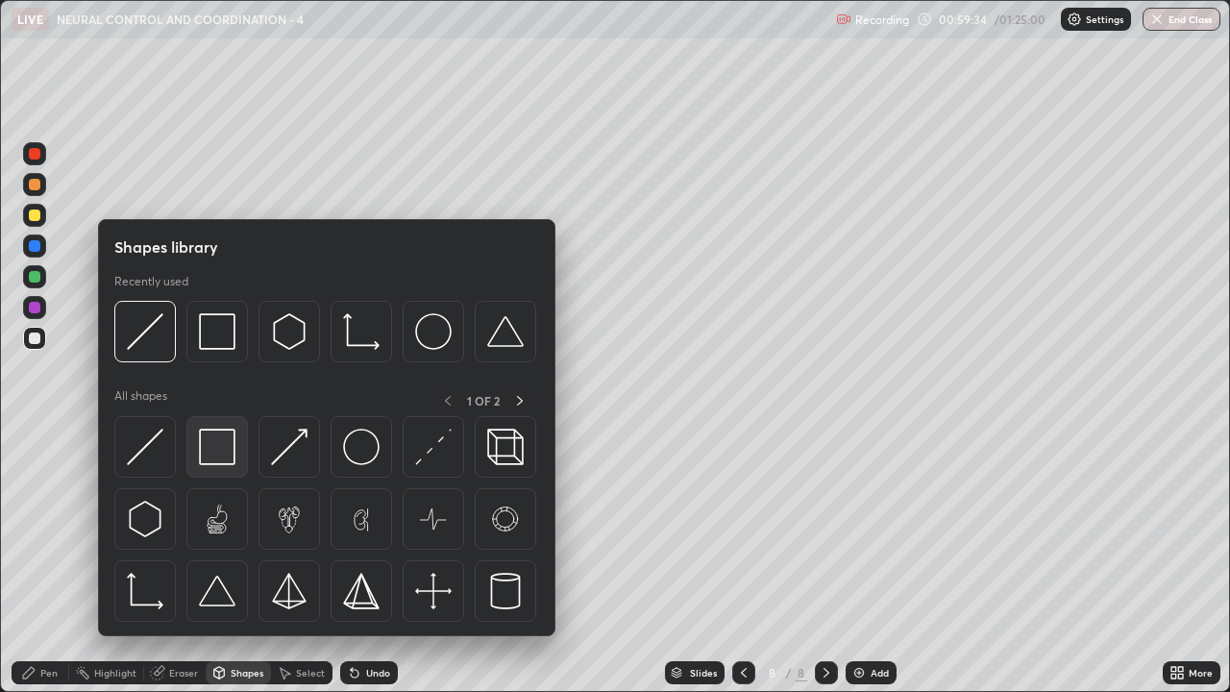
click at [225, 448] on img at bounding box center [217, 447] width 37 height 37
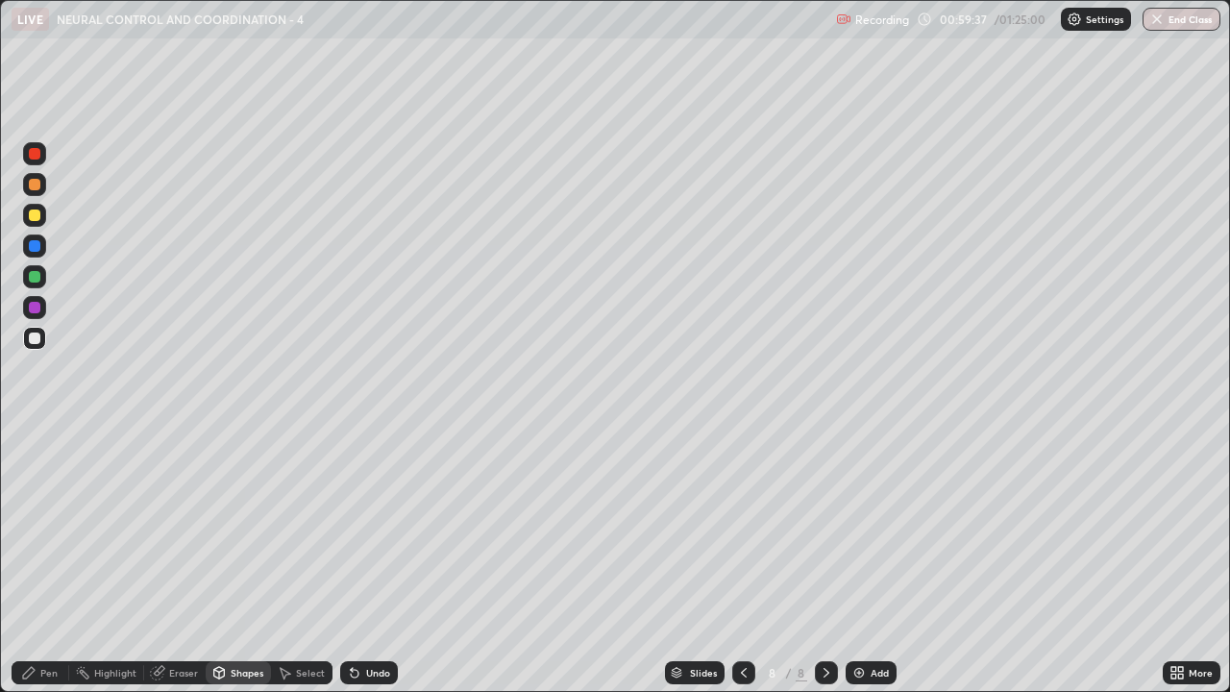
click at [42, 280] on div at bounding box center [34, 276] width 23 height 23
click at [35, 214] on div at bounding box center [35, 216] width 12 height 12
click at [231, 561] on div "Shapes" at bounding box center [247, 673] width 33 height 10
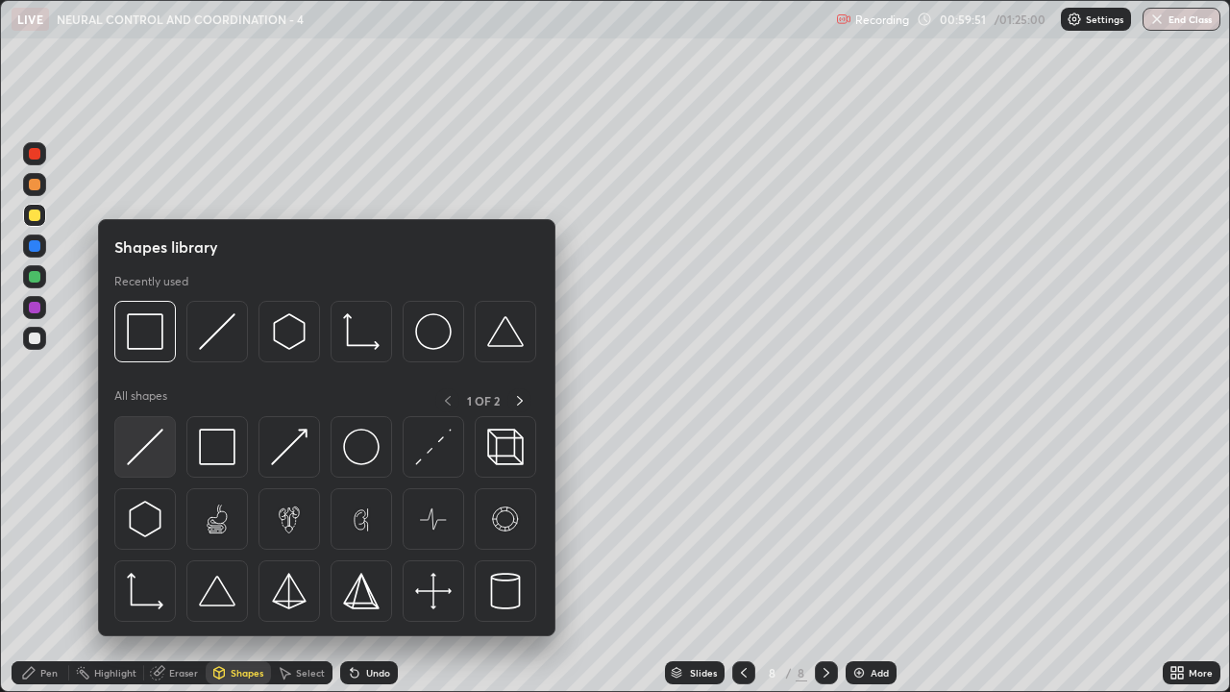
click at [140, 454] on img at bounding box center [145, 447] width 37 height 37
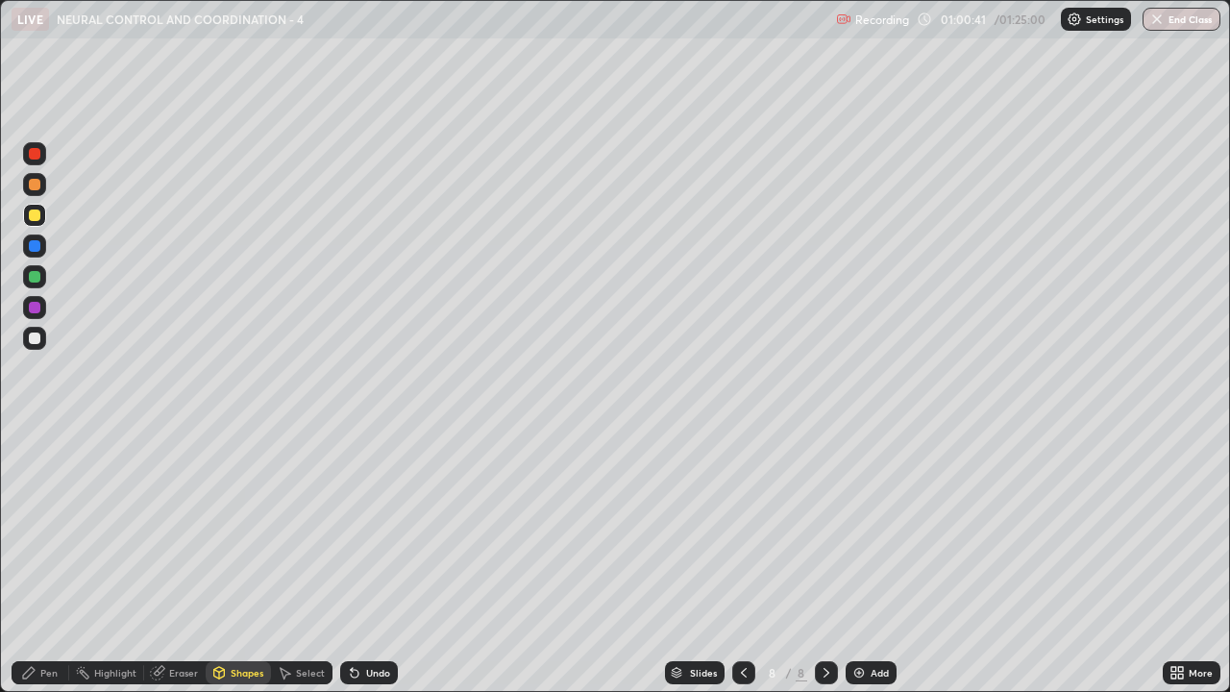
click at [41, 561] on div "Pen" at bounding box center [48, 673] width 17 height 10
click at [171, 561] on div "Eraser" at bounding box center [183, 673] width 29 height 10
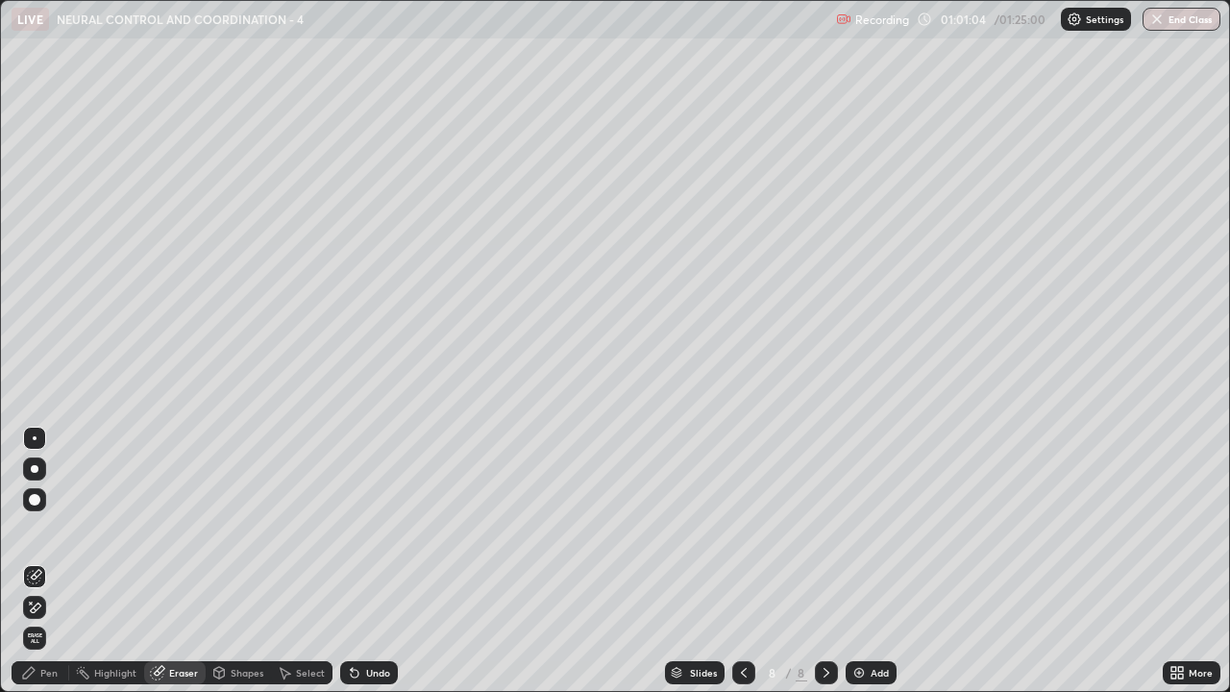
click at [41, 561] on div "Pen" at bounding box center [48, 673] width 17 height 10
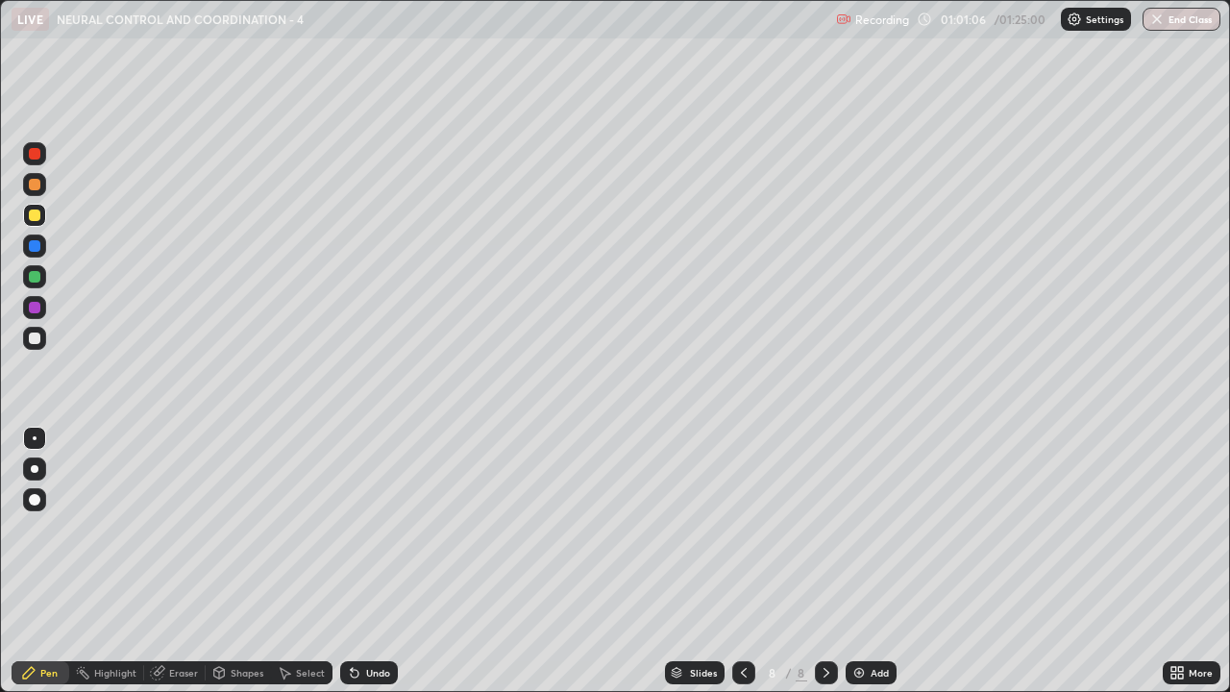
click at [34, 341] on div at bounding box center [35, 339] width 12 height 12
click at [32, 187] on div at bounding box center [35, 185] width 12 height 12
click at [35, 346] on div at bounding box center [34, 338] width 23 height 23
click at [39, 307] on div at bounding box center [35, 308] width 12 height 12
click at [366, 561] on div "Undo" at bounding box center [378, 673] width 24 height 10
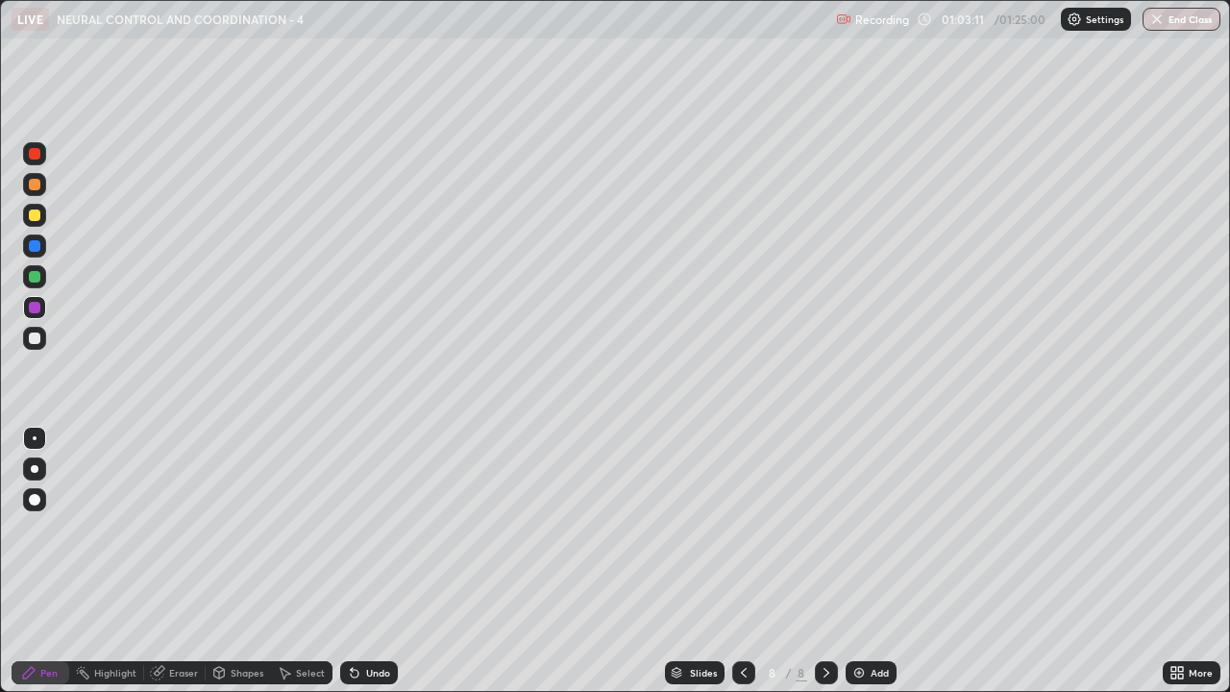
click at [32, 278] on div at bounding box center [35, 277] width 12 height 12
click at [34, 186] on div at bounding box center [35, 185] width 12 height 12
click at [37, 342] on div at bounding box center [35, 339] width 12 height 12
click at [35, 185] on div at bounding box center [35, 185] width 12 height 12
click at [32, 154] on div at bounding box center [35, 154] width 12 height 12
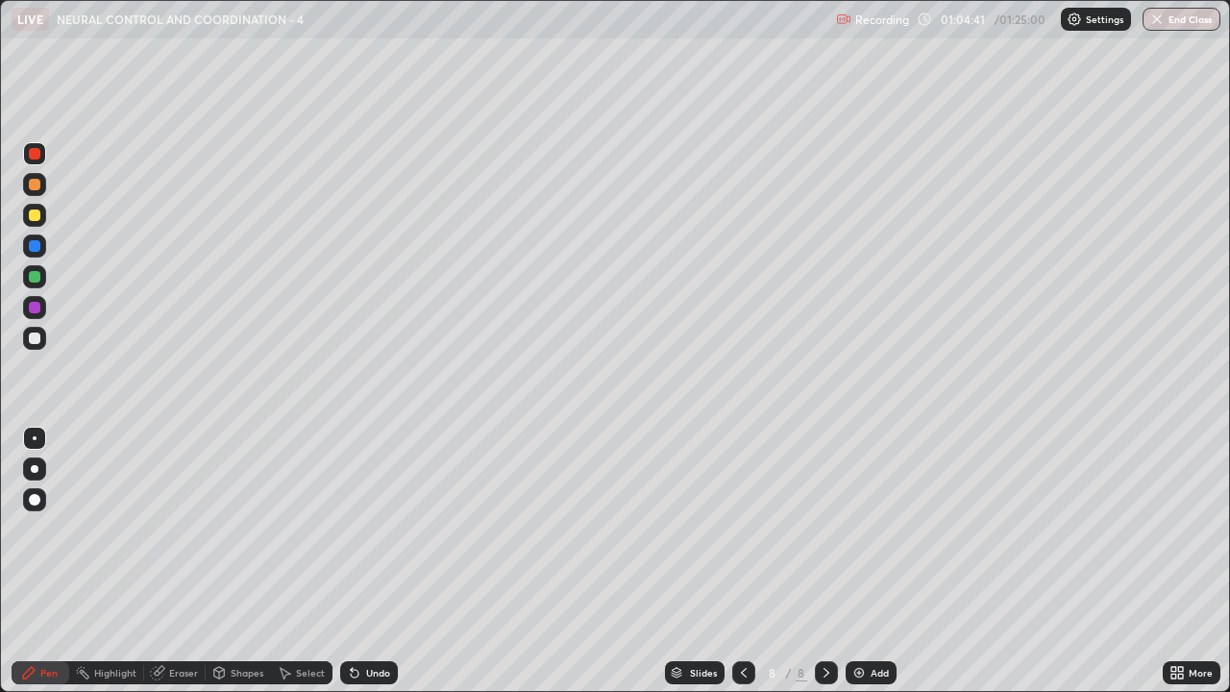
click at [37, 341] on div at bounding box center [35, 339] width 12 height 12
click at [35, 309] on div at bounding box center [35, 308] width 12 height 12
click at [34, 338] on div at bounding box center [35, 339] width 12 height 12
click at [39, 306] on div at bounding box center [35, 308] width 12 height 12
click at [26, 340] on div at bounding box center [34, 338] width 23 height 23
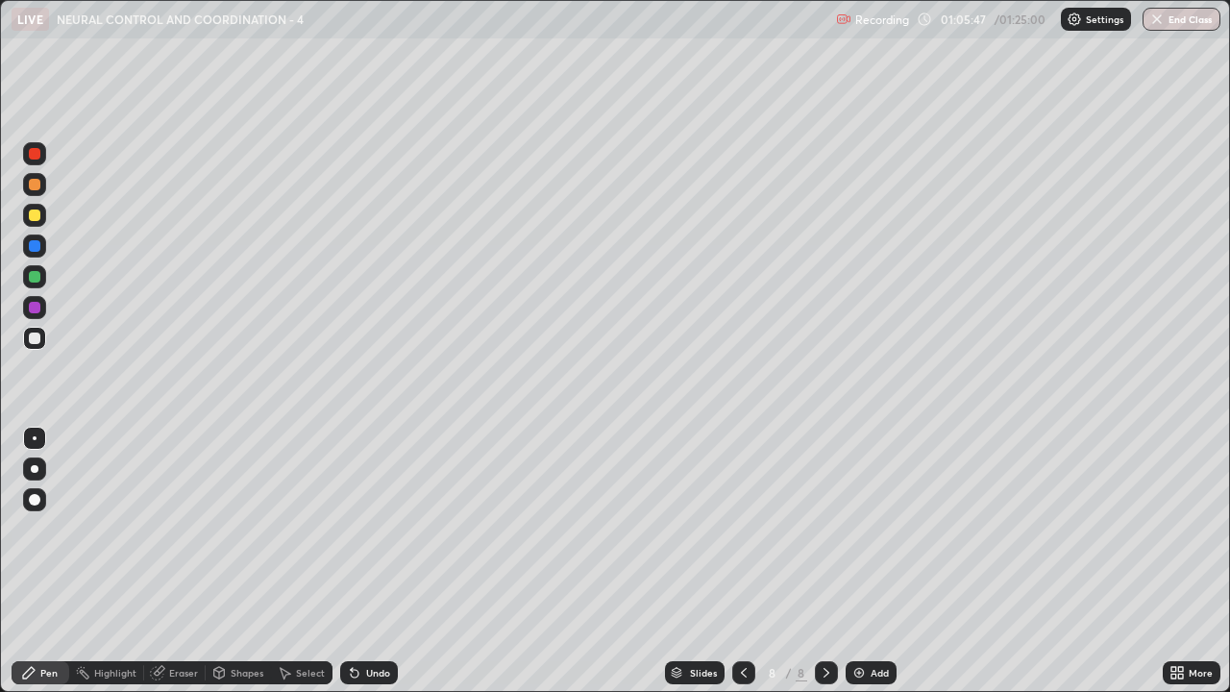
click at [32, 158] on div at bounding box center [35, 154] width 12 height 12
click at [29, 339] on div at bounding box center [35, 339] width 12 height 12
click at [35, 303] on div at bounding box center [35, 308] width 12 height 12
click at [34, 336] on div at bounding box center [35, 339] width 12 height 12
click at [33, 246] on div at bounding box center [35, 246] width 12 height 12
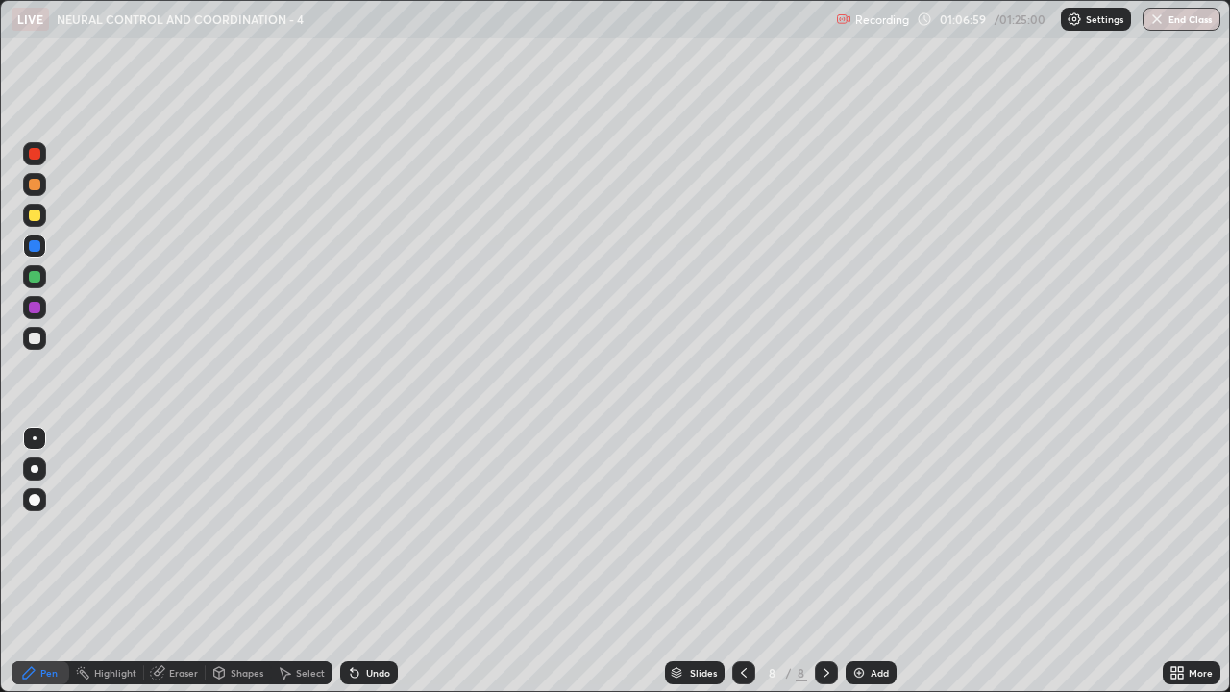
click at [38, 340] on div at bounding box center [35, 339] width 12 height 12
click at [35, 309] on div at bounding box center [35, 308] width 12 height 12
click at [33, 338] on div at bounding box center [35, 339] width 12 height 12
click at [37, 310] on div at bounding box center [35, 308] width 12 height 12
click at [36, 338] on div at bounding box center [35, 339] width 12 height 12
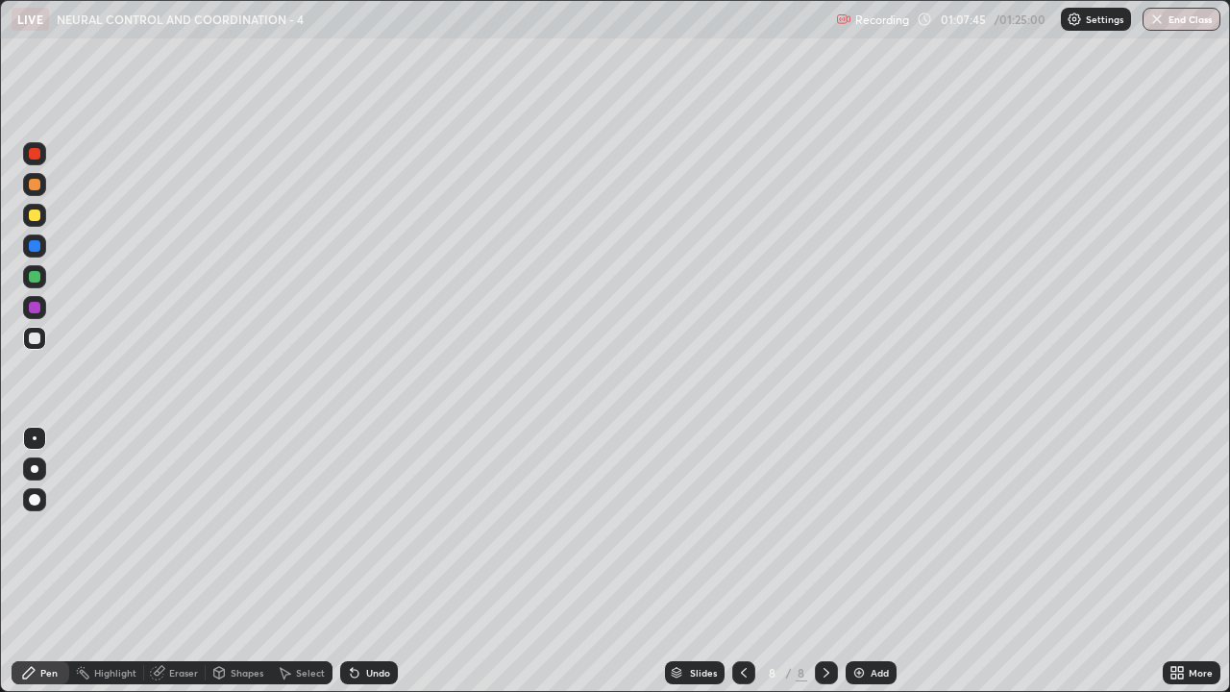
click at [31, 159] on div at bounding box center [35, 154] width 12 height 12
click at [35, 337] on div at bounding box center [35, 339] width 12 height 12
click at [32, 305] on div at bounding box center [35, 308] width 12 height 12
click at [358, 561] on icon at bounding box center [354, 672] width 15 height 15
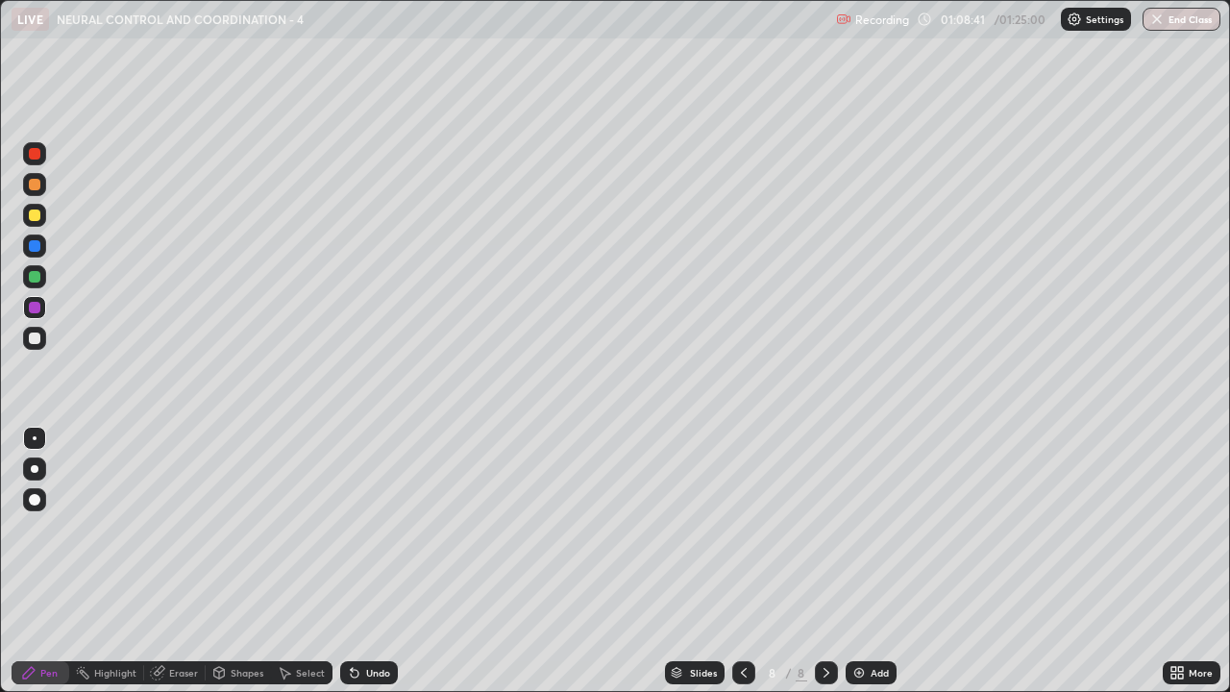
click at [354, 561] on icon at bounding box center [355, 674] width 8 height 8
click at [35, 334] on div at bounding box center [35, 339] width 12 height 12
click at [37, 341] on div at bounding box center [35, 339] width 12 height 12
click at [36, 309] on div at bounding box center [35, 308] width 12 height 12
click at [41, 340] on div at bounding box center [34, 338] width 23 height 23
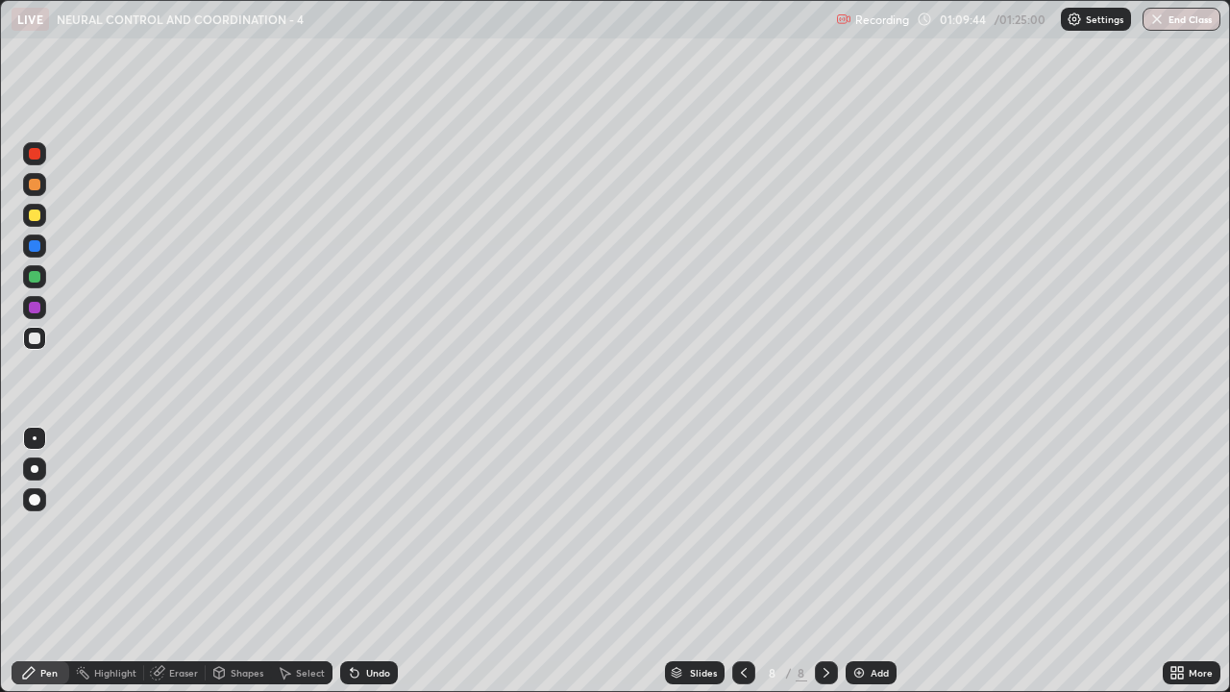
click at [34, 339] on div at bounding box center [35, 339] width 12 height 12
click at [34, 314] on div at bounding box center [34, 307] width 23 height 23
click at [33, 340] on div at bounding box center [35, 339] width 12 height 12
click at [31, 154] on div at bounding box center [35, 154] width 12 height 12
click at [29, 343] on div at bounding box center [34, 338] width 23 height 23
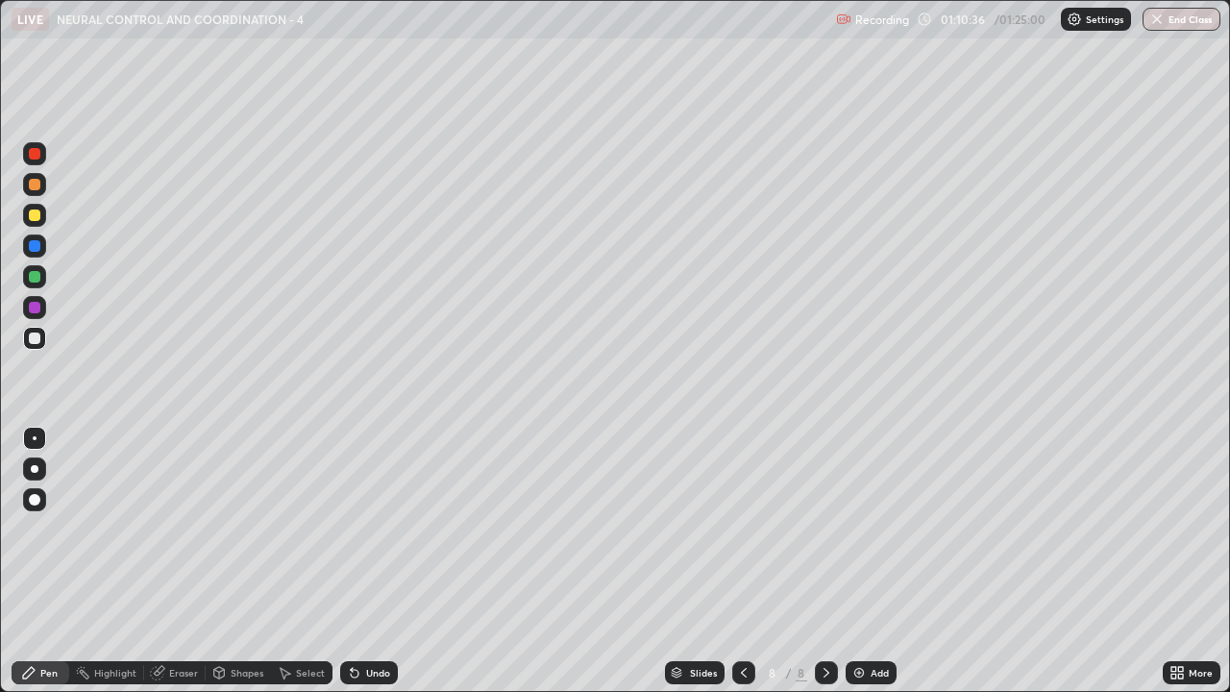
click at [33, 184] on div at bounding box center [35, 185] width 12 height 12
click at [33, 346] on div at bounding box center [34, 338] width 23 height 23
click at [34, 279] on div at bounding box center [35, 277] width 12 height 12
click at [239, 561] on div "Shapes" at bounding box center [247, 673] width 33 height 10
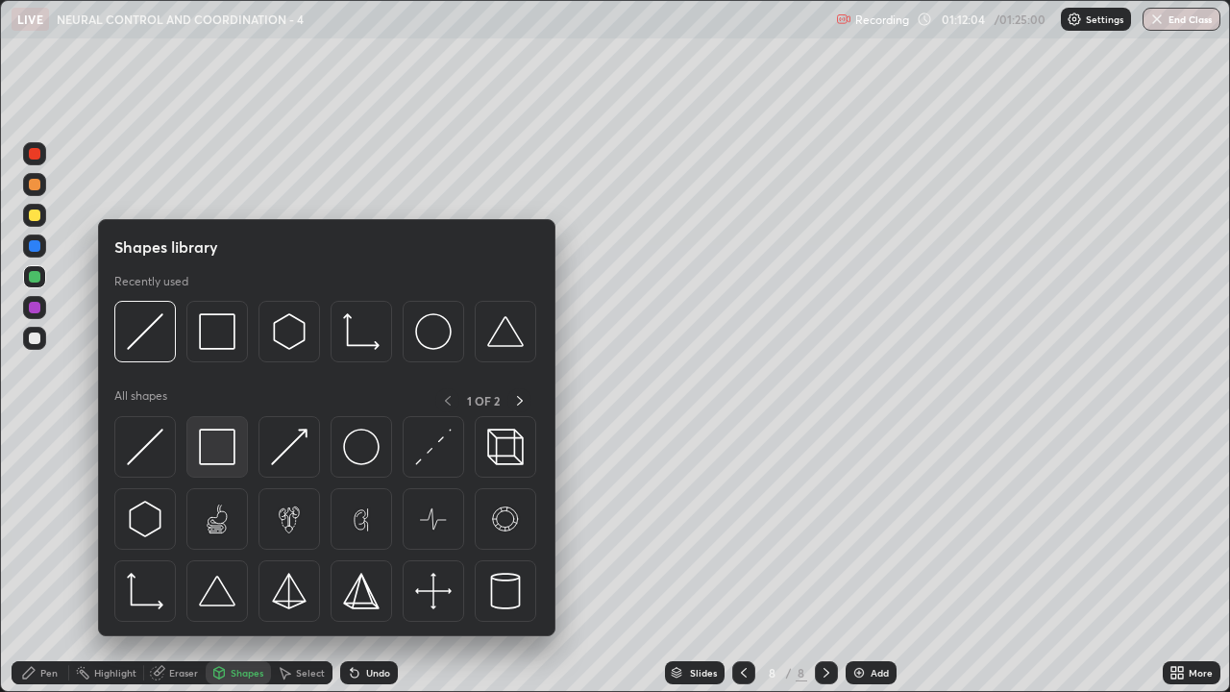
click at [219, 457] on img at bounding box center [217, 447] width 37 height 37
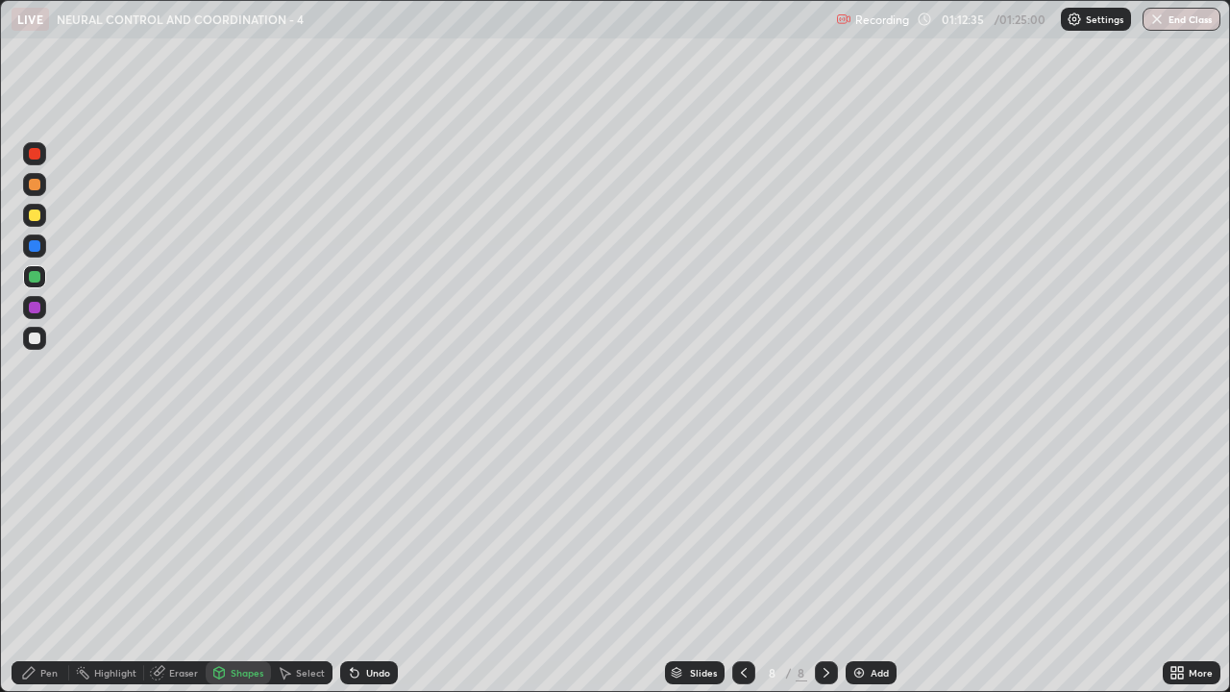
click at [35, 336] on div at bounding box center [35, 339] width 12 height 12
click at [226, 561] on div "Shapes" at bounding box center [238, 672] width 65 height 23
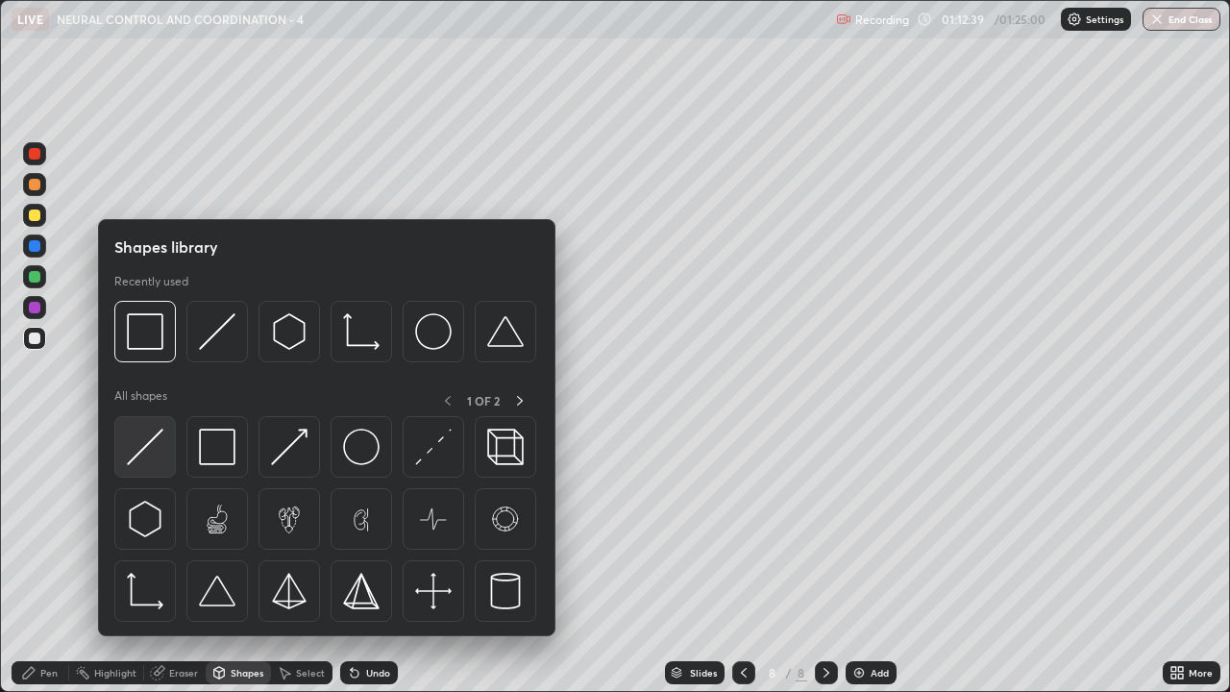
click at [158, 449] on img at bounding box center [145, 447] width 37 height 37
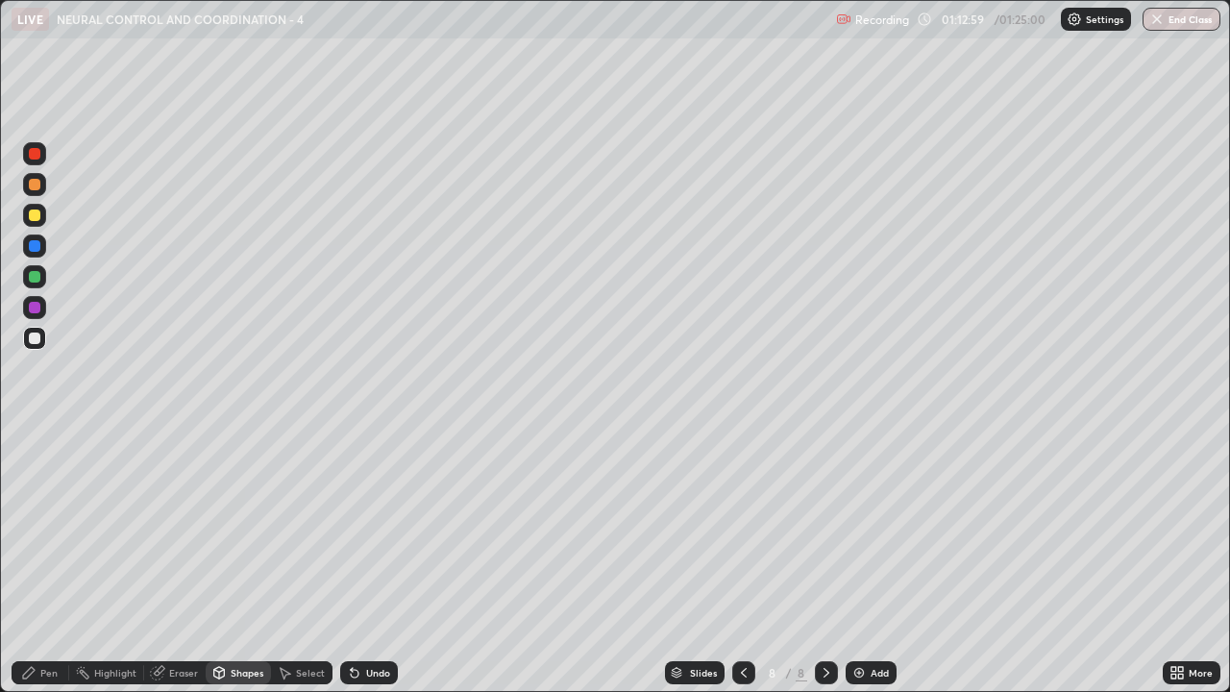
click at [35, 247] on div at bounding box center [35, 246] width 12 height 12
click at [53, 561] on div "Pen" at bounding box center [41, 672] width 58 height 23
click at [36, 153] on div at bounding box center [35, 154] width 12 height 12
click at [32, 212] on div at bounding box center [35, 216] width 12 height 12
click at [32, 272] on div at bounding box center [35, 277] width 12 height 12
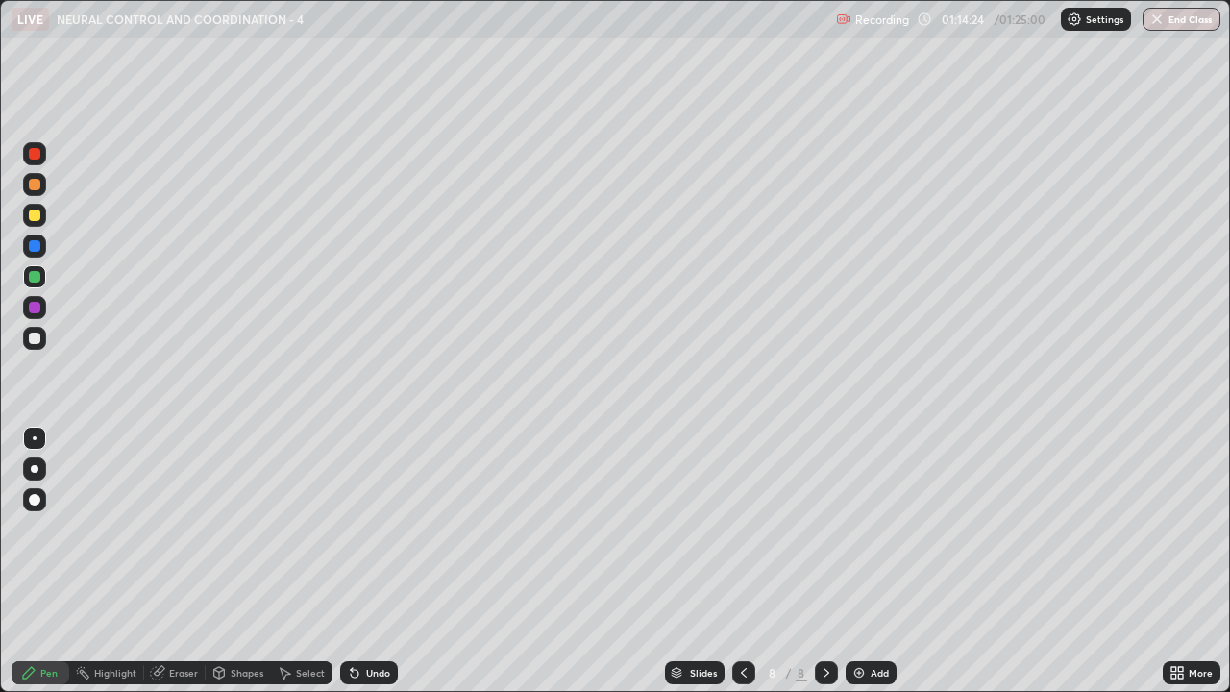
click at [36, 311] on div at bounding box center [35, 308] width 12 height 12
click at [36, 338] on div at bounding box center [35, 339] width 12 height 12
click at [30, 310] on div at bounding box center [35, 308] width 12 height 12
click at [33, 154] on div at bounding box center [35, 154] width 12 height 12
click at [169, 561] on div "Eraser" at bounding box center [183, 673] width 29 height 10
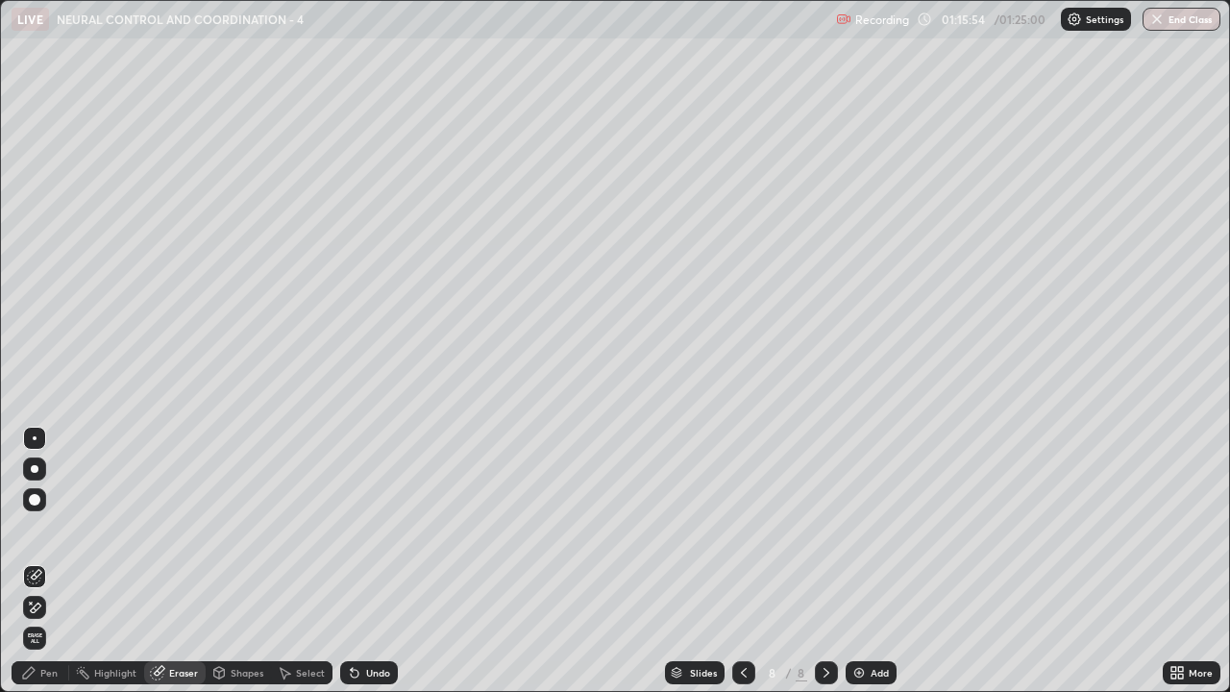
click at [45, 561] on div "Pen" at bounding box center [41, 672] width 58 height 23
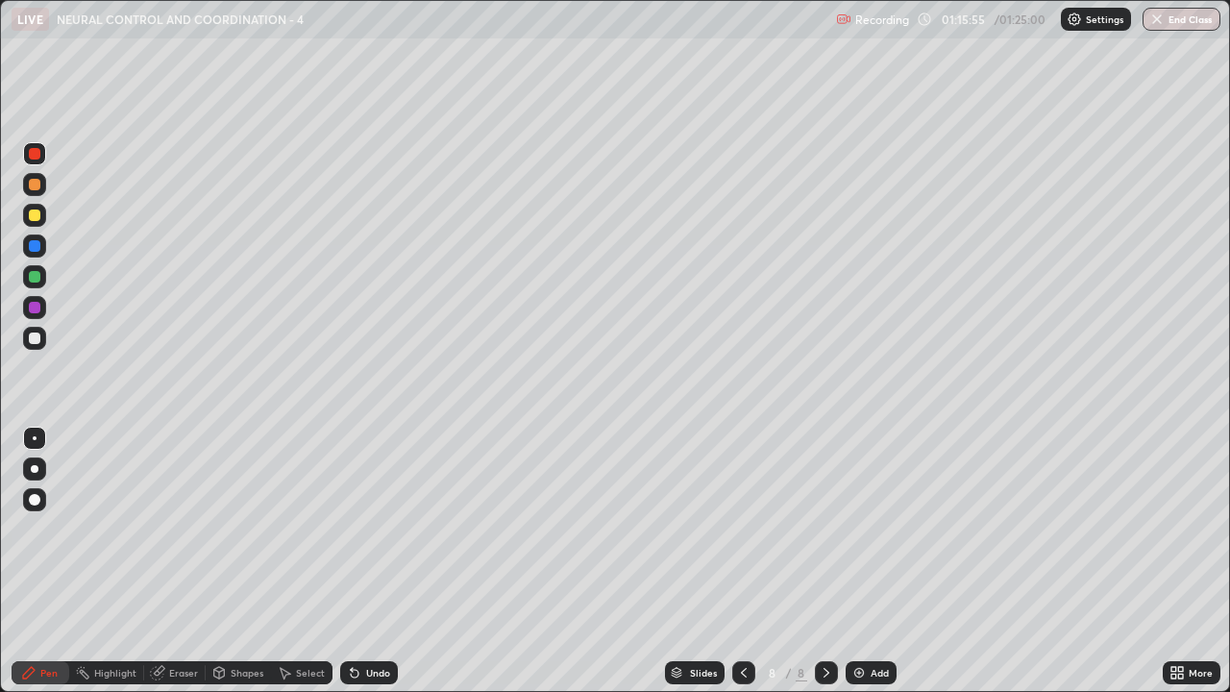
click at [38, 157] on div at bounding box center [35, 154] width 12 height 12
click at [29, 241] on div at bounding box center [34, 246] width 23 height 23
click at [1170, 17] on button "End Class" at bounding box center [1183, 19] width 76 height 23
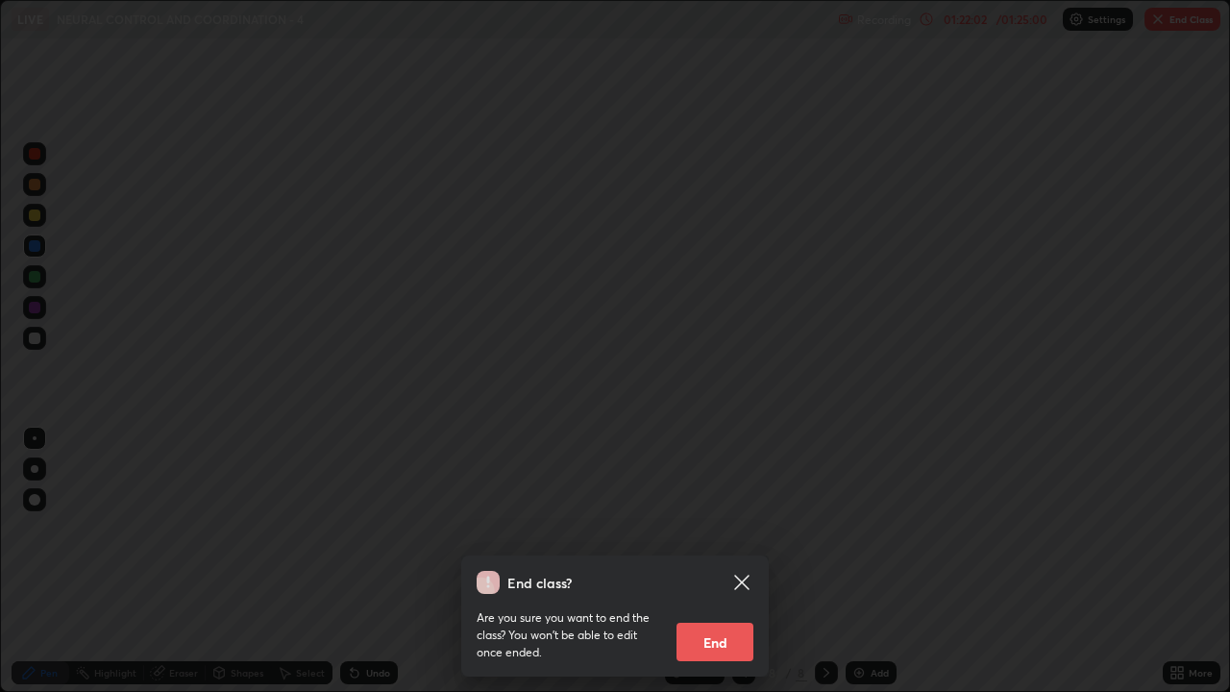
click at [821, 531] on div "End class? Are you sure you want to end the class? You won’t be able to edit on…" at bounding box center [615, 346] width 1230 height 692
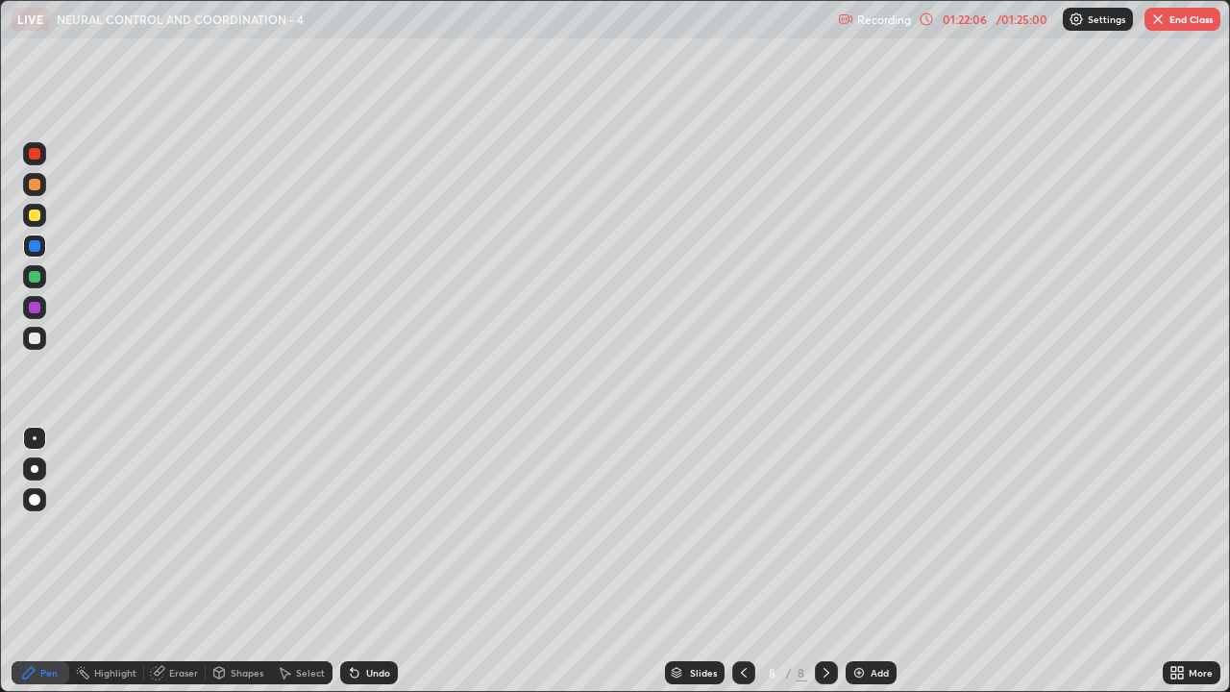
click at [1173, 25] on button "End Class" at bounding box center [1183, 19] width 76 height 23
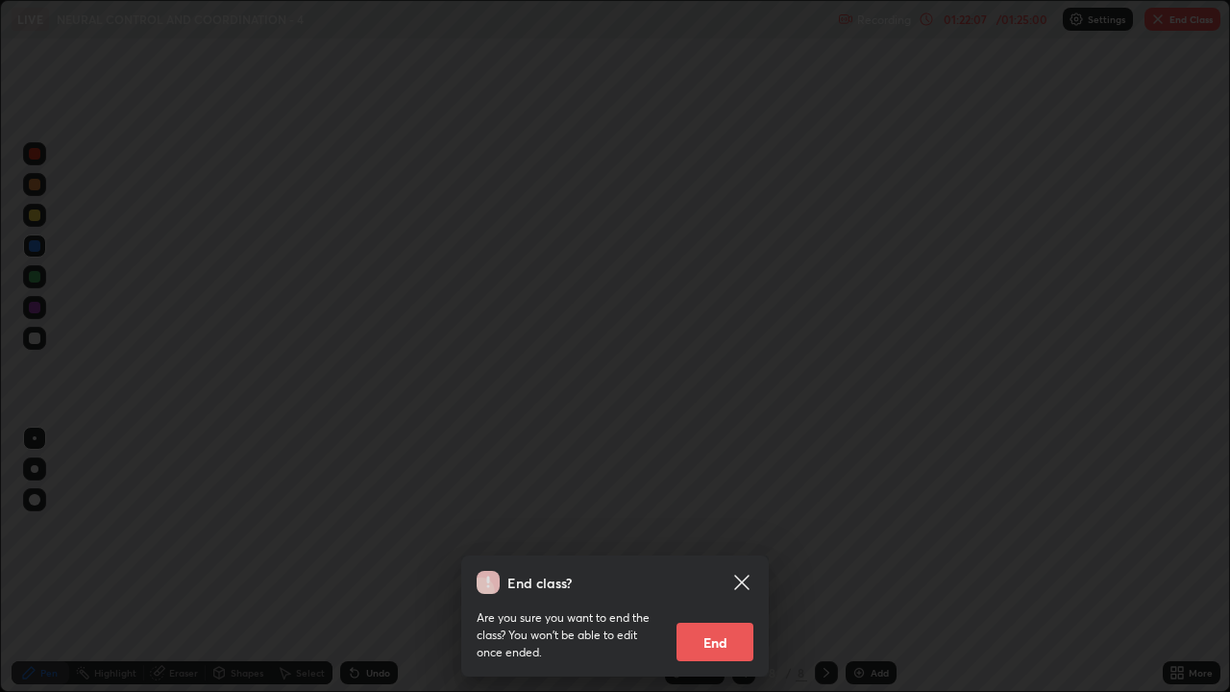
click at [729, 561] on button "End" at bounding box center [715, 642] width 77 height 38
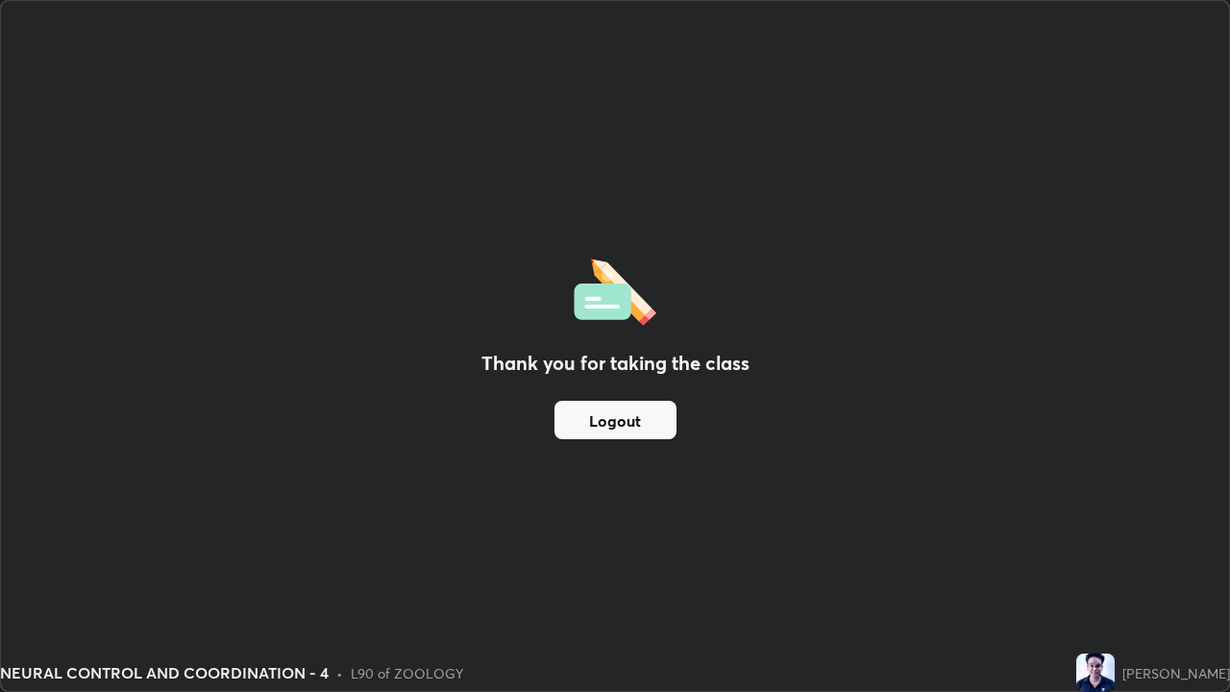
click at [656, 423] on button "Logout" at bounding box center [616, 420] width 122 height 38
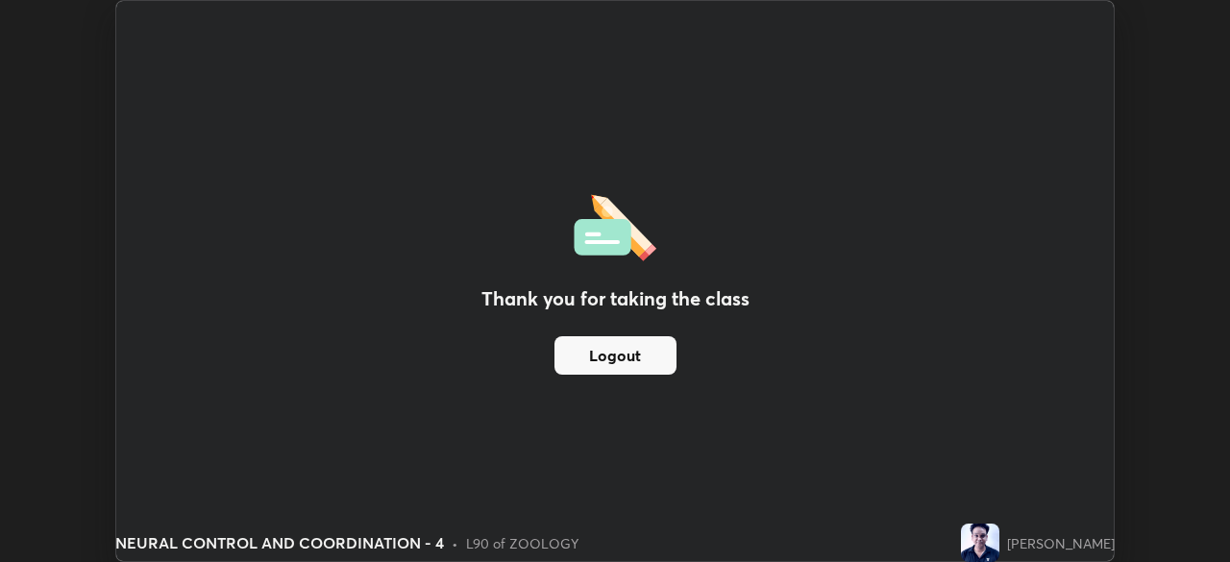
scroll to position [95547, 94879]
